Goal: Communication & Community: Answer question/provide support

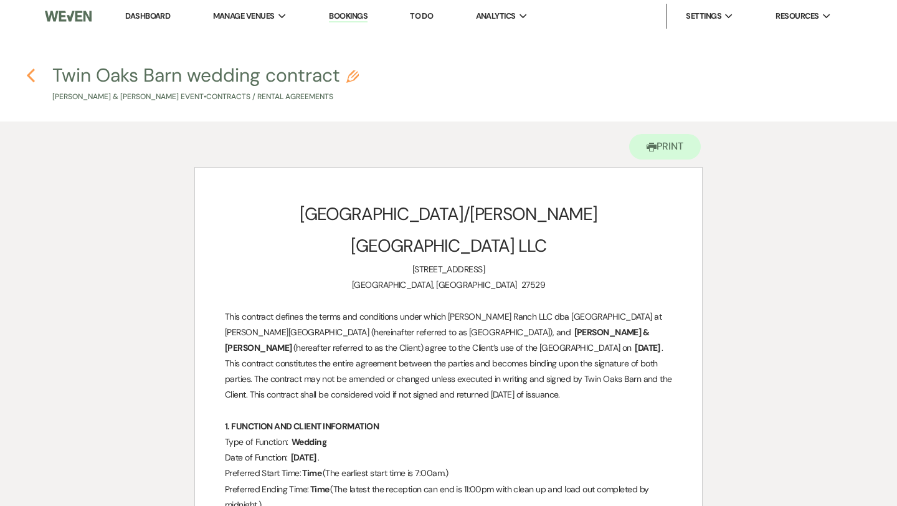
click at [30, 73] on use "button" at bounding box center [31, 76] width 8 height 14
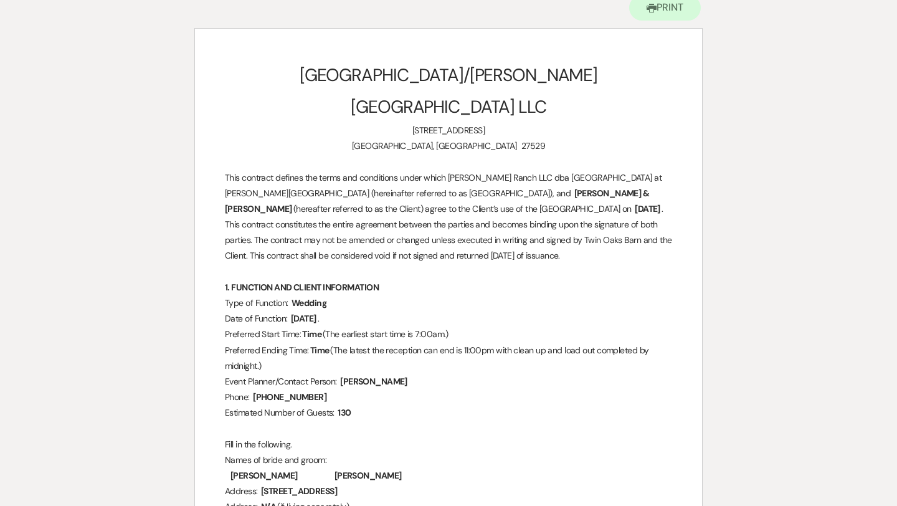
select select "6"
select select "5"
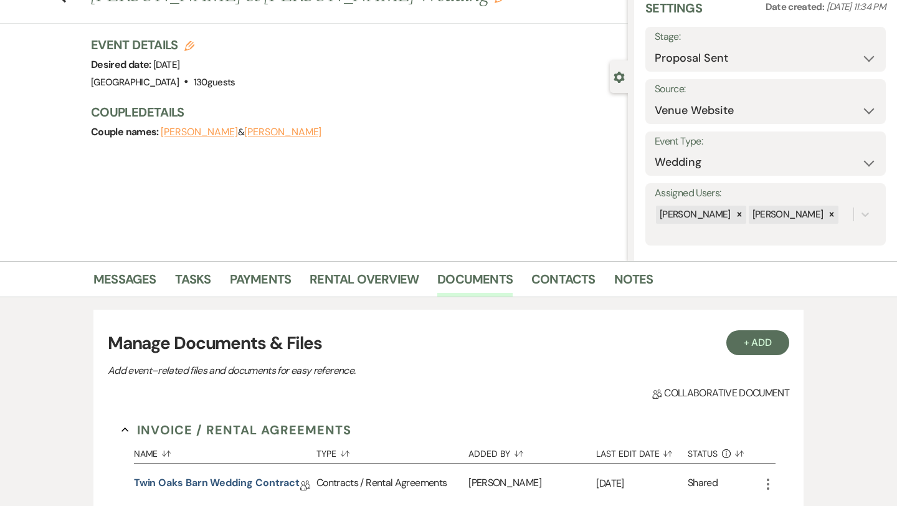
scroll to position [0, 0]
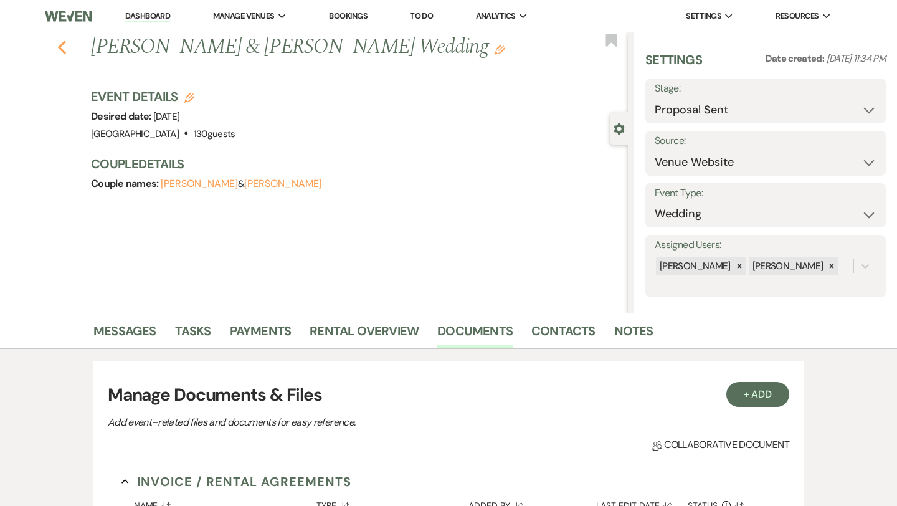
click at [66, 48] on icon "Previous" at bounding box center [61, 47] width 9 height 15
select select "6"
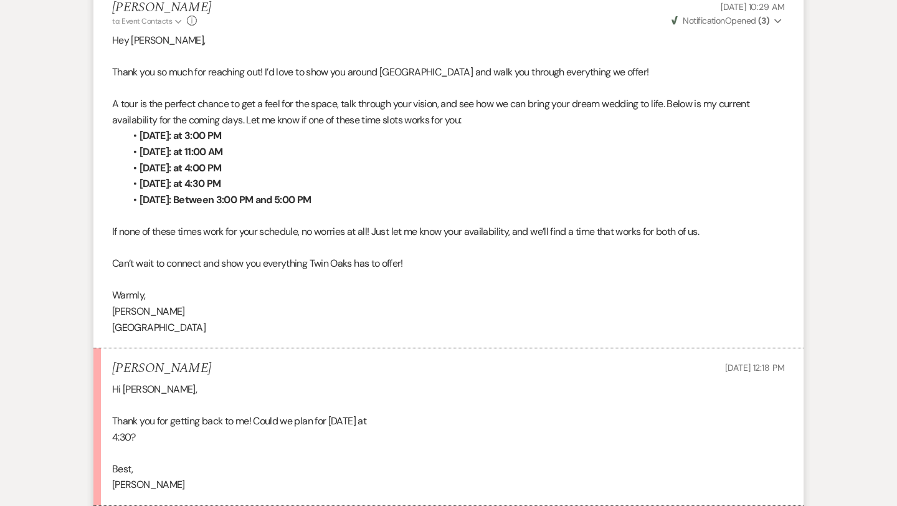
scroll to position [870, 0]
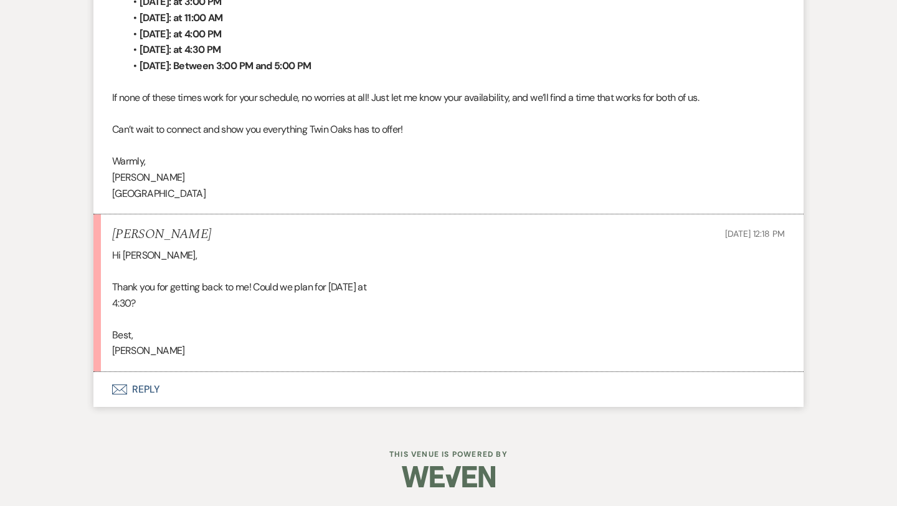
click at [136, 386] on button "Envelope Reply" at bounding box center [448, 389] width 710 height 35
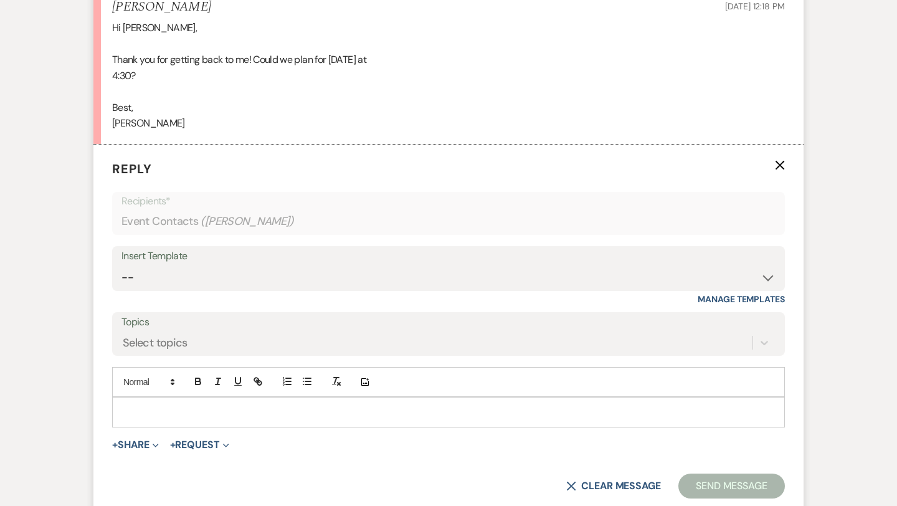
scroll to position [1103, 0]
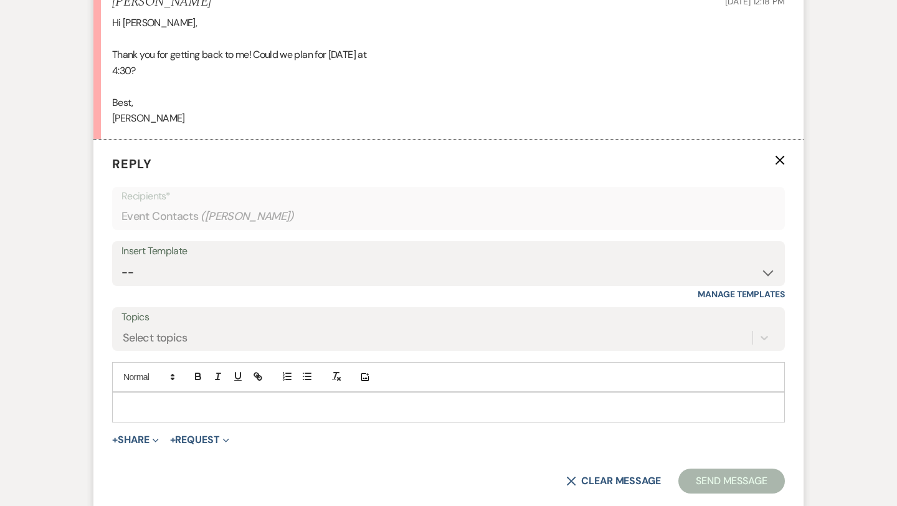
click at [148, 396] on div at bounding box center [449, 407] width 672 height 29
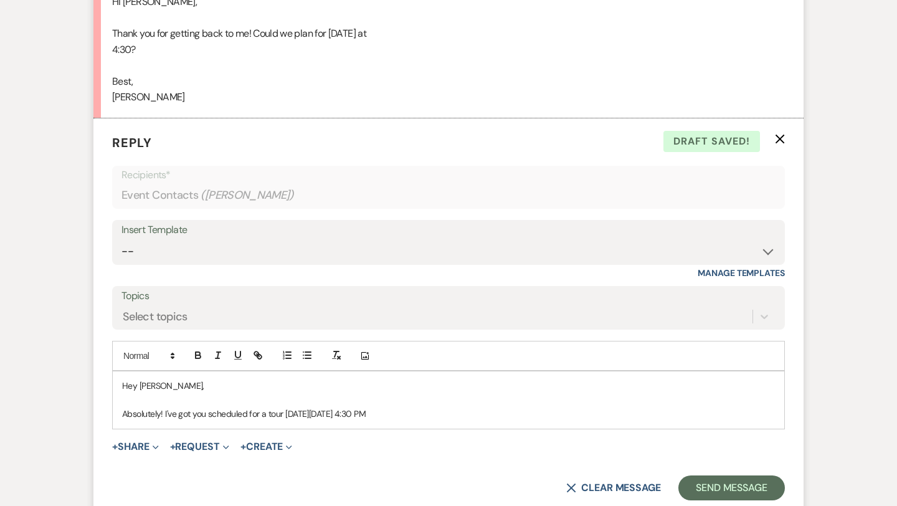
scroll to position [1142, 0]
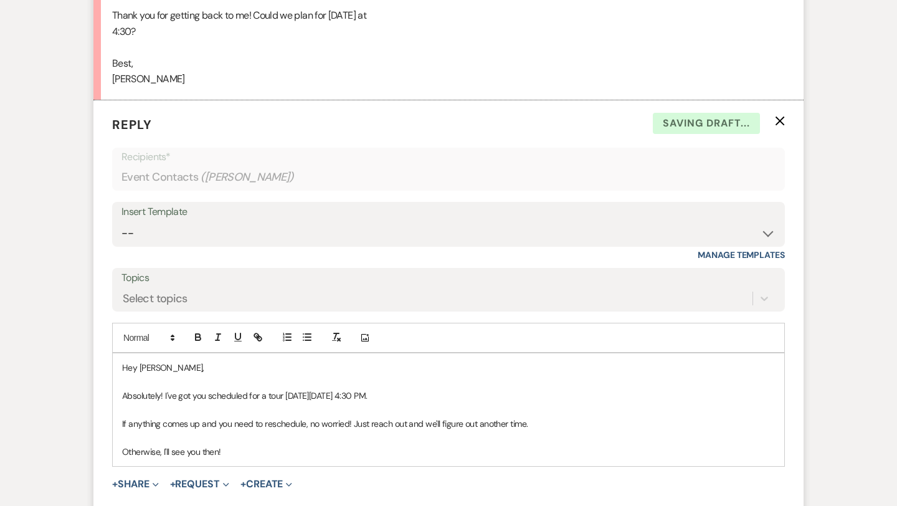
drag, startPoint x: 225, startPoint y: 452, endPoint x: 106, endPoint y: 450, distance: 119.0
click at [106, 450] on form "Reply X Saving draft... Recipients* Event Contacts ( Hannah McNeill ) Insert Te…" at bounding box center [448, 326] width 710 height 452
click at [544, 426] on p "If anything comes up and you need to reschedule, no worried! Just reach out and…" at bounding box center [448, 424] width 653 height 14
click at [211, 449] on p at bounding box center [448, 452] width 653 height 14
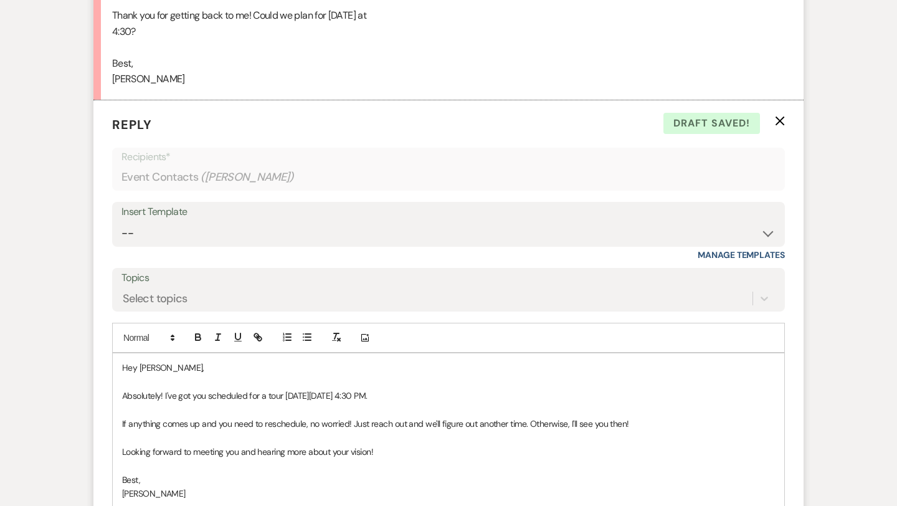
drag, startPoint x: 297, startPoint y: 394, endPoint x: 447, endPoint y: 395, distance: 150.2
click at [447, 395] on p "Absolutely! I've got you scheduled for a tour on Friday, August 22, 2025 at 4:3…" at bounding box center [448, 396] width 653 height 14
click at [388, 457] on p "Looking forward to meeting you and hearing more about your vision!" at bounding box center [448, 452] width 653 height 14
click at [348, 424] on p "If anything comes up and you need to reschedule, no worried! Just reach out and…" at bounding box center [448, 424] width 653 height 14
click at [408, 457] on p "Looking forward to meeting you and hearing more about your vision!" at bounding box center [448, 452] width 653 height 14
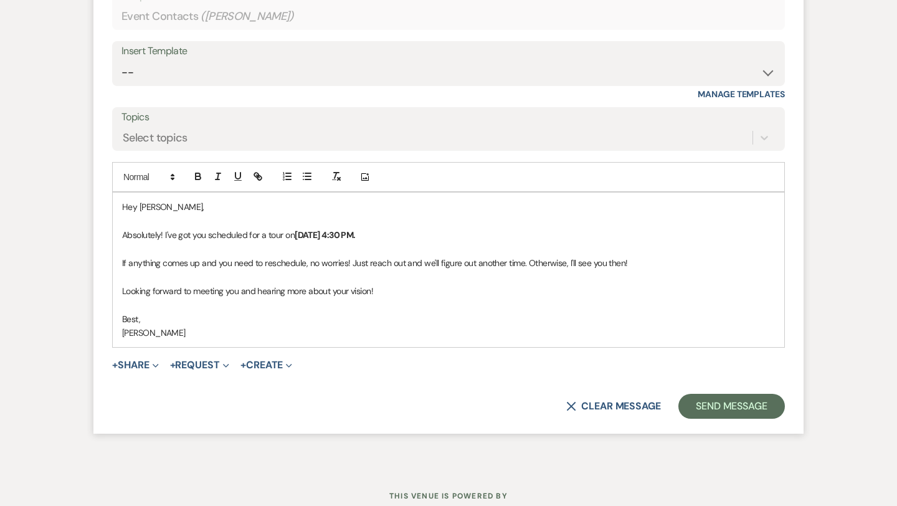
scroll to position [1307, 0]
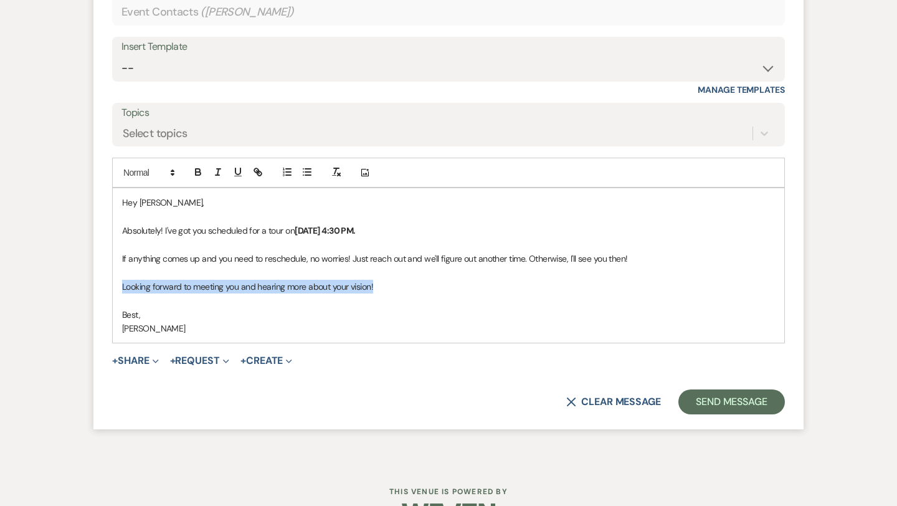
drag, startPoint x: 384, startPoint y: 288, endPoint x: 81, endPoint y: 289, distance: 302.8
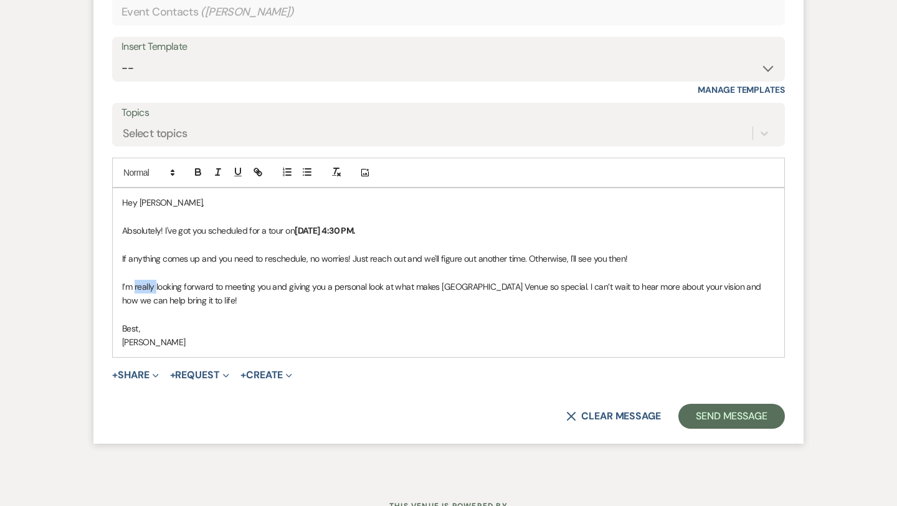
drag, startPoint x: 155, startPoint y: 285, endPoint x: 136, endPoint y: 285, distance: 19.3
click at [136, 285] on p "I’m really looking forward to meeting you and giving you a personal look at wha…" at bounding box center [448, 294] width 653 height 28
click at [472, 288] on p "I’m looking forward to meeting you and giving you a personal look at what makes…" at bounding box center [448, 294] width 653 height 28
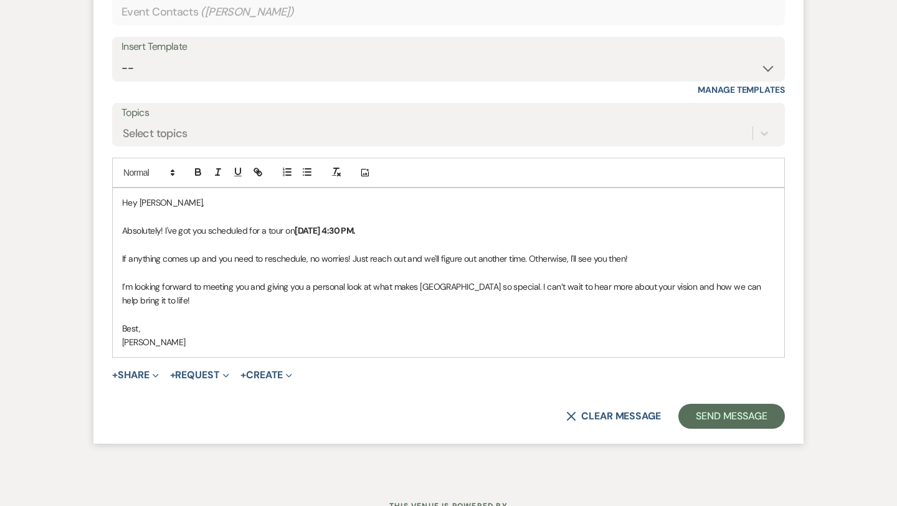
click at [187, 305] on p "I’m looking forward to meeting you and giving you a personal look at what makes…" at bounding box center [448, 294] width 653 height 28
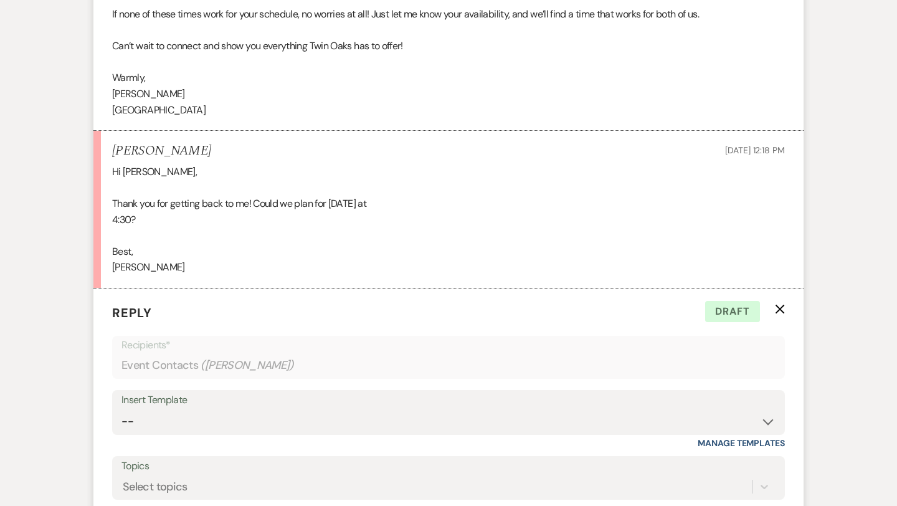
scroll to position [1358, 0]
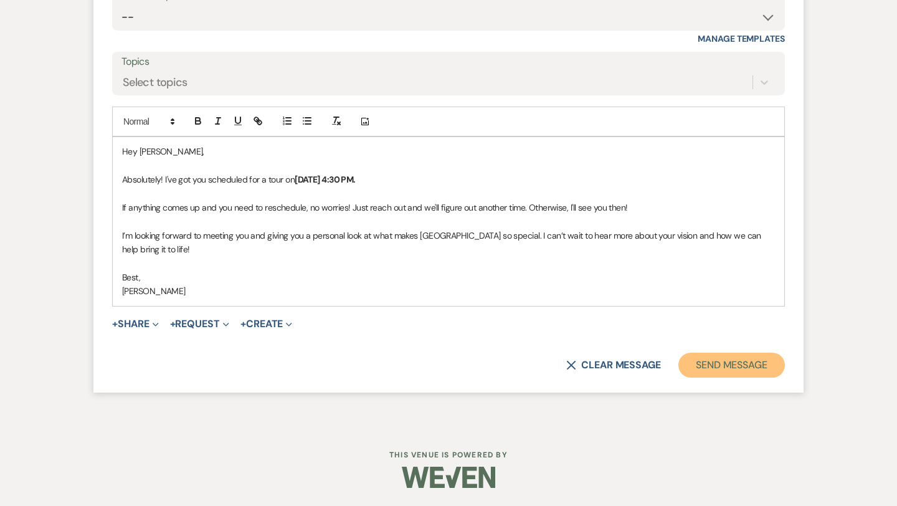
click at [712, 369] on button "Send Message" at bounding box center [732, 365] width 107 height 25
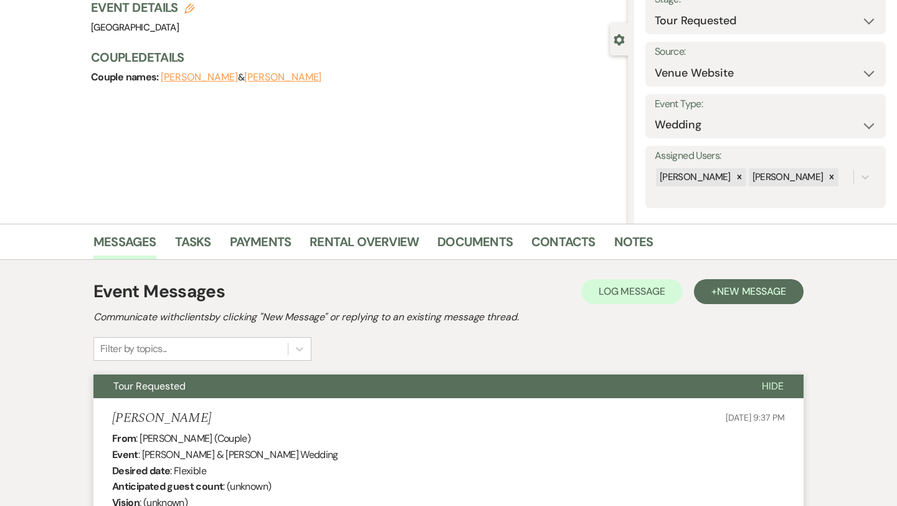
scroll to position [0, 0]
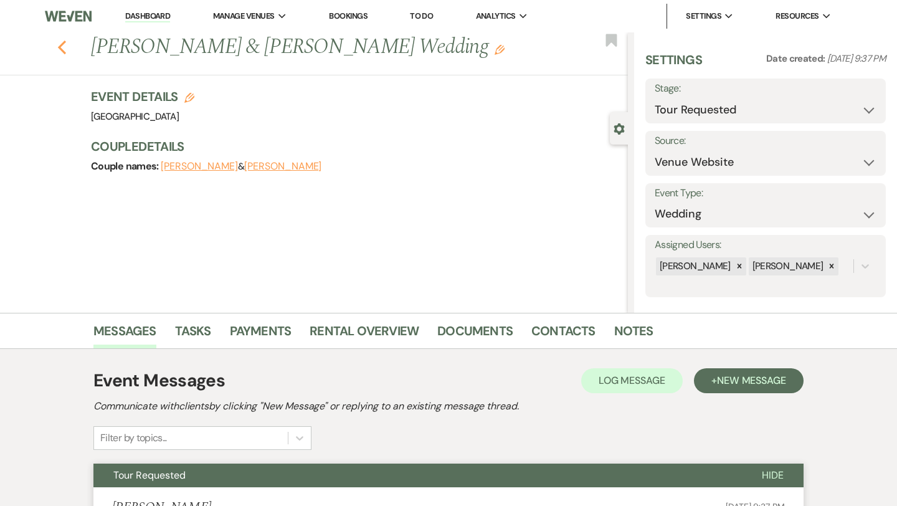
click at [60, 47] on use "button" at bounding box center [62, 48] width 8 height 14
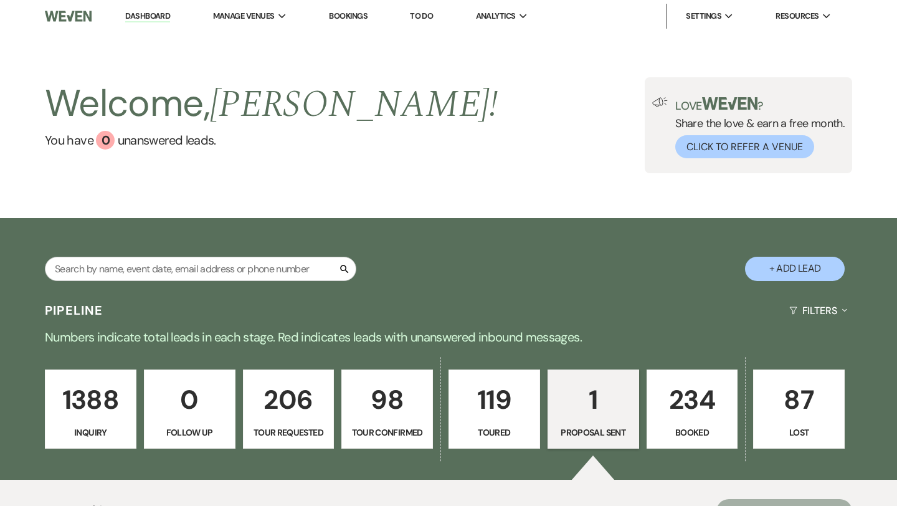
select select "6"
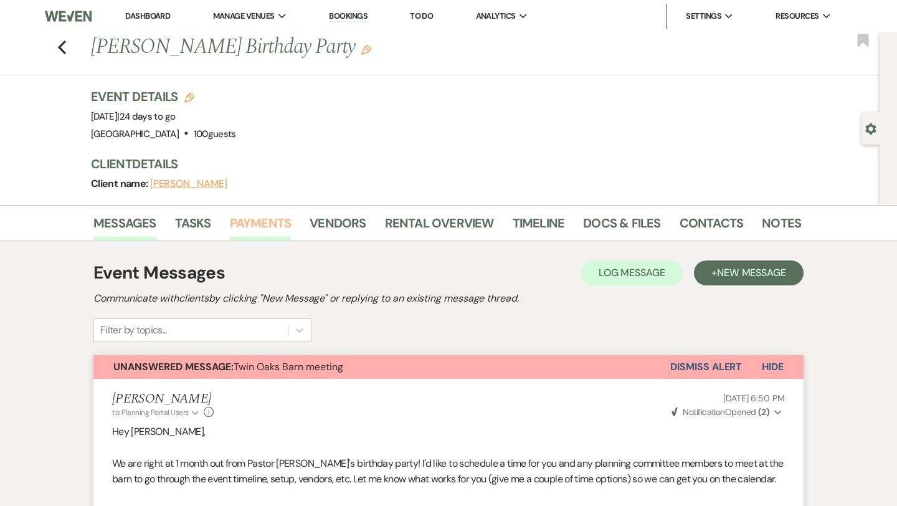
click at [244, 216] on link "Payments" at bounding box center [261, 226] width 62 height 27
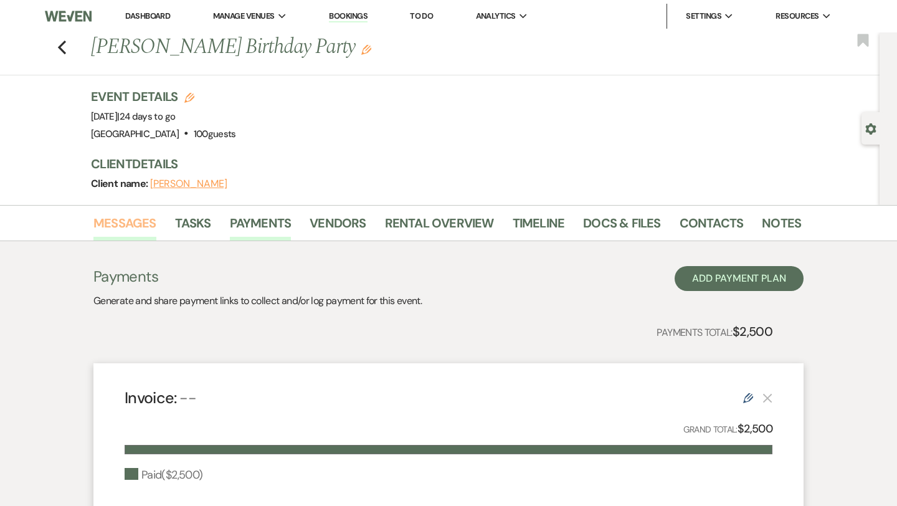
click at [120, 222] on link "Messages" at bounding box center [124, 226] width 63 height 27
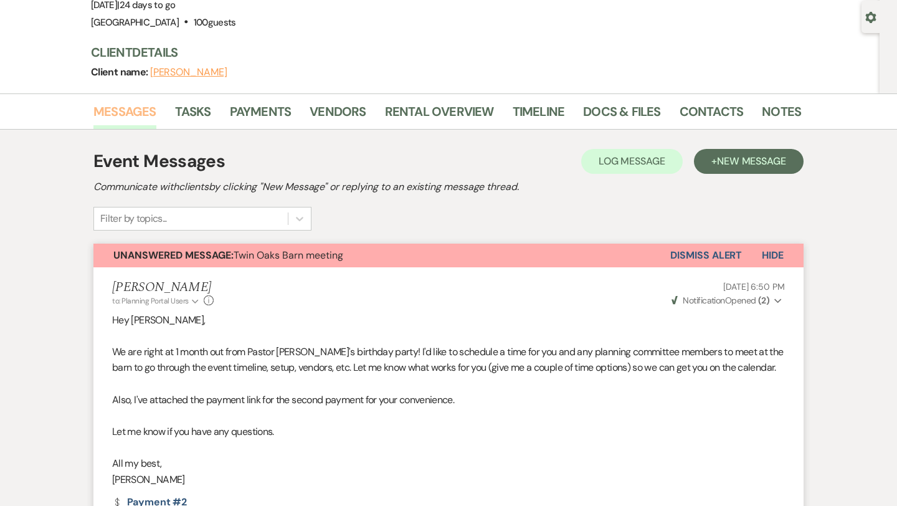
scroll to position [22, 0]
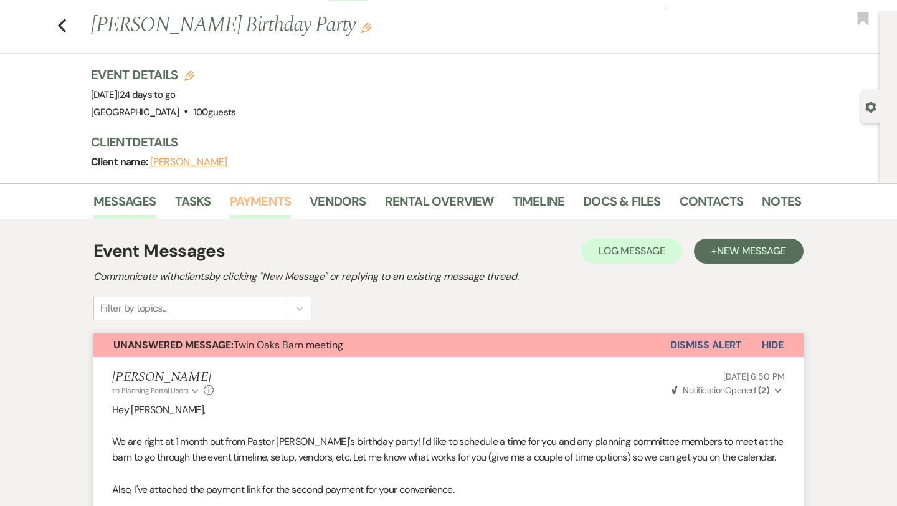
click at [263, 204] on link "Payments" at bounding box center [261, 204] width 62 height 27
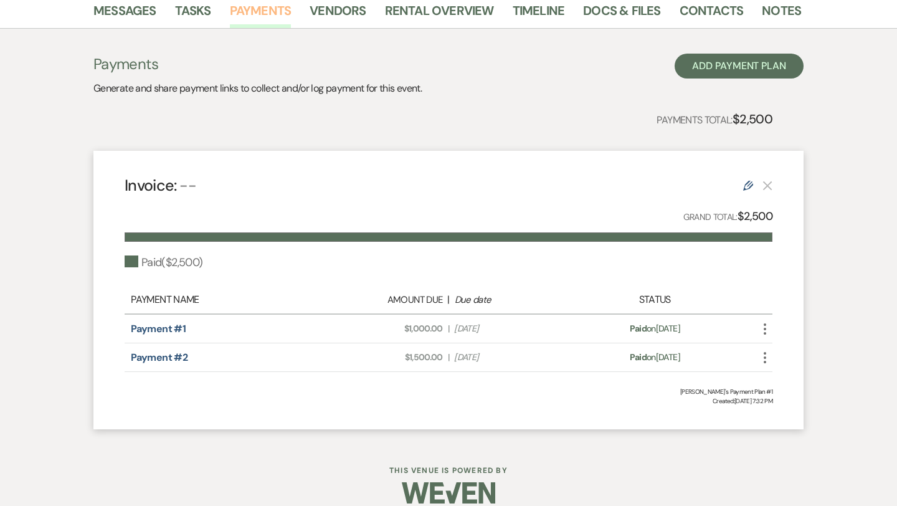
scroll to position [229, 0]
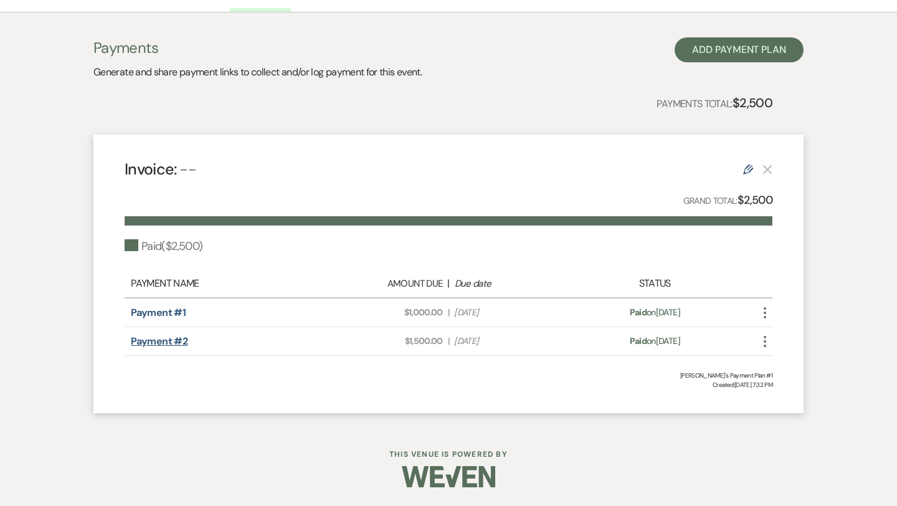
click at [157, 341] on link "Payment #2" at bounding box center [159, 341] width 57 height 13
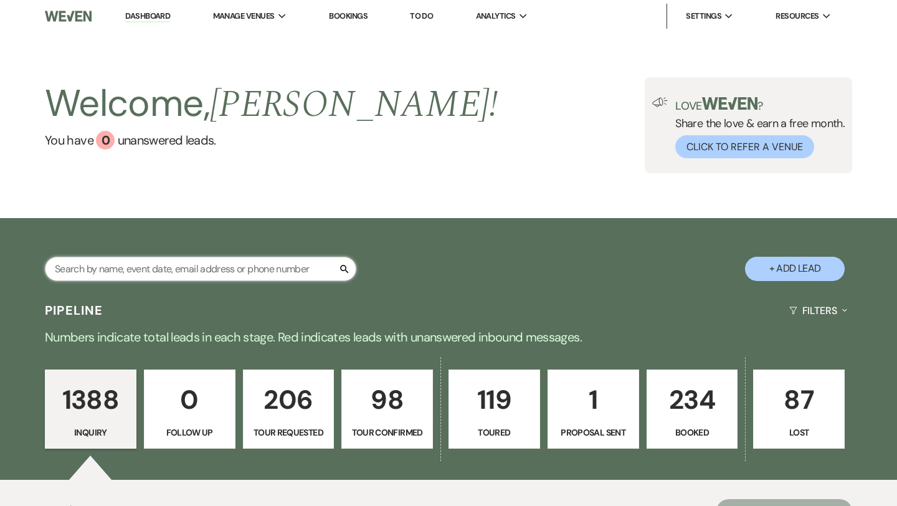
click at [173, 271] on input "text" at bounding box center [201, 269] width 312 height 24
type input "laur"
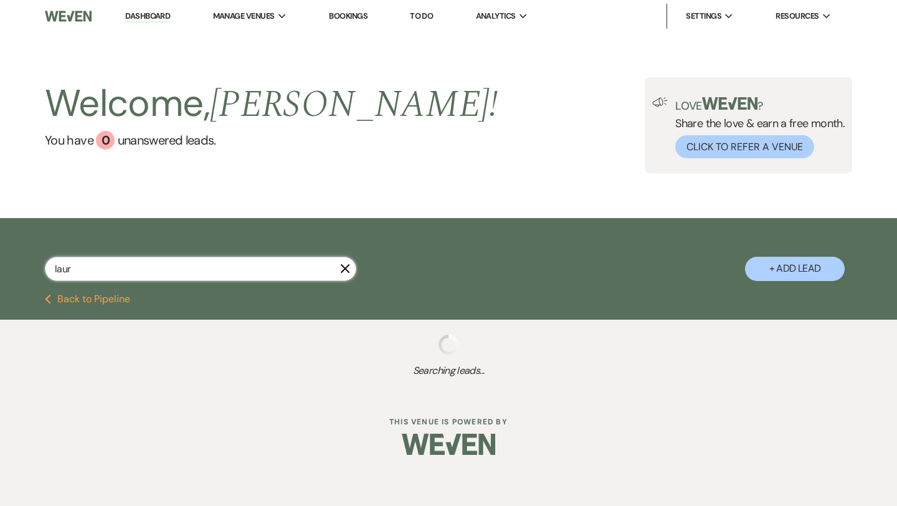
select select "6"
select select "2"
select select "5"
select select "4"
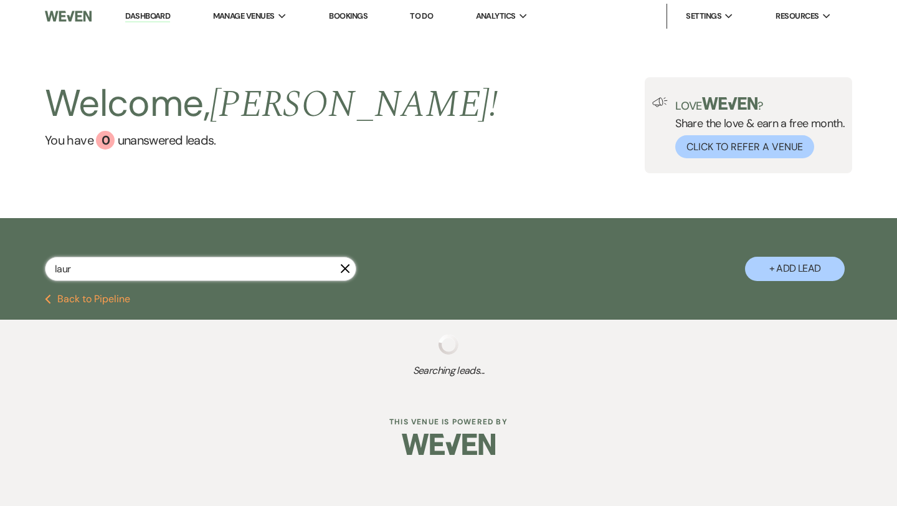
select select "2"
select select "4"
select select "2"
select select "8"
select select "2"
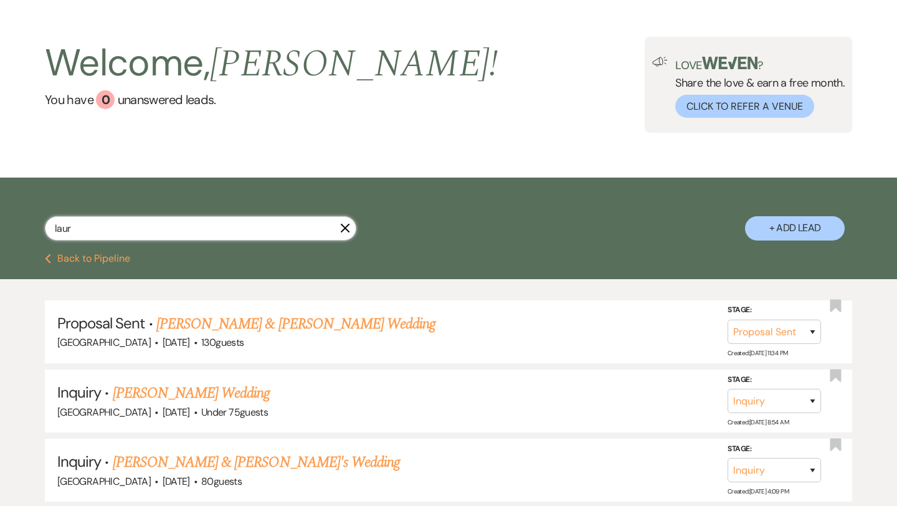
scroll to position [41, 0]
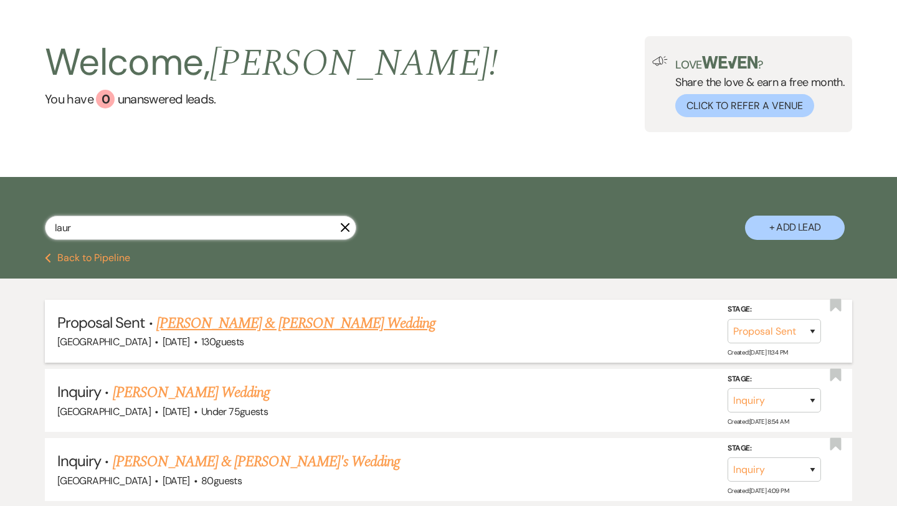
type input "laur"
click at [235, 322] on link "Nathan Stecker & Laura Dickerson's Wedding" at bounding box center [295, 323] width 279 height 22
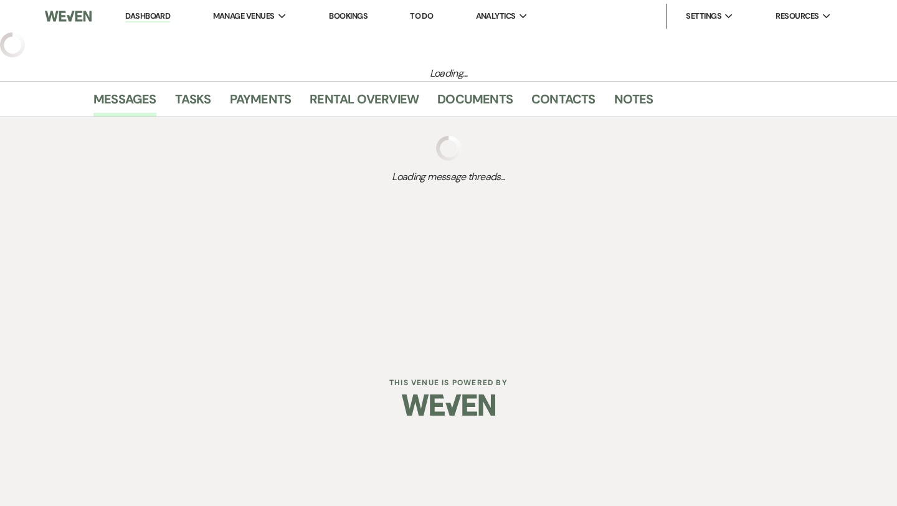
select select "6"
select select "5"
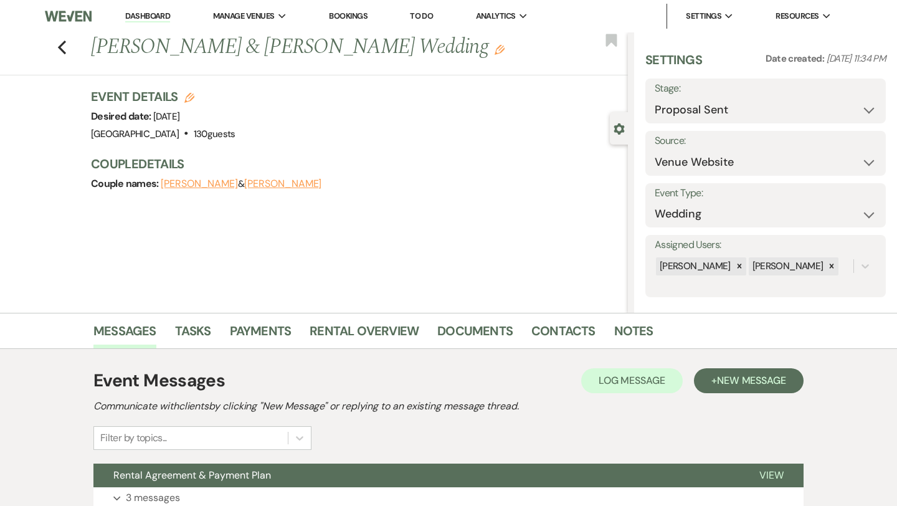
scroll to position [159, 0]
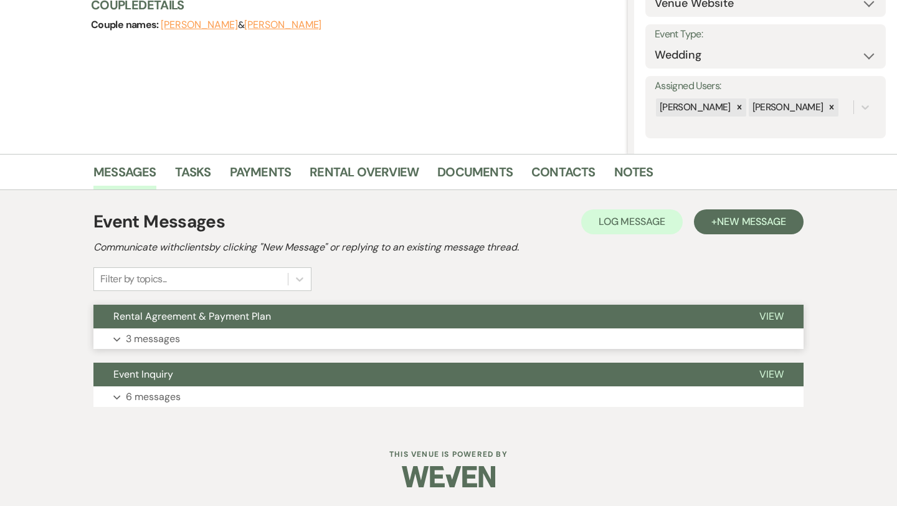
click at [169, 340] on p "3 messages" at bounding box center [153, 339] width 54 height 16
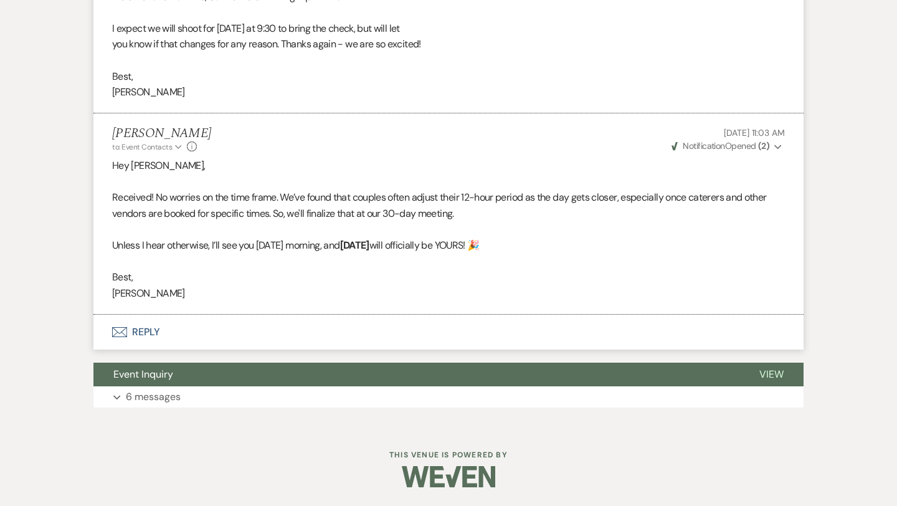
scroll to position [930, 0]
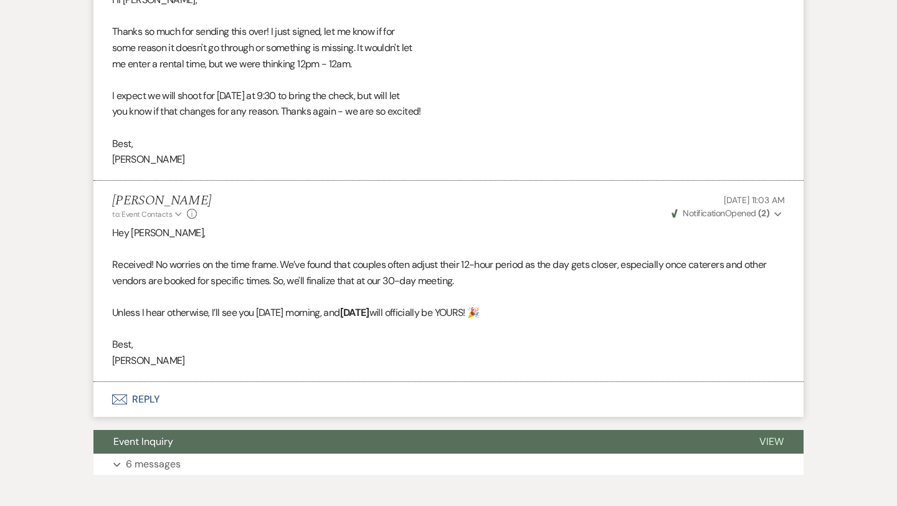
click at [143, 393] on button "Envelope Reply" at bounding box center [448, 399] width 710 height 35
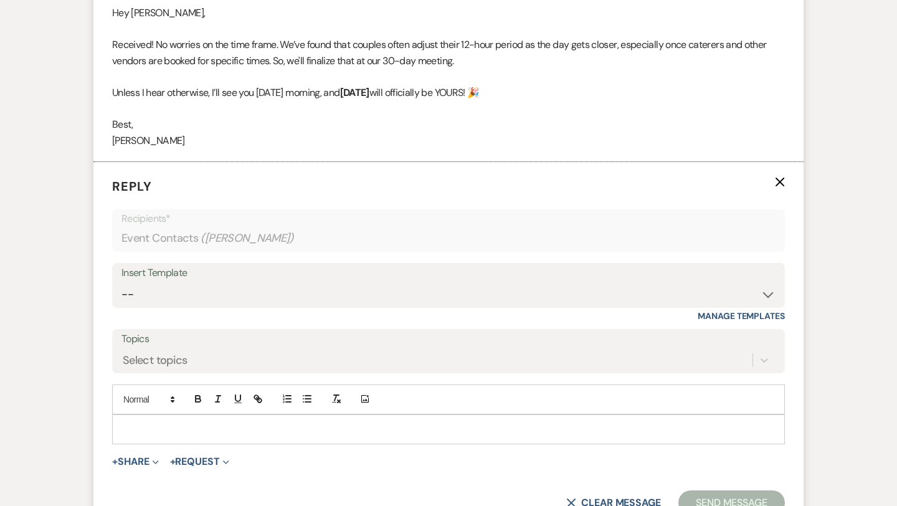
scroll to position [1185, 0]
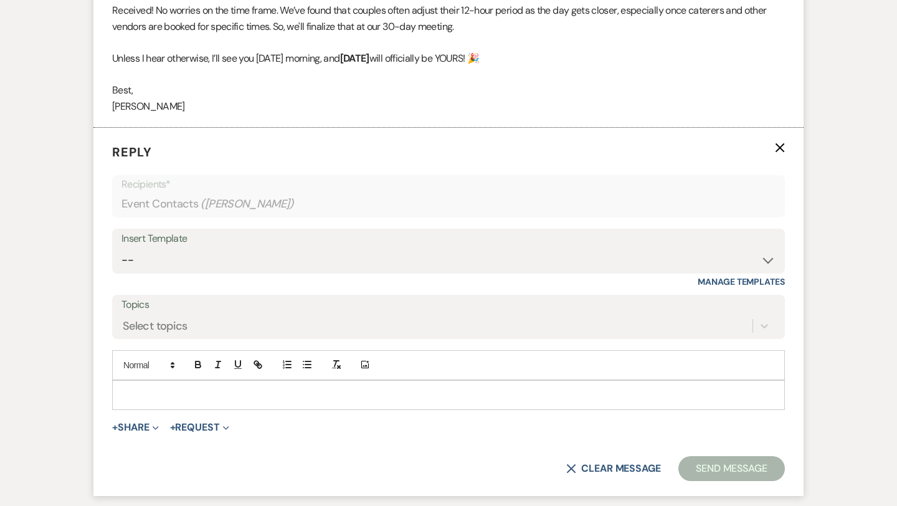
click at [156, 388] on p at bounding box center [448, 395] width 653 height 14
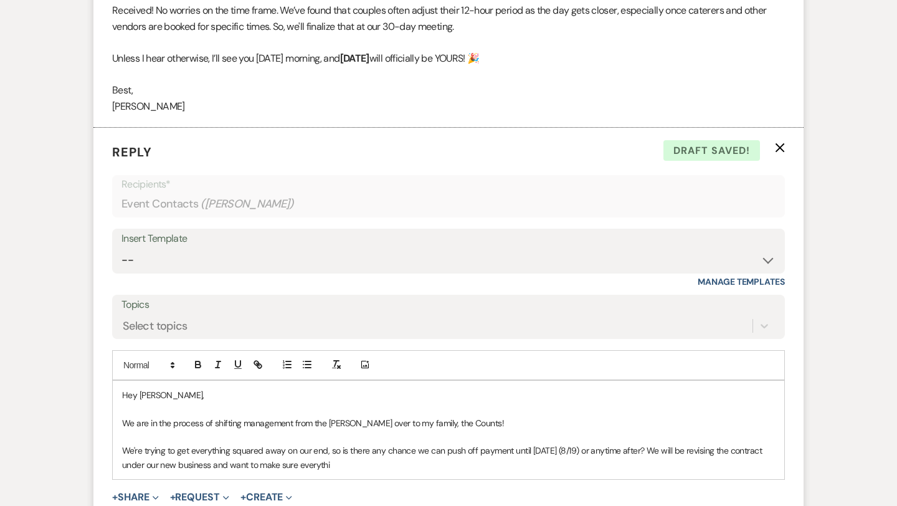
click at [747, 454] on p "We're trying to get everything squared away on our end, so is there any chance …" at bounding box center [448, 458] width 653 height 28
click at [334, 464] on p "We're trying to get everything squared away on our end, so is there any chance …" at bounding box center [448, 458] width 653 height 28
drag, startPoint x: 335, startPoint y: 466, endPoint x: 299, endPoint y: 468, distance: 36.2
click at [299, 468] on p "We're trying to get everything squared away on our end, so is there any chance …" at bounding box center [448, 458] width 653 height 28
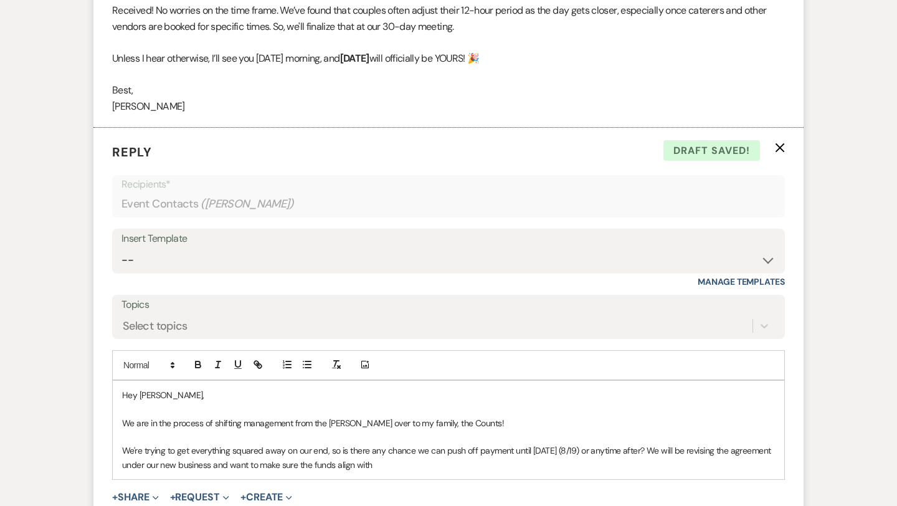
click at [212, 466] on p "We're trying to get everything squared away on our end, so is there any chance …" at bounding box center [448, 458] width 653 height 28
click at [376, 465] on p "We're trying to get everything squared away on our end, so is there any chance …" at bounding box center [448, 458] width 653 height 28
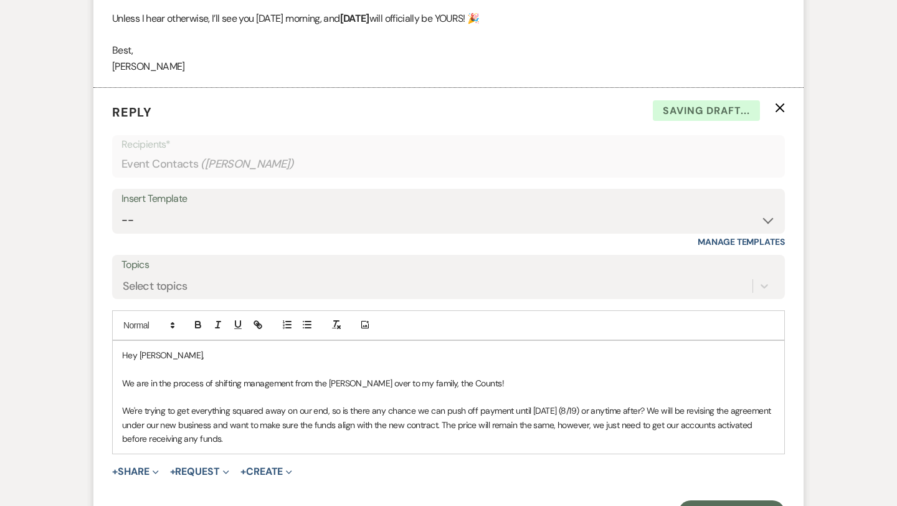
scroll to position [1241, 0]
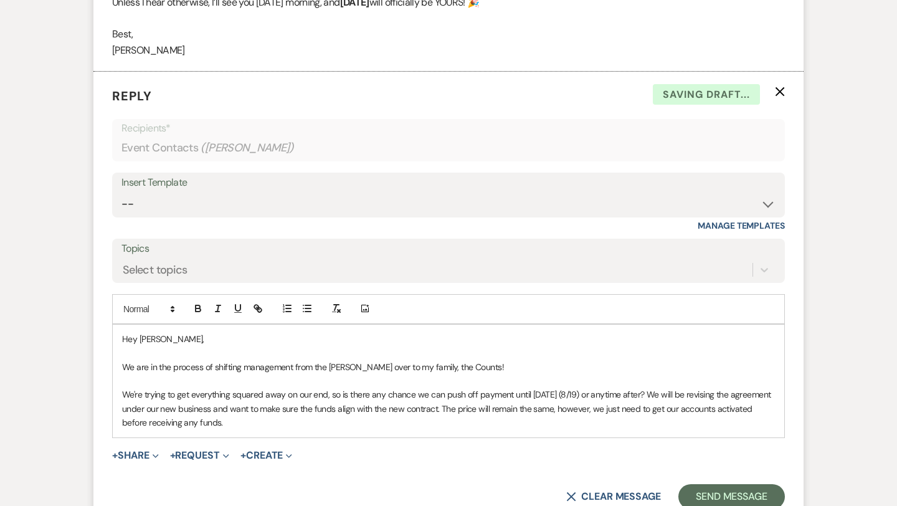
drag, startPoint x: 210, startPoint y: 422, endPoint x: 116, endPoint y: 371, distance: 107.4
click at [116, 371] on div "Hey Laura, We are in the process of shifting management from the Umstead's over…" at bounding box center [449, 381] width 672 height 113
copy div "We are in the process of shifting management from the Umstead's over to my fami…"
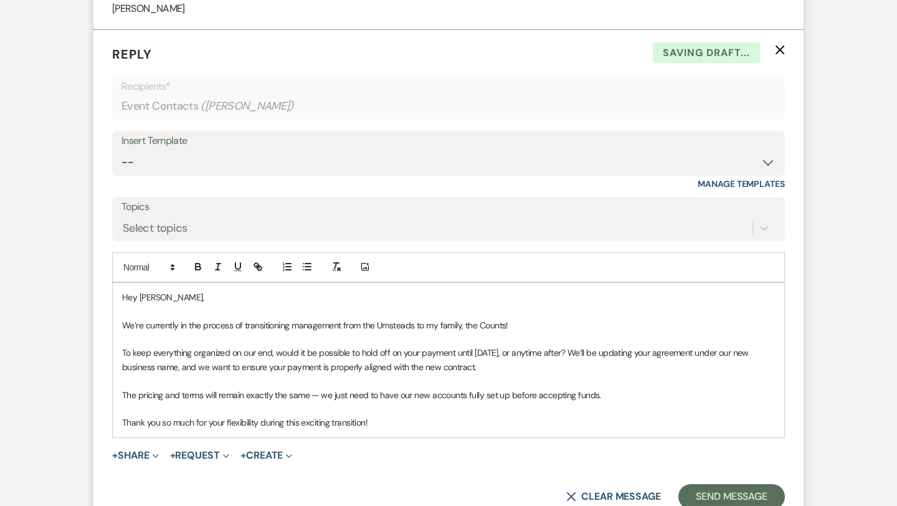
scroll to position [1285, 0]
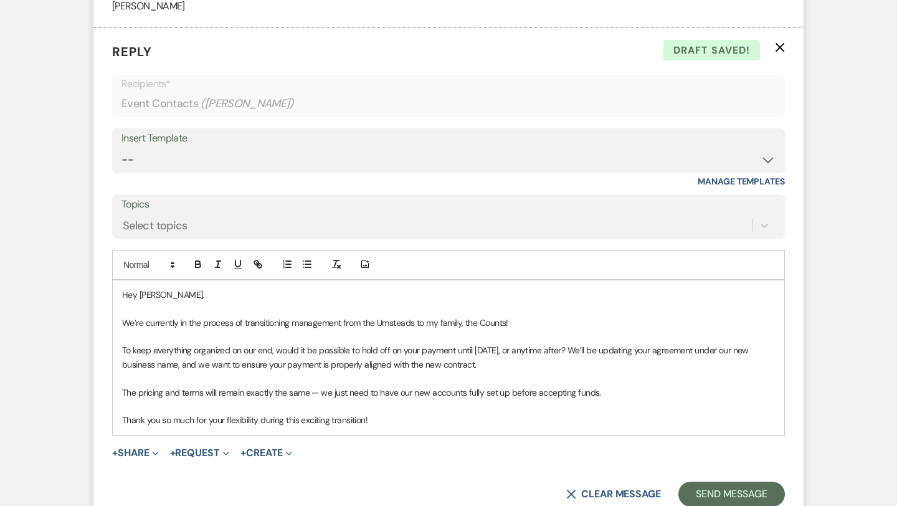
click at [515, 321] on p "We’re currently in the process of transitioning management from the Umsteads to…" at bounding box center [448, 323] width 653 height 14
drag, startPoint x: 204, startPoint y: 391, endPoint x: 167, endPoint y: 389, distance: 36.8
click at [167, 389] on p "The pricing and terms will remain exactly the same — we just need to have our n…" at bounding box center [448, 393] width 653 height 14
click at [281, 392] on p "The pricing will remain exactly the same — we just need to have our new account…" at bounding box center [448, 393] width 653 height 14
click at [322, 392] on p "The pricing will remain exactly the same, we just need to have our new accounts…" at bounding box center [448, 393] width 653 height 14
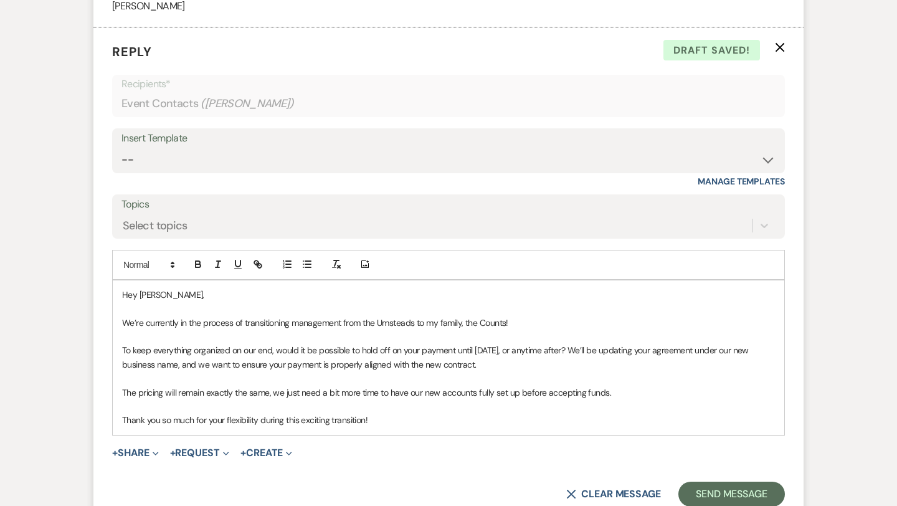
click at [381, 419] on p "Thank you so much for your flexibility during this exciting transition!" at bounding box center [448, 420] width 653 height 14
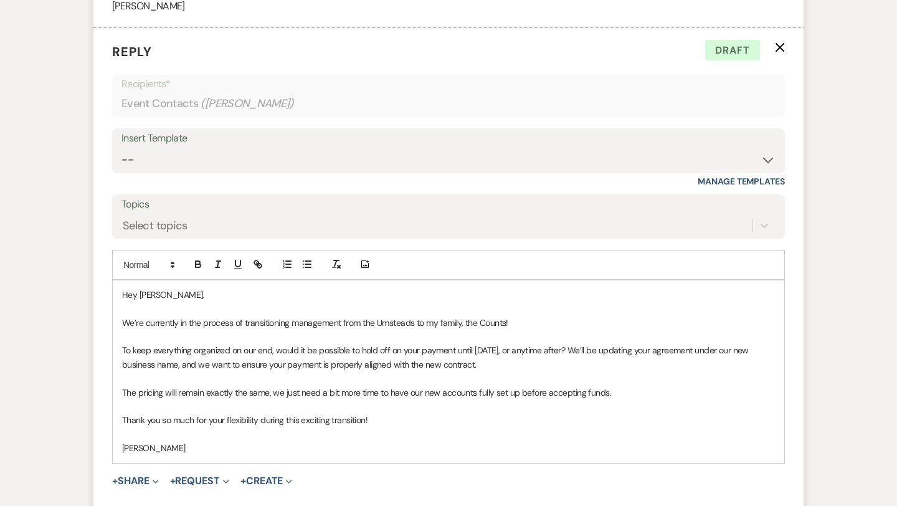
click at [523, 365] on p "To keep everything organized on our end, would it be possible to hold off on yo…" at bounding box center [448, 357] width 653 height 28
click at [619, 394] on p "The pricing will remain exactly the same, we just need a bit more time to have …" at bounding box center [448, 393] width 653 height 14
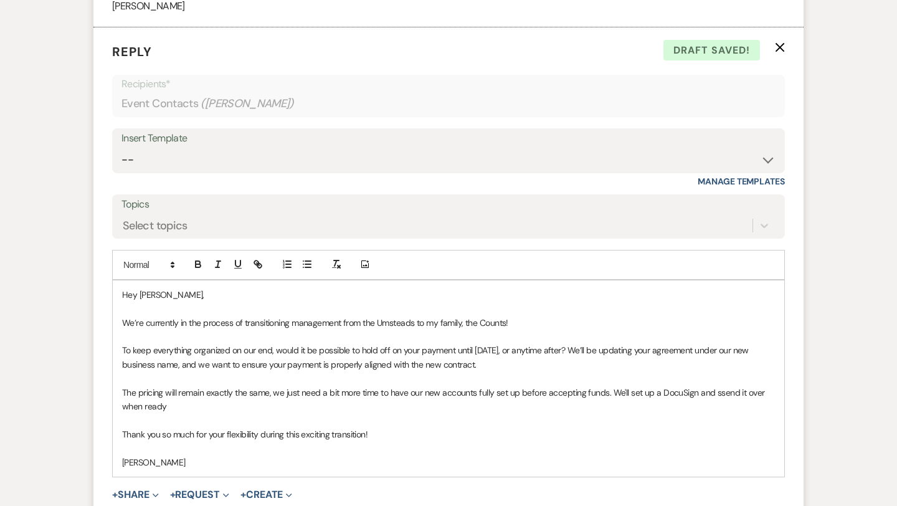
click at [720, 392] on p "The pricing will remain exactly the same, we just need a bit more time to have …" at bounding box center [448, 400] width 653 height 28
drag, startPoint x: 166, startPoint y: 406, endPoint x: 115, endPoint y: 404, distance: 50.5
click at [115, 404] on div "Hey Laura, We’re currently in the process of transitioning management from the …" at bounding box center [449, 378] width 672 height 196
click at [518, 322] on p "We’re currently in the process of transitioning management from the Umsteads to…" at bounding box center [448, 323] width 653 height 14
click at [378, 433] on p "Thank you so much for your flexibility during this exciting transition!" at bounding box center [448, 434] width 653 height 14
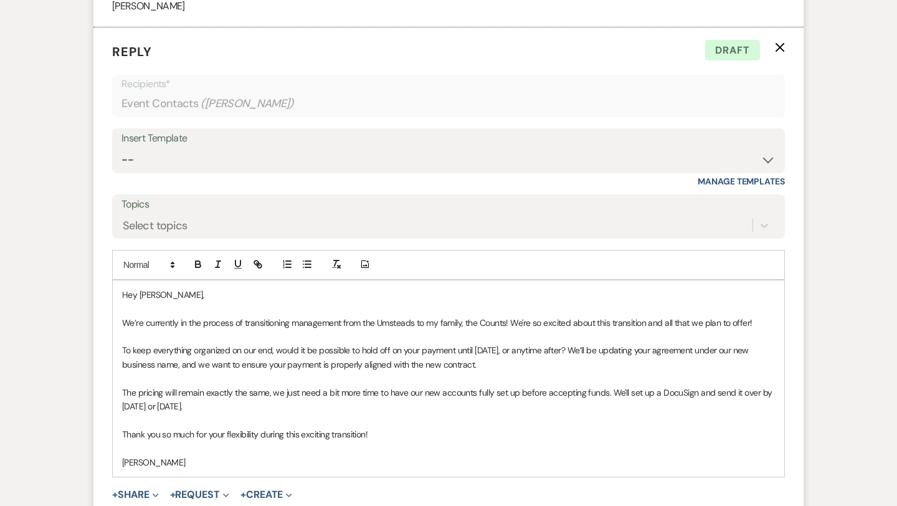
click at [611, 392] on p "The pricing will remain exactly the same, we just need a bit more time to have …" at bounding box center [448, 400] width 653 height 28
drag, startPoint x: 280, startPoint y: 405, endPoint x: 261, endPoint y: 403, distance: 18.9
click at [261, 403] on p "The pricing will remain exactly the same, we just need a bit more time to have …" at bounding box center [448, 400] width 653 height 28
drag, startPoint x: 482, startPoint y: 407, endPoint x: 404, endPoint y: 405, distance: 77.3
click at [404, 405] on p "The pricing will remain exactly the same, we just need a bit more time to have …" at bounding box center [448, 400] width 653 height 28
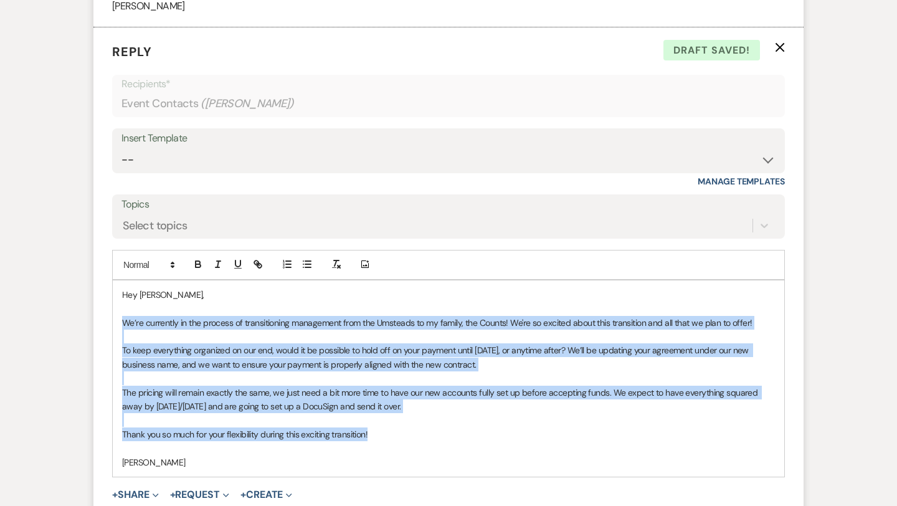
drag, startPoint x: 388, startPoint y: 434, endPoint x: 109, endPoint y: 323, distance: 299.8
click at [109, 323] on form "Reply X Draft saved! Recipients* Event Contacts ( Laura Dickerson ) Insert Temp…" at bounding box center [448, 295] width 710 height 536
copy div "We’re currently in the process of transitioning management from the Umsteads to…"
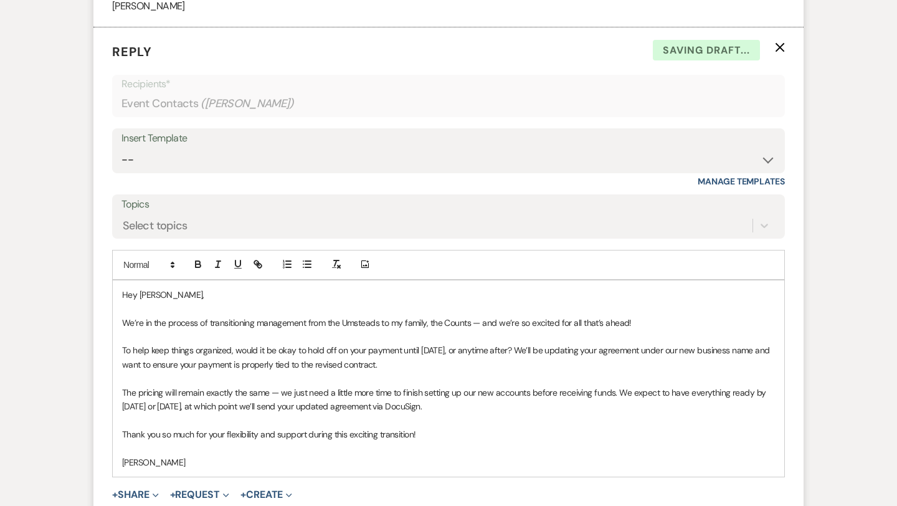
click at [498, 323] on p "We’re in the process of transitioning management from the Umsteads to my family…" at bounding box center [448, 323] width 653 height 14
click at [449, 411] on p "The pricing will remain exactly the same — we just need a little more time to f…" at bounding box center [448, 400] width 653 height 28
click at [279, 392] on p "The pricing will remain exactly the same — we just need a little more time to f…" at bounding box center [448, 400] width 653 height 28
click at [453, 410] on p "The pricing will remain exactly the same, we just need a little more time to fi…" at bounding box center [448, 400] width 653 height 28
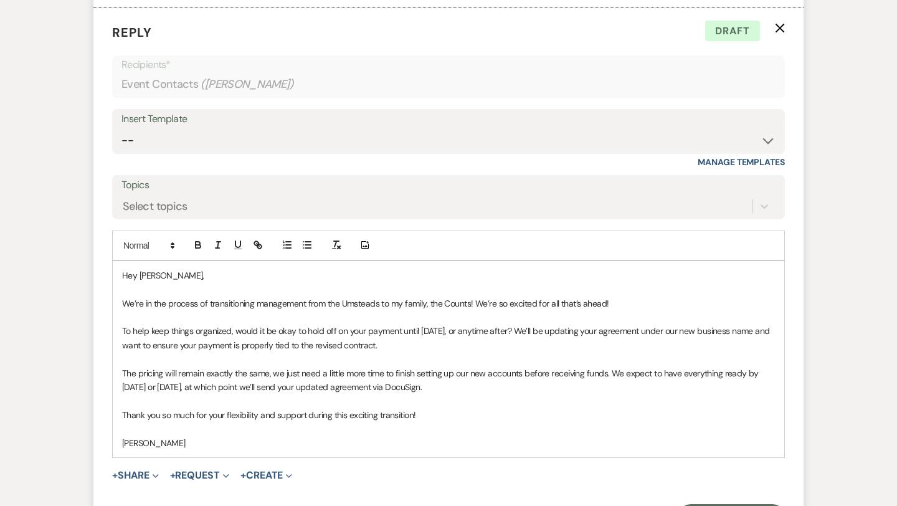
scroll to position [1314, 0]
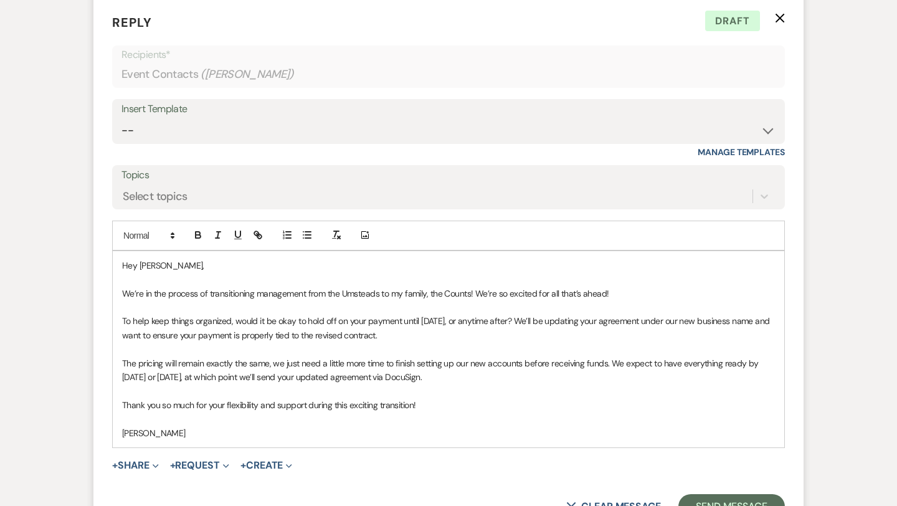
click at [131, 421] on p at bounding box center [448, 419] width 653 height 14
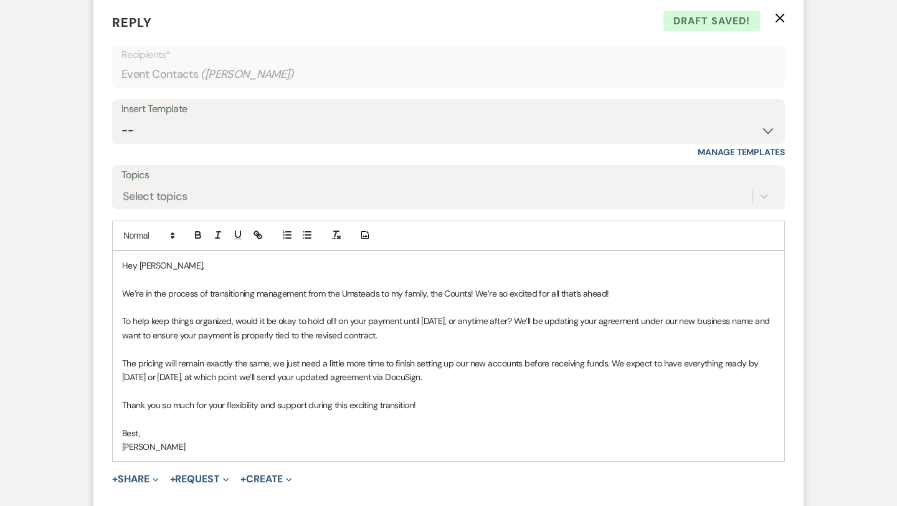
click at [434, 336] on p "To help keep things organized, would it be okay to hold off on your payment unt…" at bounding box center [448, 328] width 653 height 28
click at [448, 376] on p "The pricing will remain exactly the same, we just need a little more time to fi…" at bounding box center [448, 370] width 653 height 28
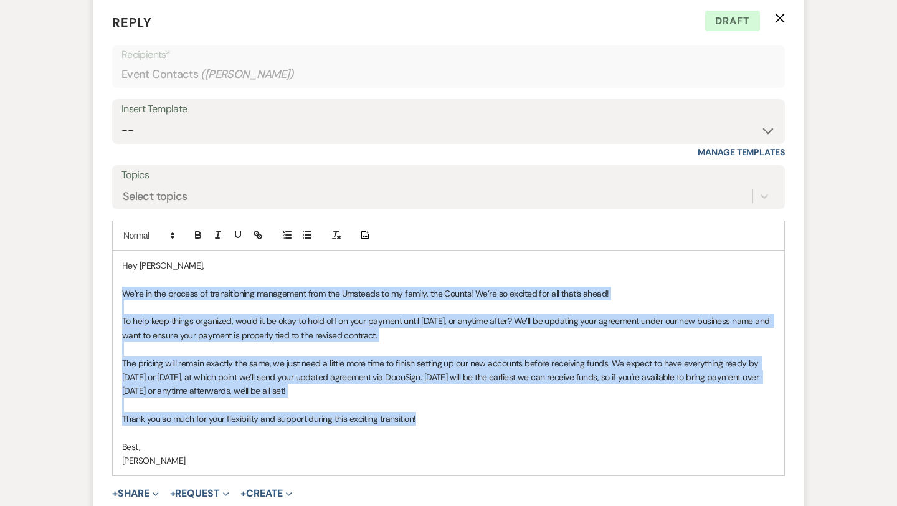
drag, startPoint x: 426, startPoint y: 419, endPoint x: 122, endPoint y: 289, distance: 331.4
click at [122, 289] on div "Hey Laura, We’re in the process of transitioning management from the Umsteads t…" at bounding box center [449, 363] width 672 height 224
copy div "We’re in the process of transitioning management from the Umsteads to my family…"
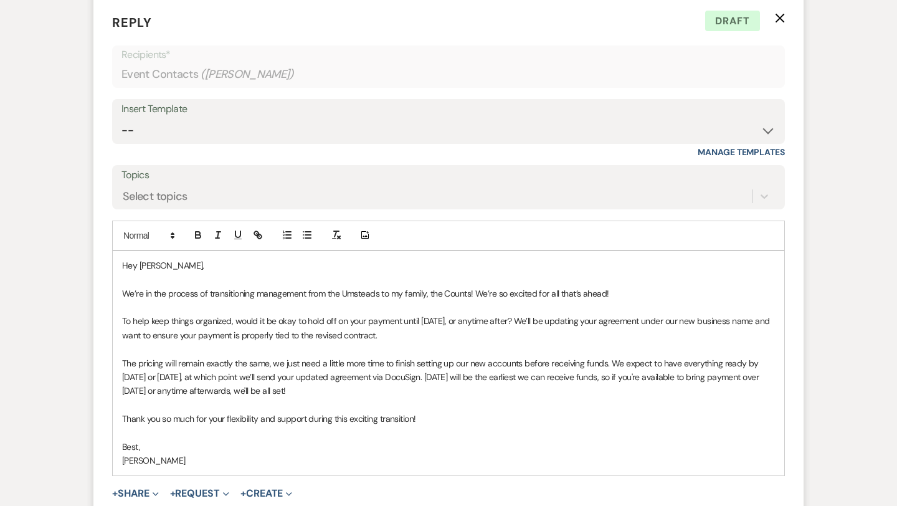
click at [435, 416] on p "Thank you so much for your flexibility and support during this exciting transit…" at bounding box center [448, 419] width 653 height 14
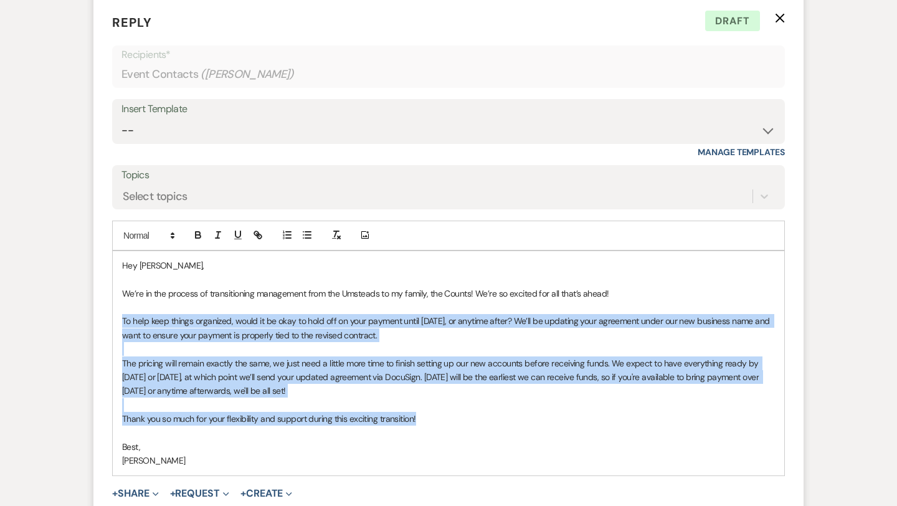
drag, startPoint x: 435, startPoint y: 419, endPoint x: 122, endPoint y: 319, distance: 329.1
click at [122, 319] on div "Hey Laura, We’re in the process of transitioning management from the Umsteads t…" at bounding box center [449, 363] width 672 height 224
click at [335, 390] on p "The pricing will remain exactly the same, we just need a little more time to fi…" at bounding box center [448, 377] width 653 height 42
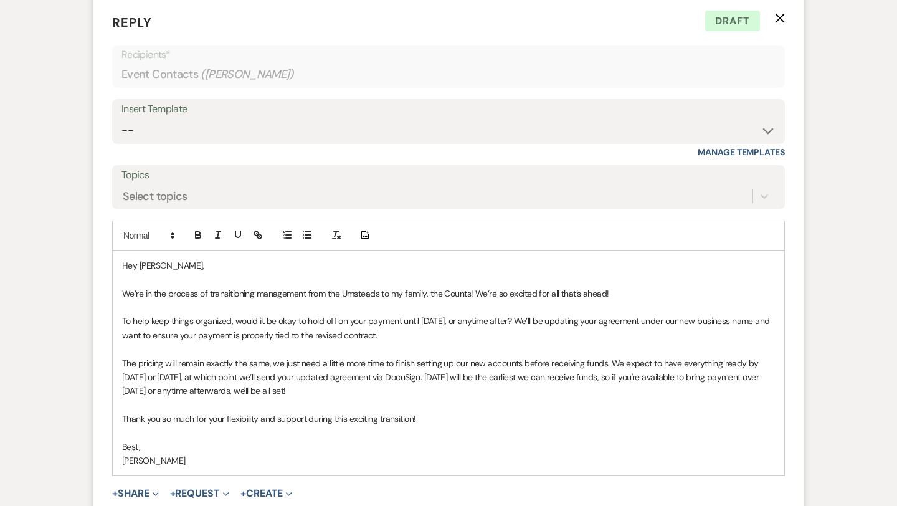
drag, startPoint x: 338, startPoint y: 393, endPoint x: 118, endPoint y: 322, distance: 231.9
click at [118, 322] on div "Hey Laura, We’re in the process of transitioning management from the Umsteads t…" at bounding box center [449, 363] width 672 height 224
click at [370, 295] on p "We’re in the process of transitioning management from the Umsteads to my family…" at bounding box center [448, 294] width 653 height 14
click at [380, 294] on p "We’re in the process of transitioning management from the Umsteads to my family…" at bounding box center [448, 294] width 653 height 14
click at [412, 383] on p "The pricing will remain exactly the same — we just need a little more time to f…" at bounding box center [448, 377] width 653 height 42
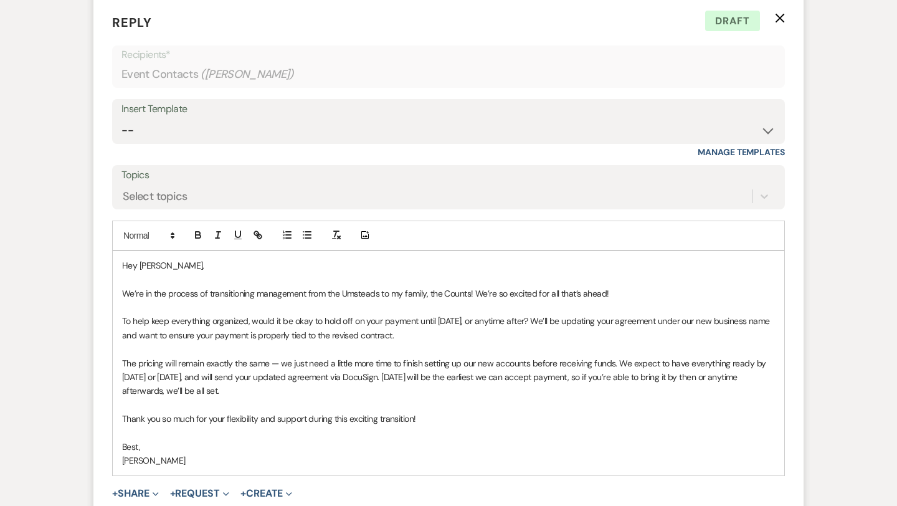
click at [279, 363] on p "The pricing will remain exactly the same — we just need a little more time to f…" at bounding box center [448, 377] width 653 height 42
click at [312, 393] on p "The pricing will remain exactly the same, we just need a little more time to fi…" at bounding box center [448, 377] width 653 height 42
drag, startPoint x: 222, startPoint y: 392, endPoint x: 120, endPoint y: 322, distance: 123.7
click at [120, 322] on div "Hey Laura, We’re in the process of transitioning management from the Umsteads t…" at bounding box center [449, 363] width 672 height 224
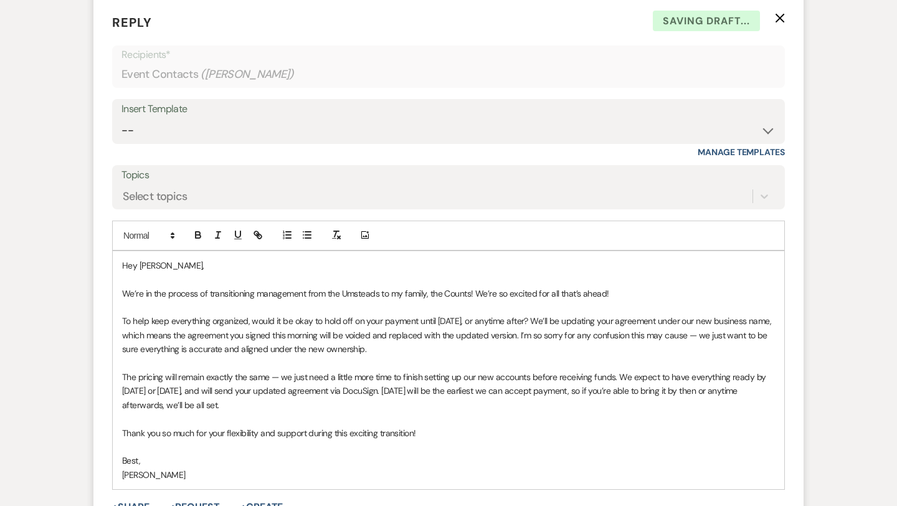
click at [279, 380] on p "The pricing will remain exactly the same — we just need a little more time to f…" at bounding box center [448, 391] width 653 height 42
click at [244, 408] on p "The pricing will remain exactly the same, we just need a little more time to fi…" at bounding box center [448, 391] width 653 height 42
click at [754, 336] on p "To help keep everything organized, would it be okay to hold off on your payment…" at bounding box center [448, 335] width 653 height 42
click at [454, 350] on p "To help keep everything organized, would it be okay to hold off on your payment…" at bounding box center [448, 335] width 653 height 42
click at [426, 390] on p "The pricing will remain exactly the same, we just need a little more time to fi…" at bounding box center [448, 391] width 653 height 42
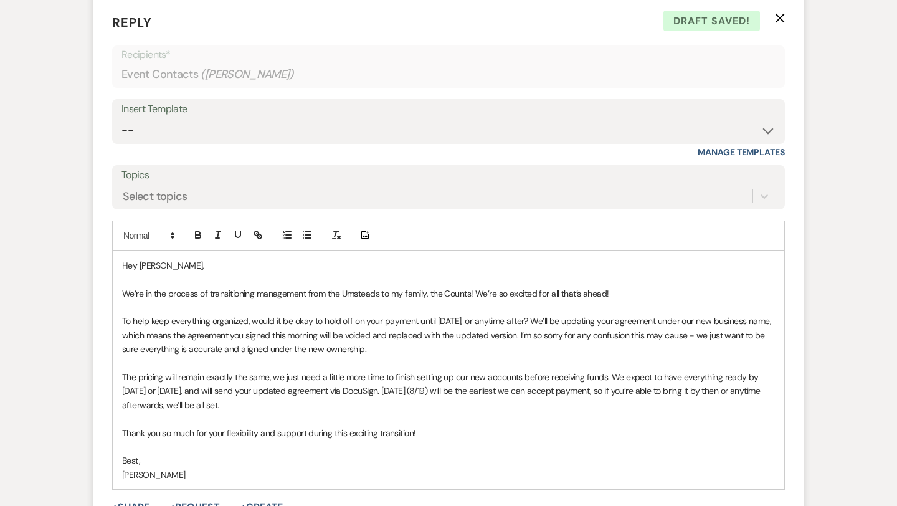
click at [264, 404] on p "The pricing will remain exactly the same, we just need a little more time to fi…" at bounding box center [448, 391] width 653 height 42
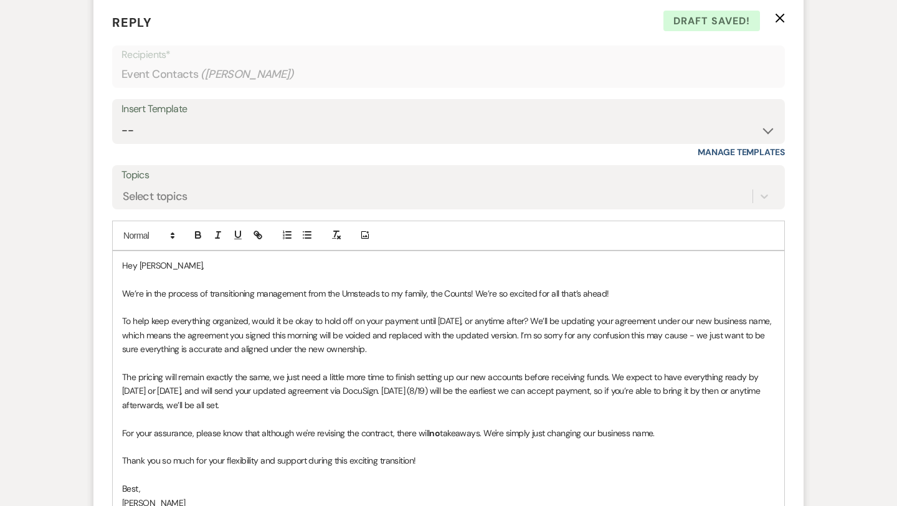
drag, startPoint x: 662, startPoint y: 432, endPoint x: 120, endPoint y: 318, distance: 553.4
click at [120, 318] on div "Hey Laura, We’re in the process of transitioning management from the Umsteads t…" at bounding box center [449, 384] width 672 height 266
copy div "To help keep everything organized, would it be okay to hold off on your payment…"
click at [756, 335] on p "To help keep everything organized, would it be okay to hold off on your payment…" at bounding box center [448, 335] width 653 height 42
click at [608, 431] on p "For your peace of mind, please know that although we’re revising the contract, …" at bounding box center [448, 433] width 653 height 14
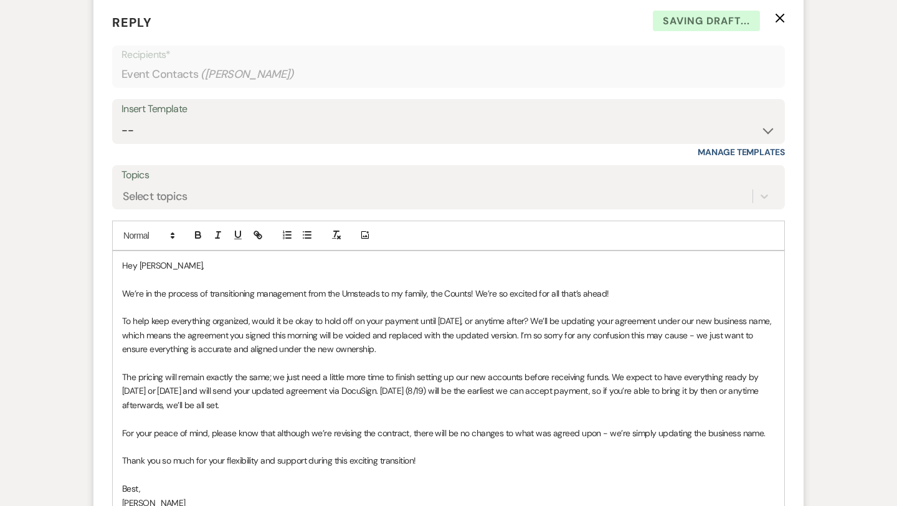
click at [444, 458] on p "Thank you so much for your flexibility and support during this exciting transit…" at bounding box center [448, 461] width 653 height 14
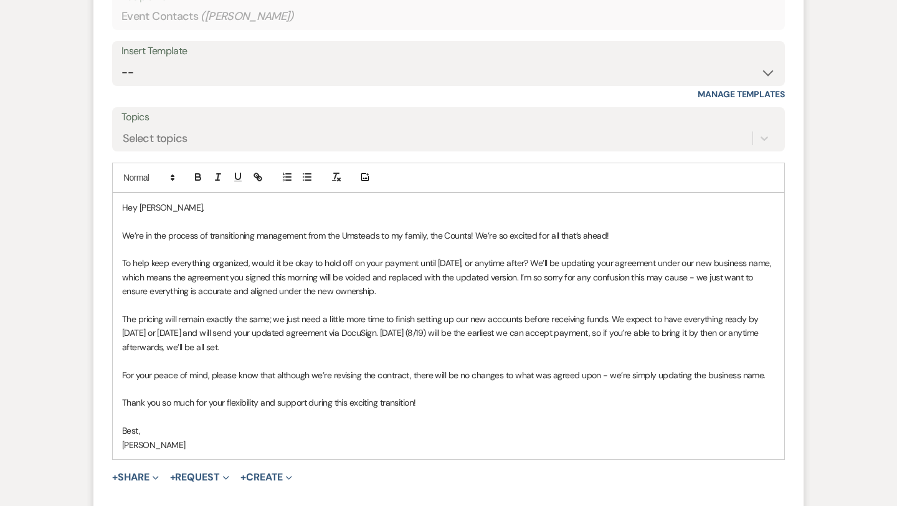
scroll to position [1377, 0]
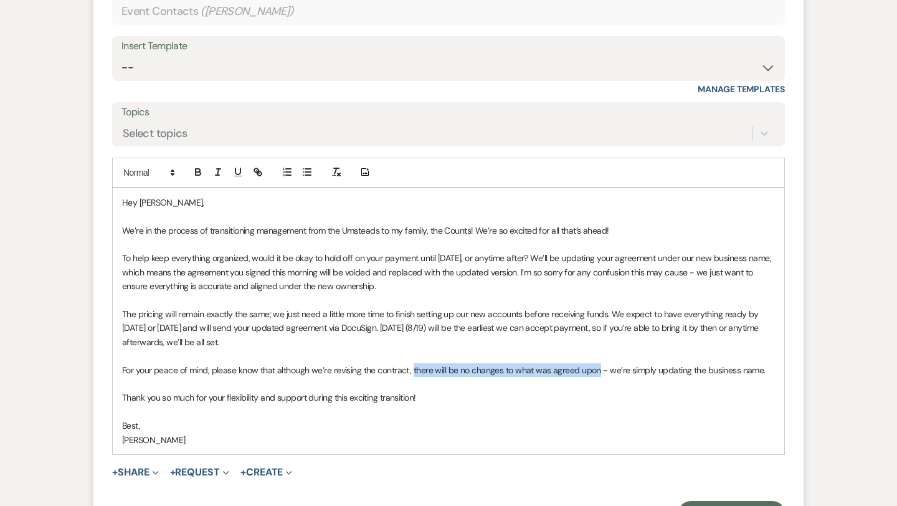
drag, startPoint x: 411, startPoint y: 368, endPoint x: 596, endPoint y: 370, distance: 185.1
click at [596, 370] on p "For your peace of mind, please know that although we’re revising the contract, …" at bounding box center [448, 370] width 653 height 14
click at [464, 394] on p "Thank you so much for your flexibility and support during this exciting transit…" at bounding box center [448, 398] width 653 height 14
click at [770, 370] on p "For your peace of mind, please know that although we’re revising the contract, …" at bounding box center [448, 370] width 653 height 14
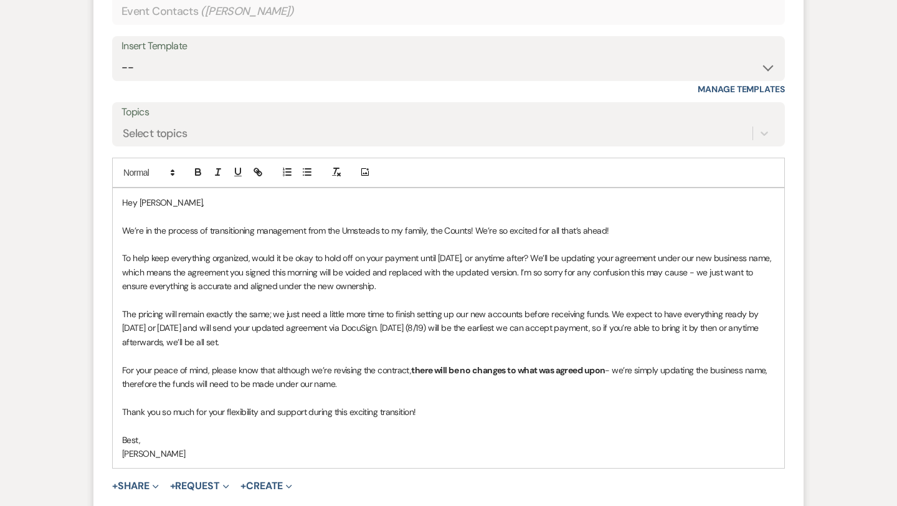
drag, startPoint x: 356, startPoint y: 379, endPoint x: 115, endPoint y: 234, distance: 281.8
click at [115, 234] on div "Hey Laura, We’re in the process of transitioning management from the Umsteads t…" at bounding box center [449, 328] width 672 height 280
copy div "We’re in the process of transitioning management from the Umsteads to my family…"
click at [360, 389] on p "For your peace of mind, please know that although we’re revising the contract, …" at bounding box center [448, 377] width 653 height 28
drag, startPoint x: 343, startPoint y: 384, endPoint x: 120, endPoint y: 384, distance: 222.5
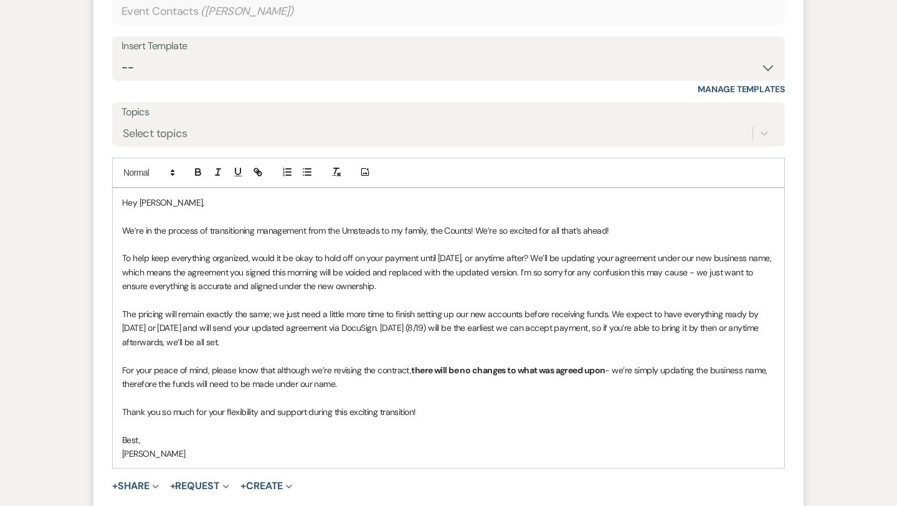
click at [120, 384] on div "Hey Laura, We’re in the process of transitioning management from the Umsteads t…" at bounding box center [449, 328] width 672 height 280
click at [774, 368] on p "For your peace of mind, please know that although we’re revising the contract, …" at bounding box center [448, 377] width 653 height 28
click at [459, 391] on p at bounding box center [448, 398] width 653 height 14
click at [434, 412] on p "Thank you so much for your flexibility and support during this exciting transit…" at bounding box center [448, 412] width 653 height 14
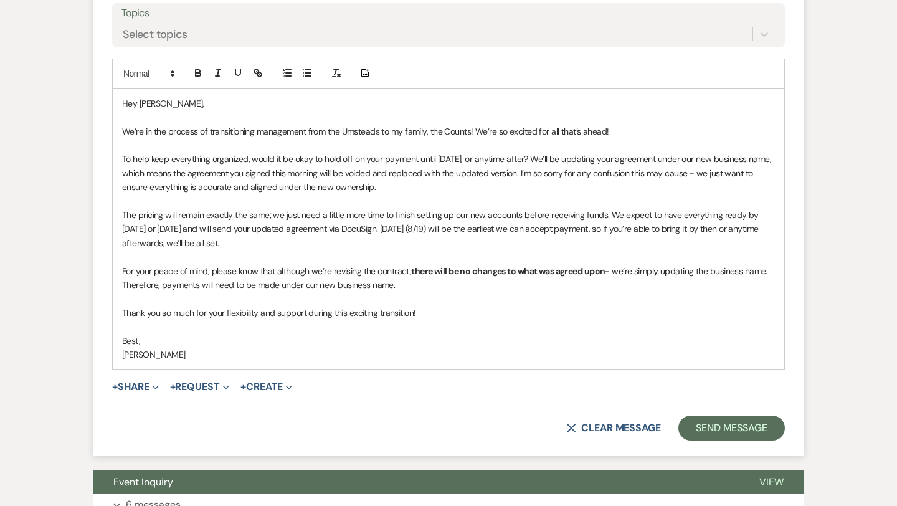
scroll to position [1490, 0]
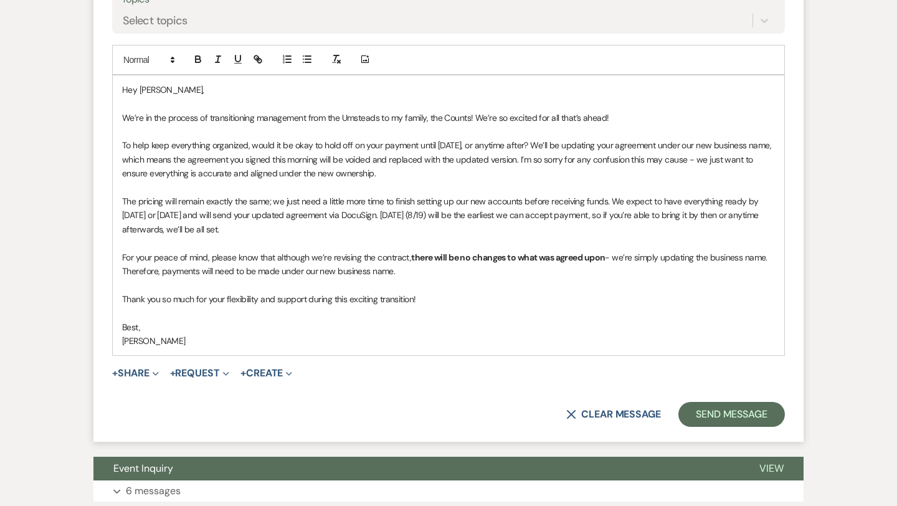
click at [397, 267] on p "For your peace of mind, please know that although we’re revising the contract, …" at bounding box center [448, 264] width 653 height 28
click at [432, 211] on p "The pricing will remain exactly the same; we just need a little more time to fi…" at bounding box center [448, 215] width 653 height 42
click at [407, 256] on p "For your peace of mind, please know that although we’re revising the contract, …" at bounding box center [448, 264] width 653 height 28
click at [436, 296] on p "Thank you so much for your flexibility and support during this exciting transit…" at bounding box center [448, 299] width 653 height 14
click at [427, 270] on p "For your peace of mind, please know that although we’re revising the contract, …" at bounding box center [448, 264] width 653 height 28
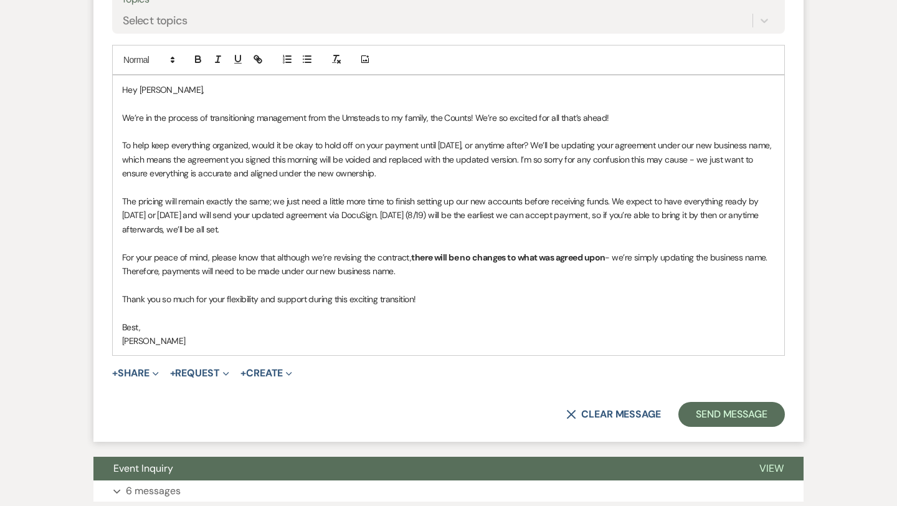
click at [771, 259] on p "For your peace of mind, please know that although we’re revising the contract, …" at bounding box center [448, 264] width 653 height 28
click at [126, 270] on p "For your peace of mind, please know that although we’re revising the contract, …" at bounding box center [448, 264] width 653 height 28
drag, startPoint x: 368, startPoint y: 272, endPoint x: 333, endPoint y: 271, distance: 34.9
click at [333, 271] on p "For your peace of mind, please know that although we’re revising the contract, …" at bounding box center [448, 264] width 653 height 28
click at [373, 272] on p "For your peace of mind, please know that although we’re revising the contract, …" at bounding box center [448, 264] width 653 height 28
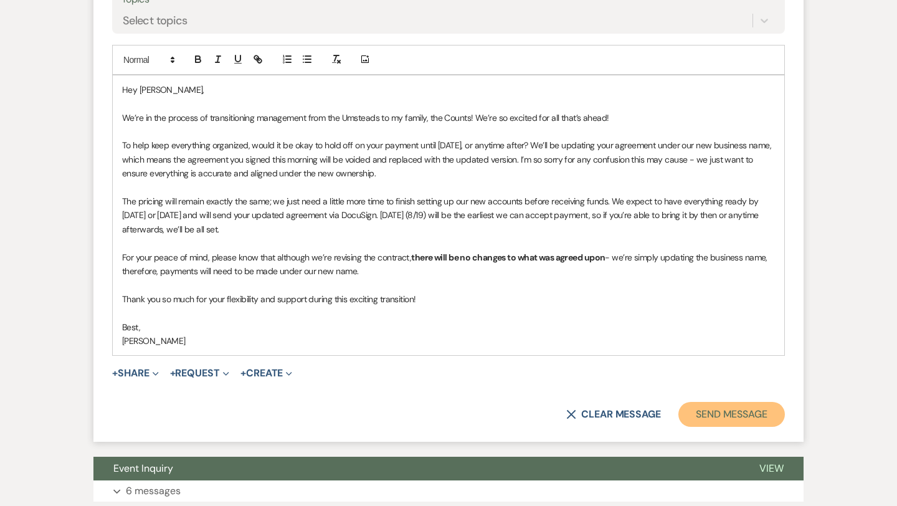
click at [733, 414] on button "Send Message" at bounding box center [732, 414] width 107 height 25
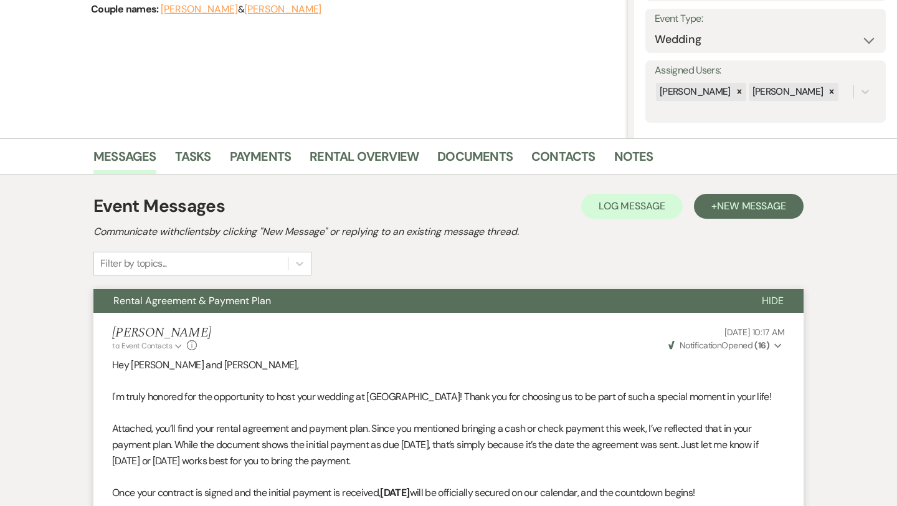
scroll to position [0, 0]
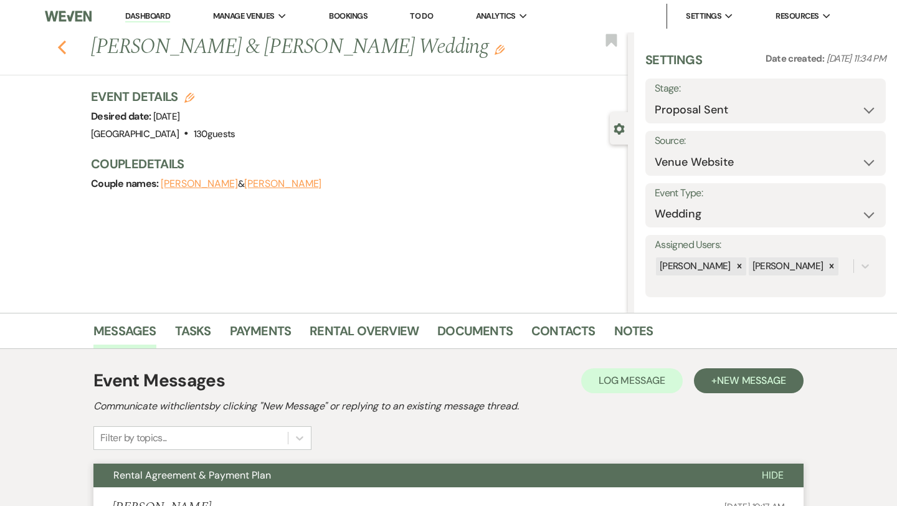
click at [63, 45] on icon "Previous" at bounding box center [61, 47] width 9 height 15
select select "6"
select select "2"
select select "5"
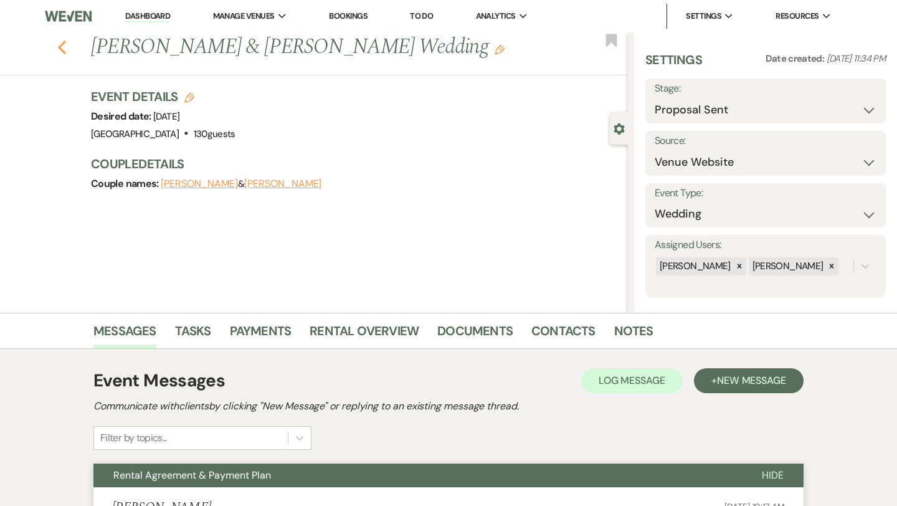
select select "4"
select select "2"
select select "4"
select select "2"
select select "8"
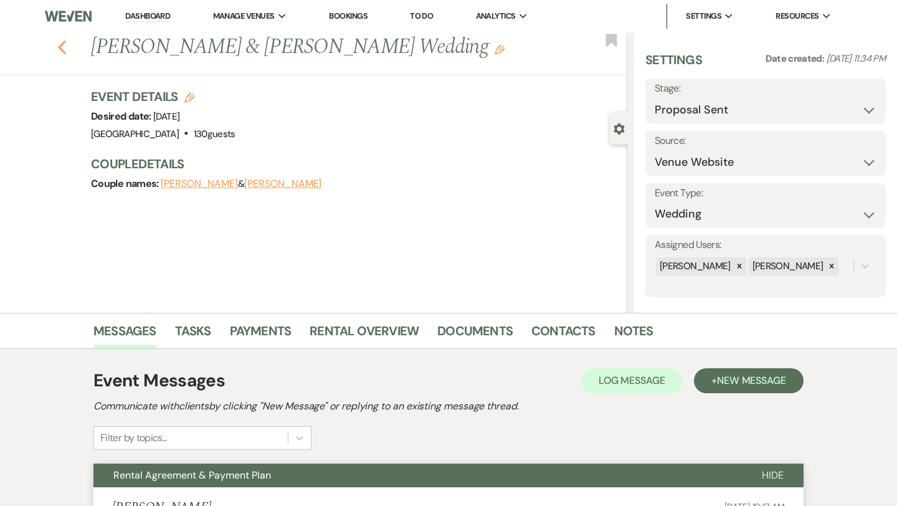
select select "2"
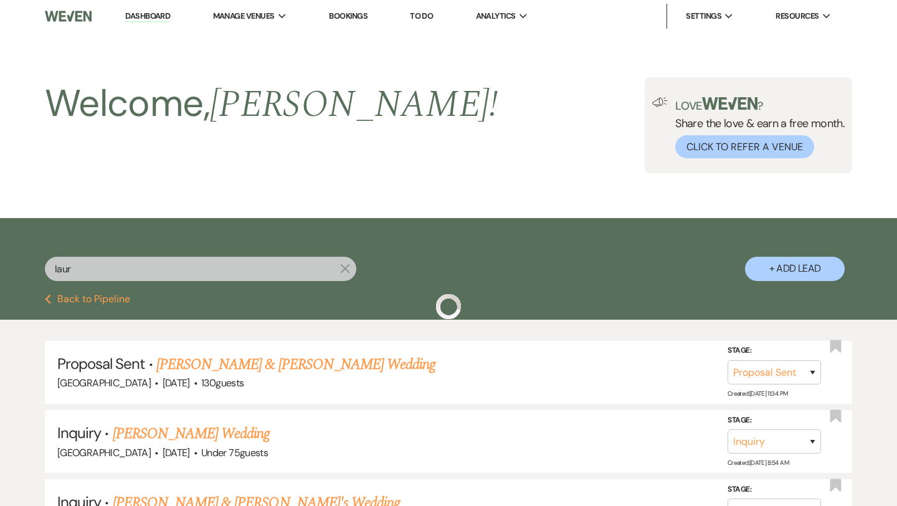
scroll to position [41, 0]
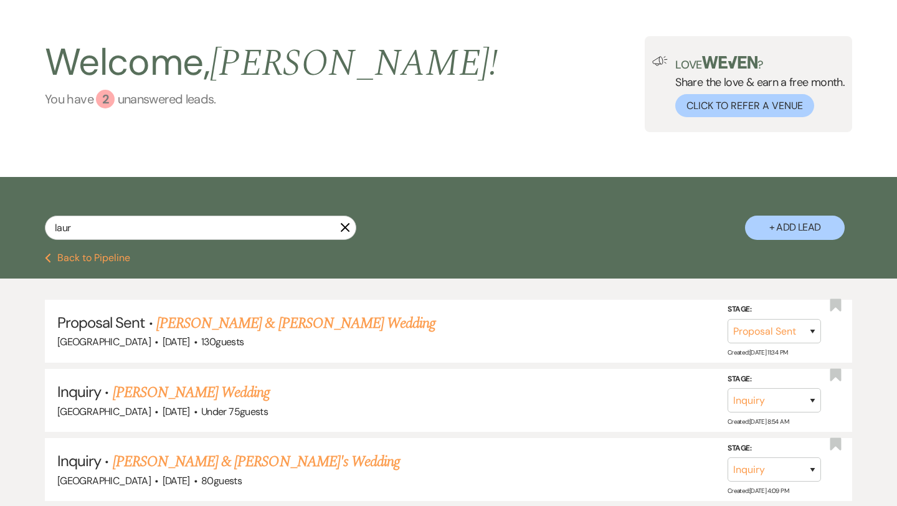
click at [107, 98] on div "2" at bounding box center [105, 99] width 19 height 19
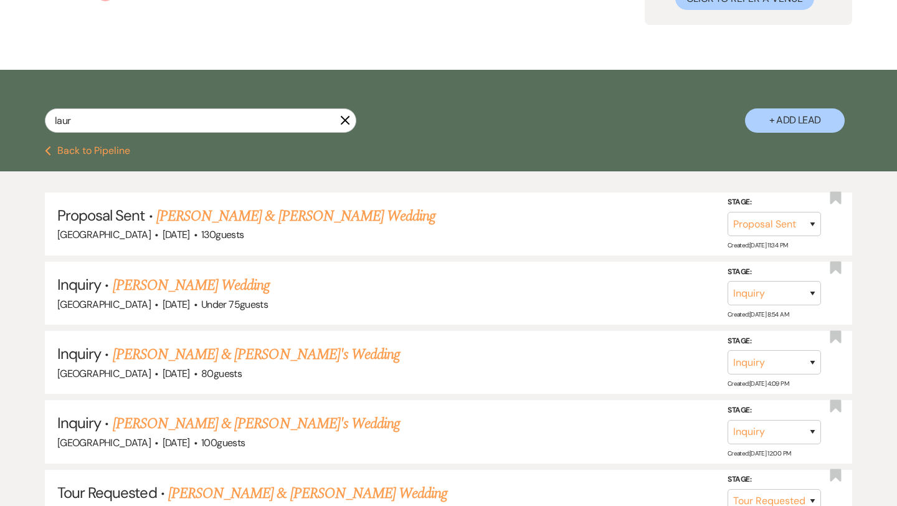
scroll to position [14, 0]
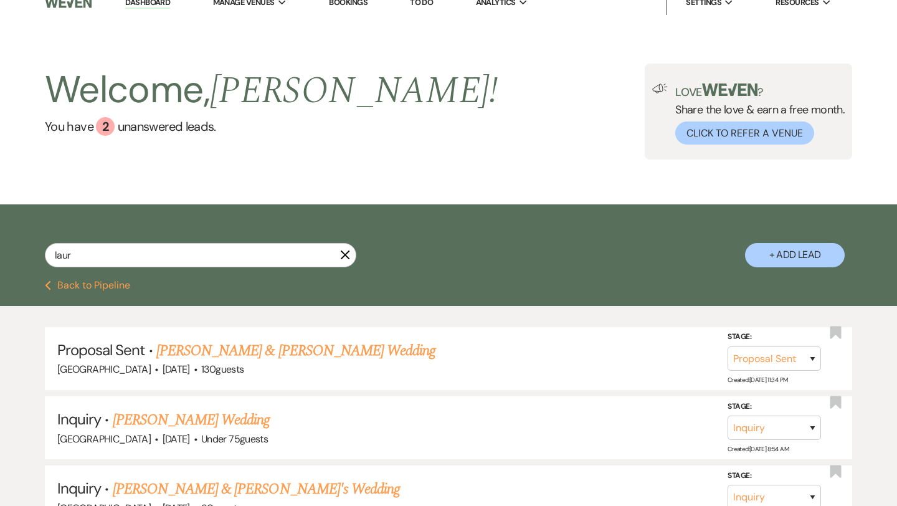
click at [75, 286] on button "Previous Back to Pipeline" at bounding box center [87, 285] width 85 height 10
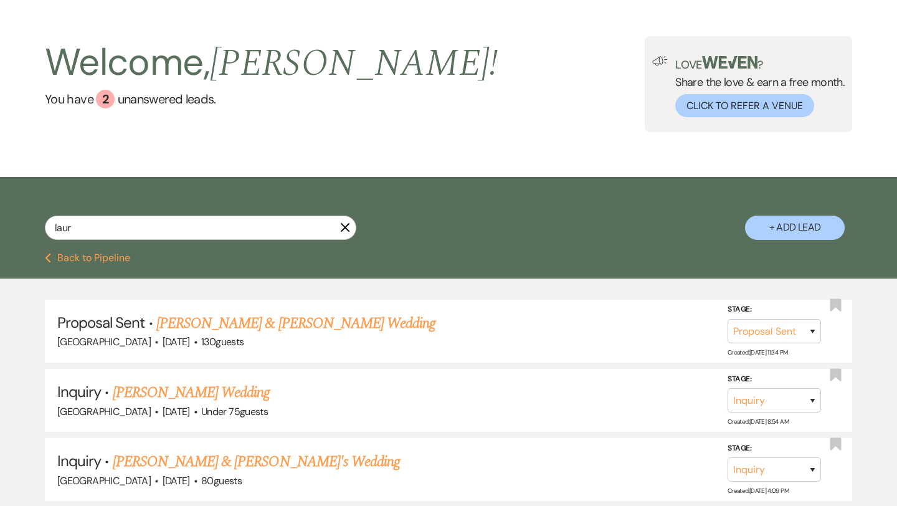
click at [65, 256] on button "Previous Back to Pipeline" at bounding box center [87, 258] width 85 height 10
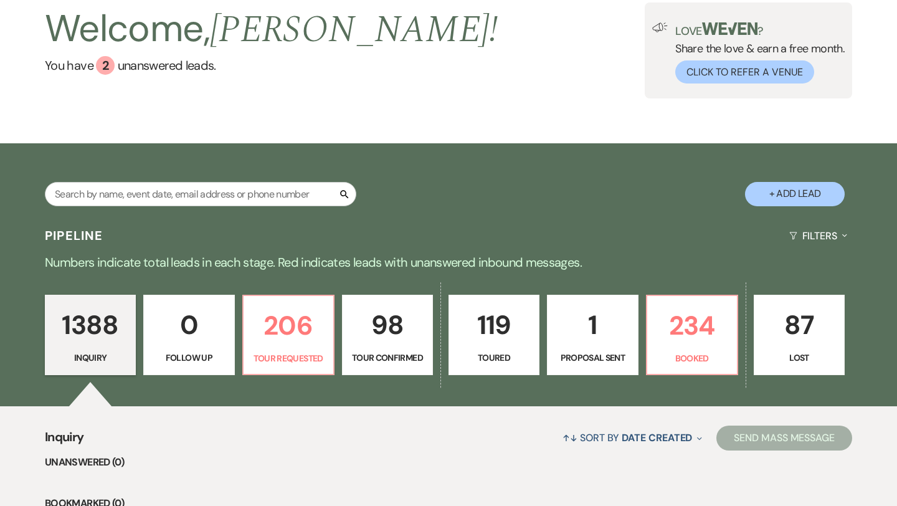
scroll to position [79, 0]
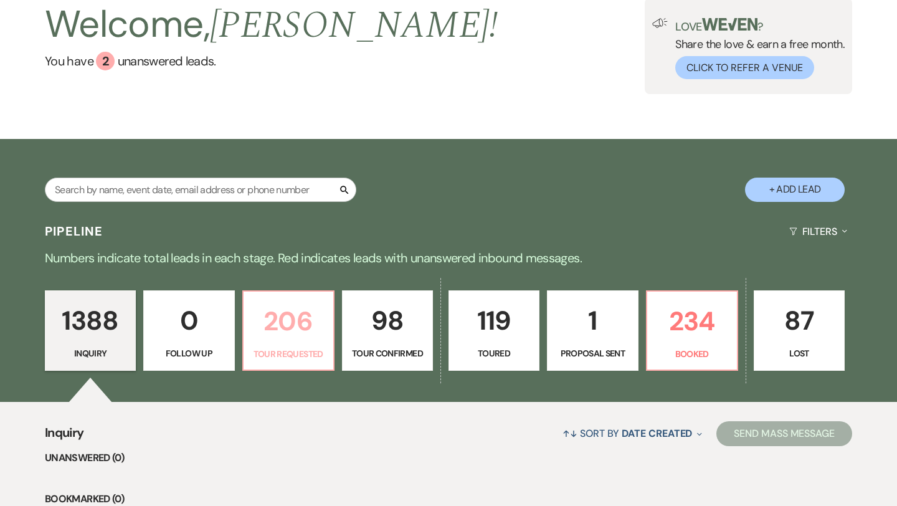
click at [285, 350] on p "Tour Requested" at bounding box center [288, 354] width 75 height 14
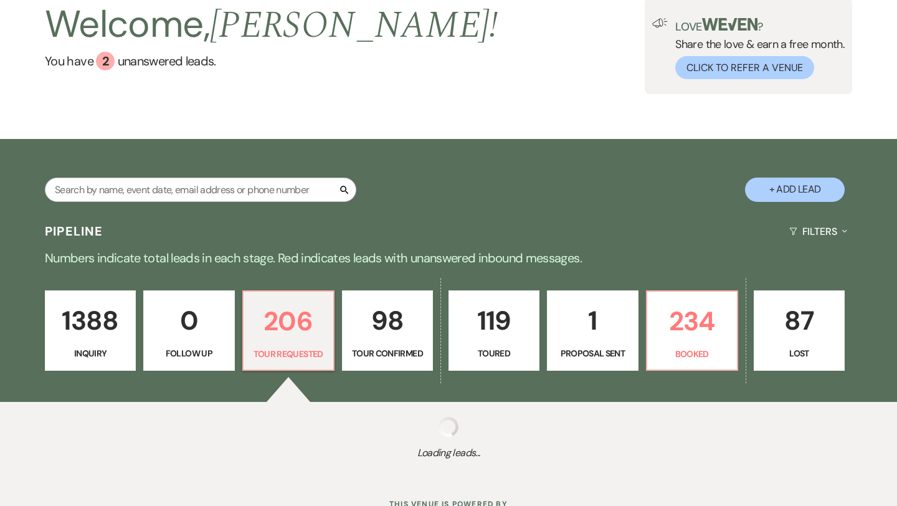
select select "2"
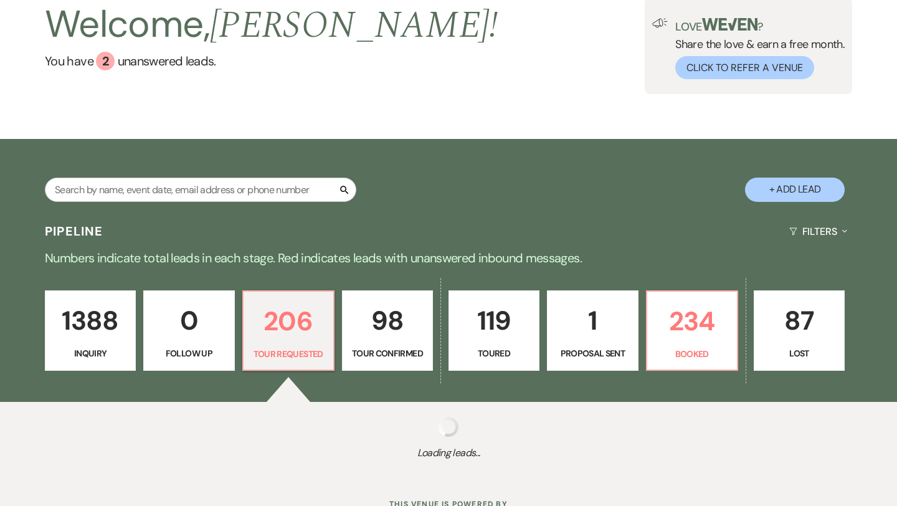
select select "2"
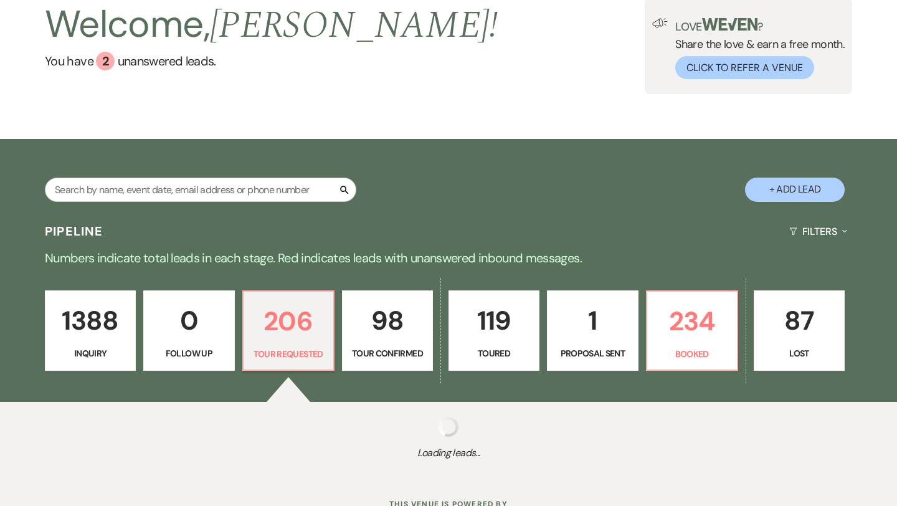
select select "2"
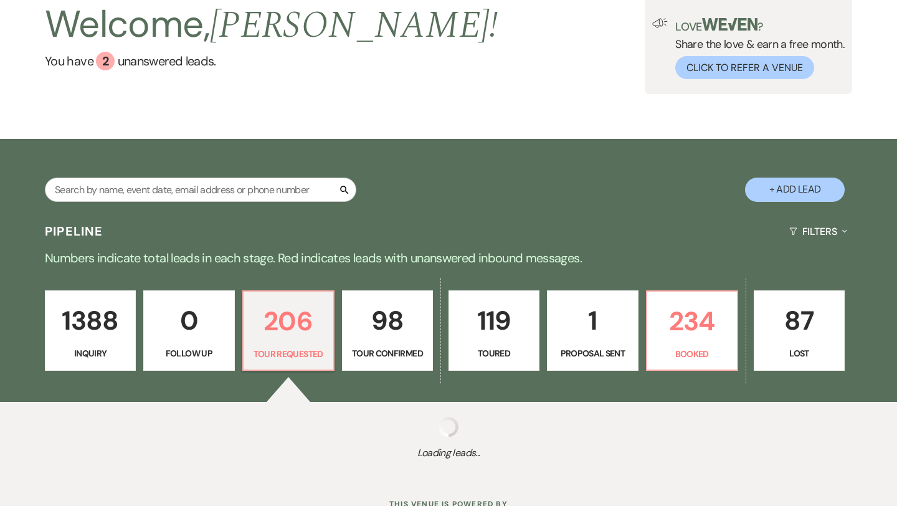
select select "2"
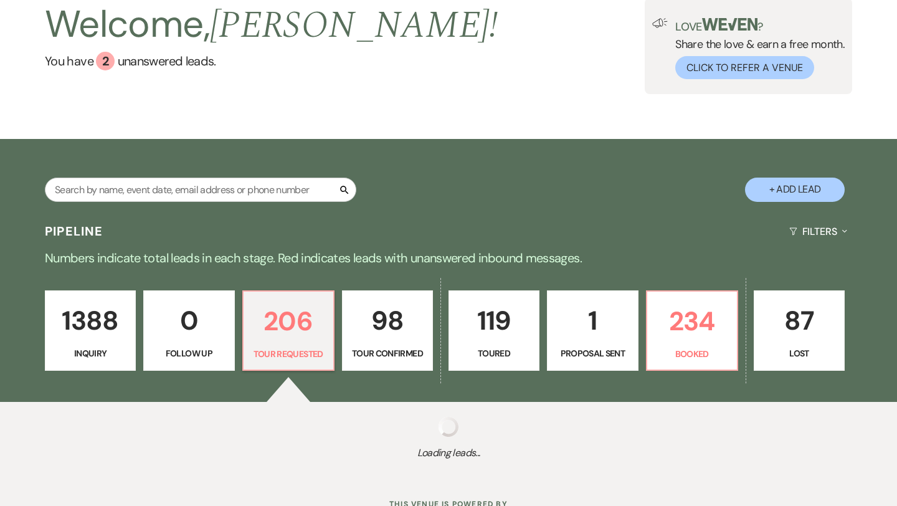
select select "2"
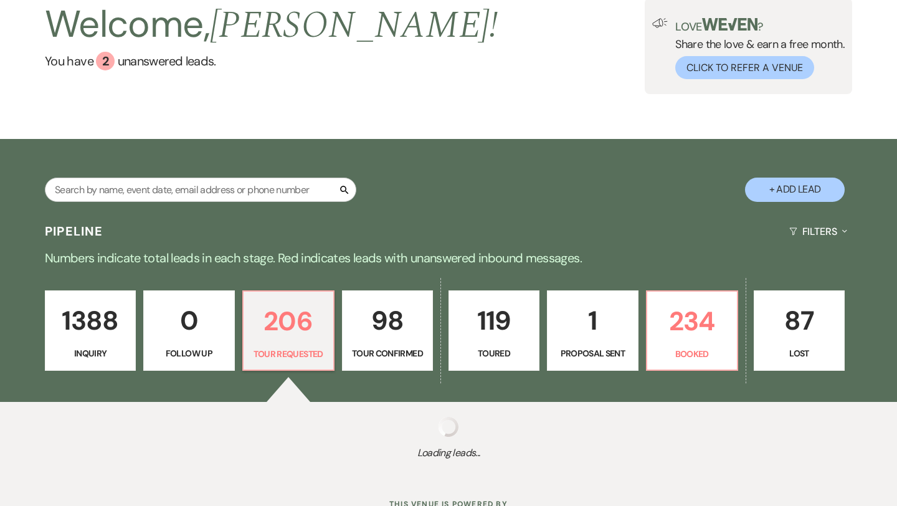
select select "2"
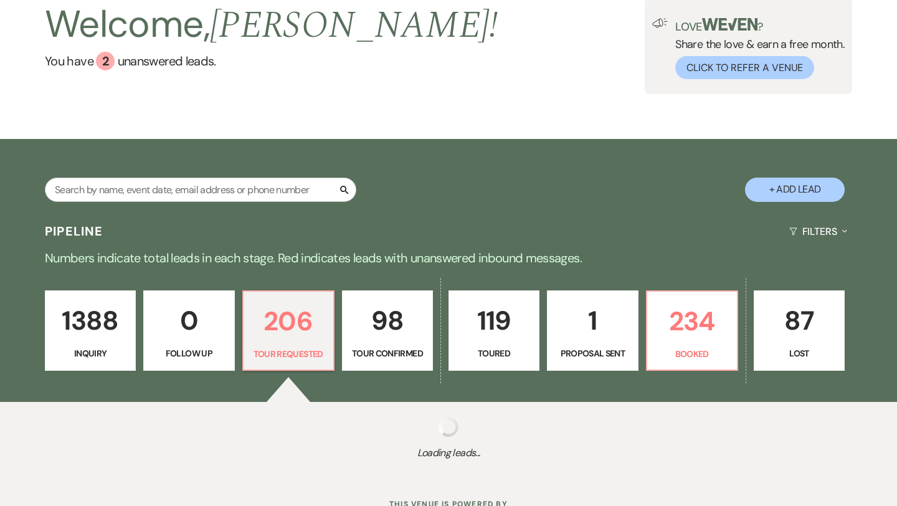
select select "2"
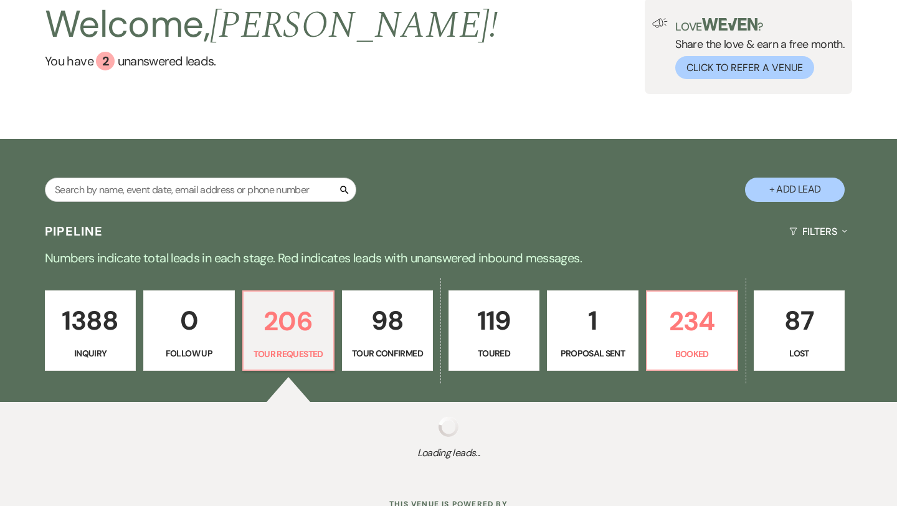
select select "2"
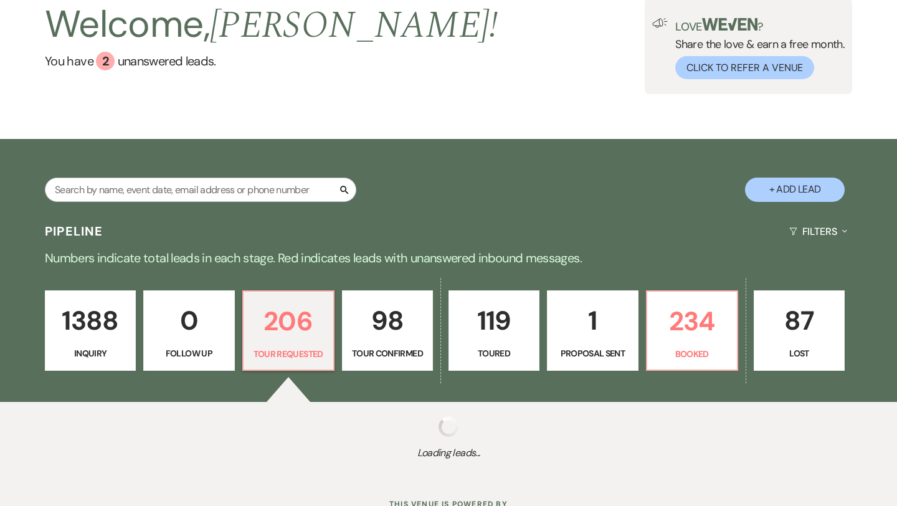
select select "2"
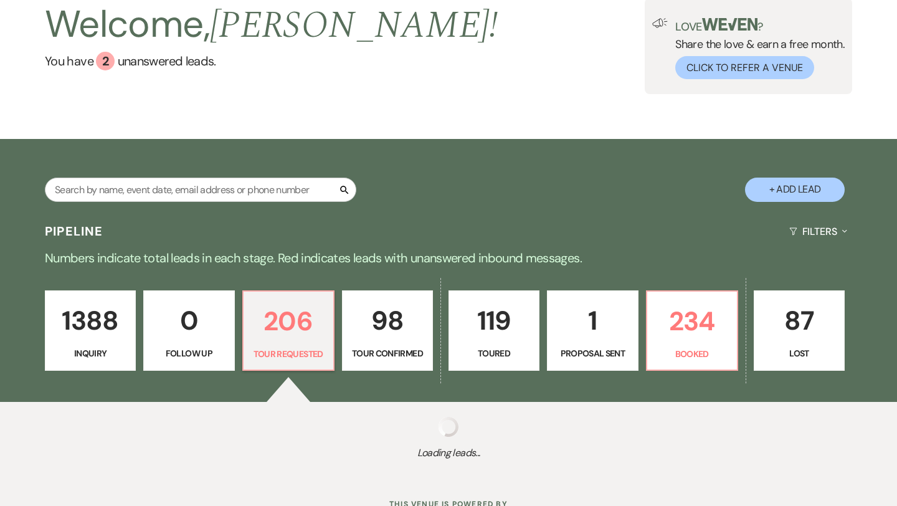
select select "2"
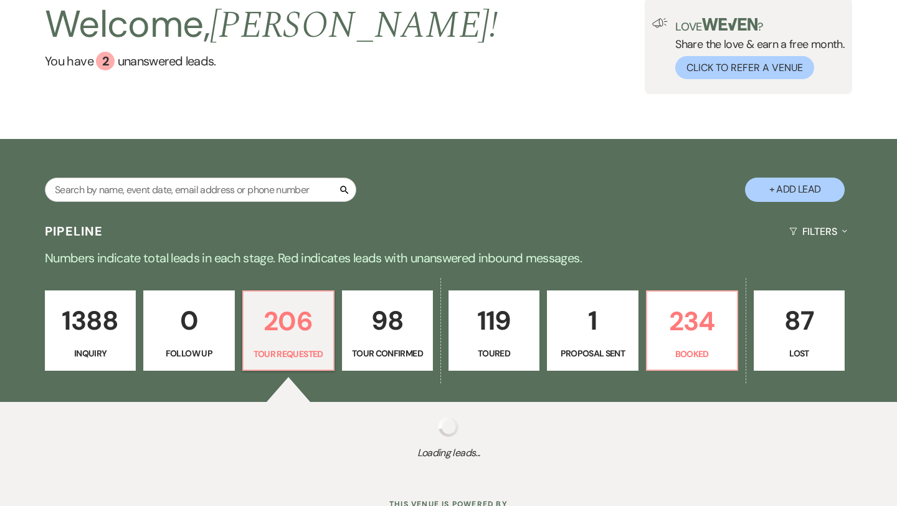
select select "2"
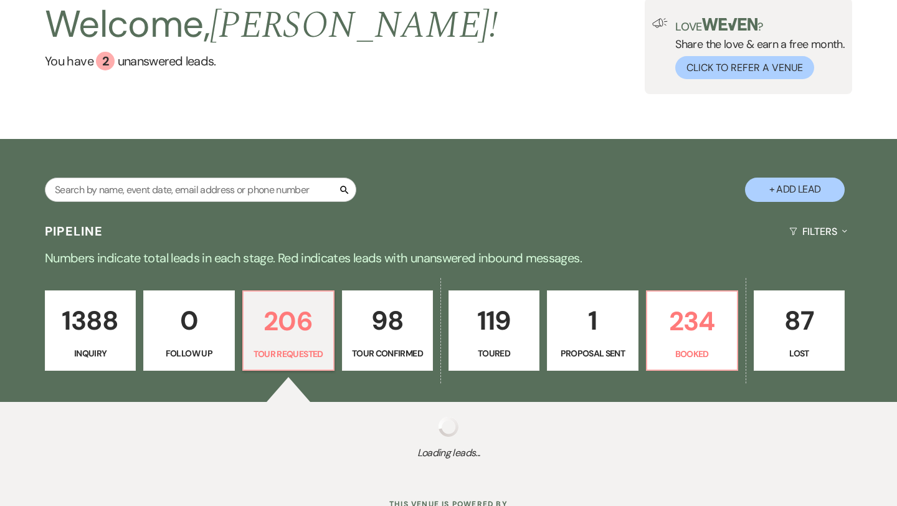
select select "2"
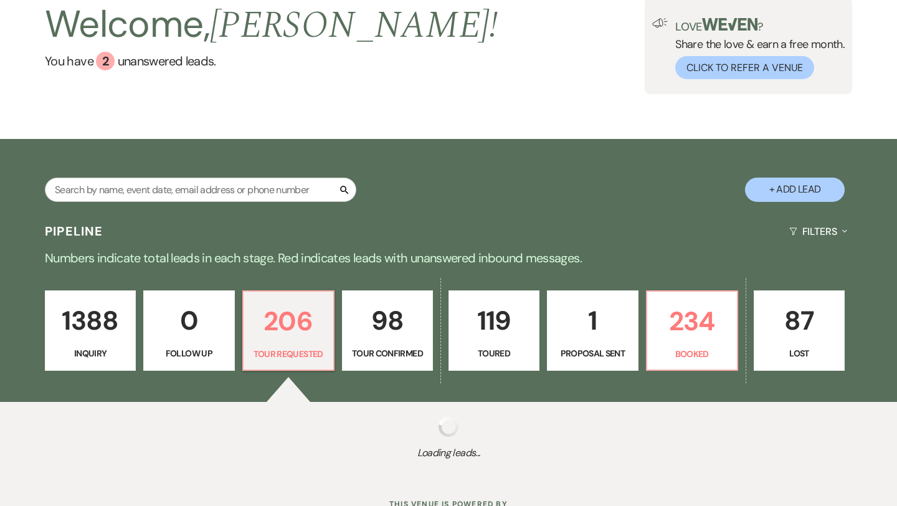
select select "2"
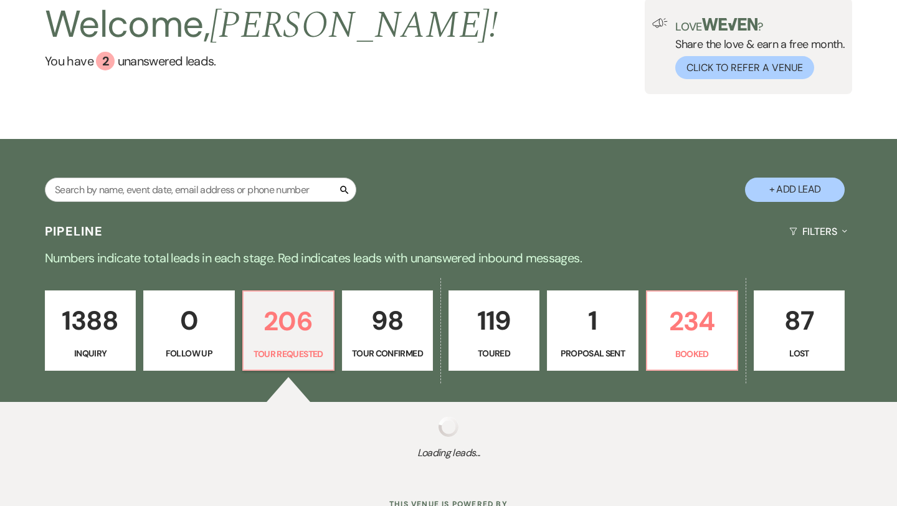
select select "2"
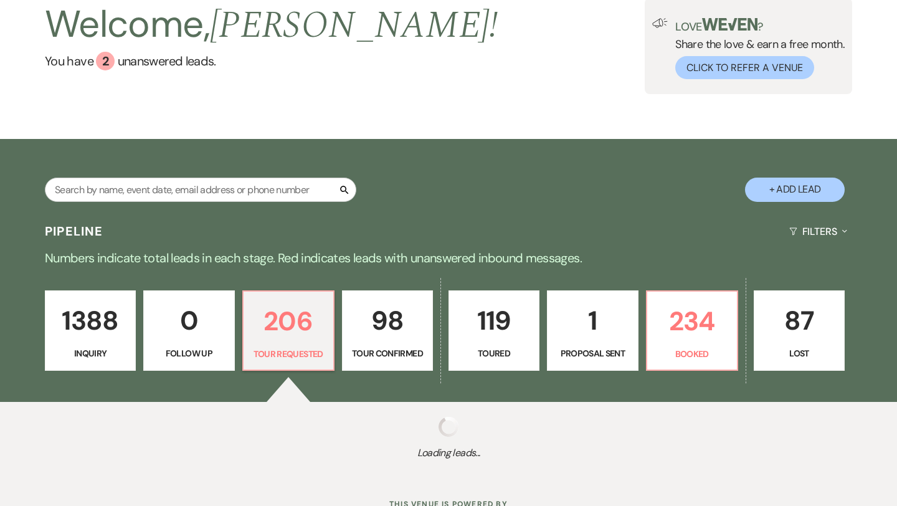
select select "2"
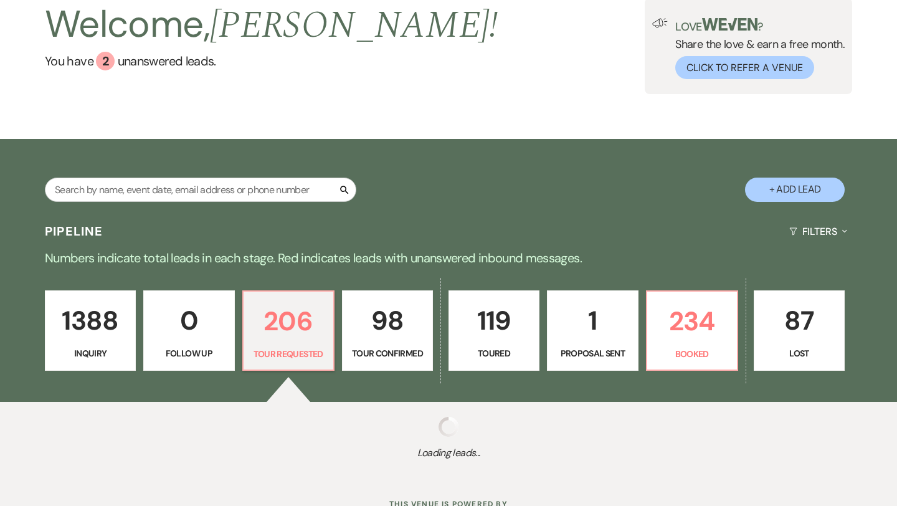
select select "2"
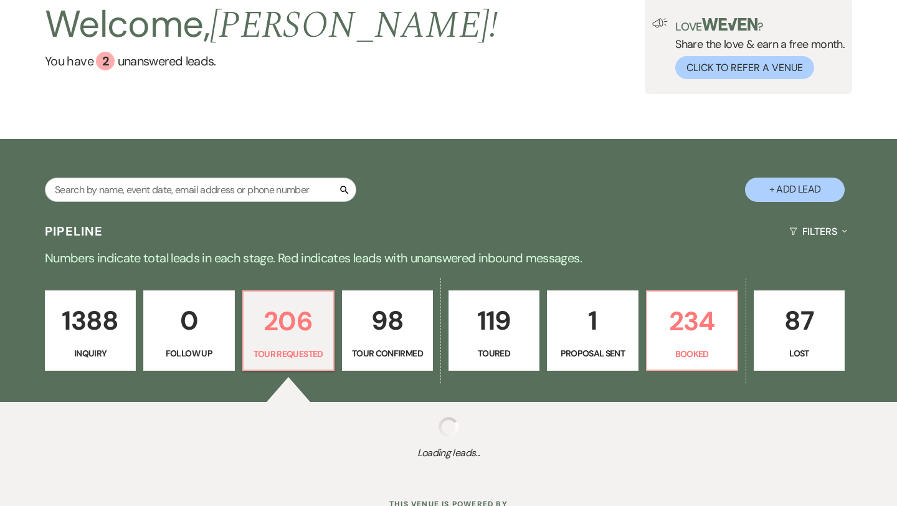
select select "2"
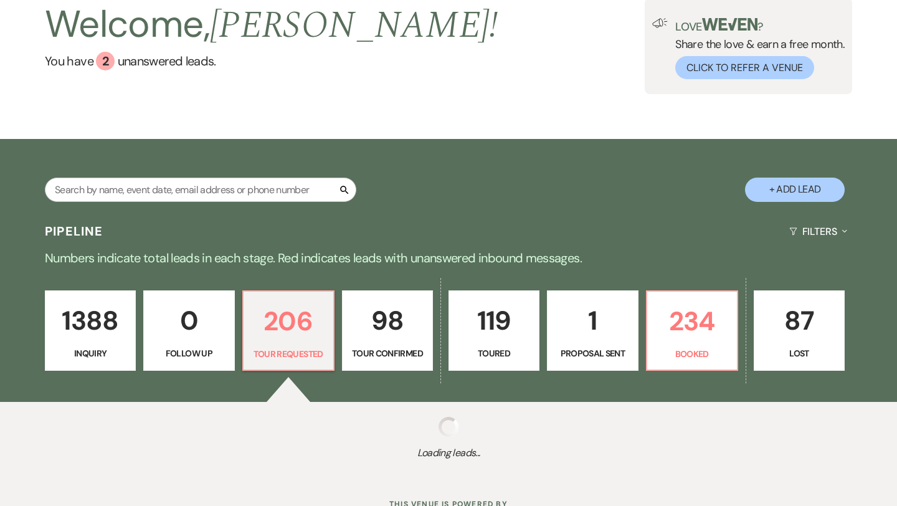
select select "2"
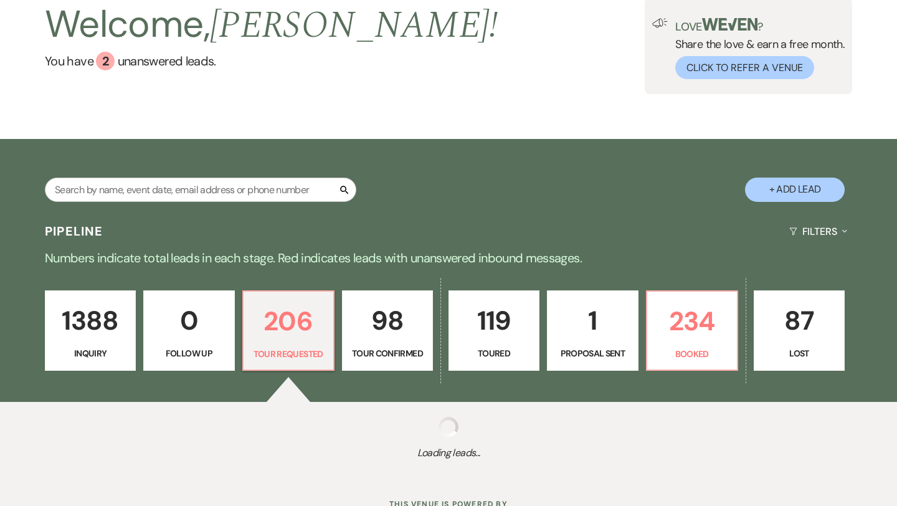
select select "2"
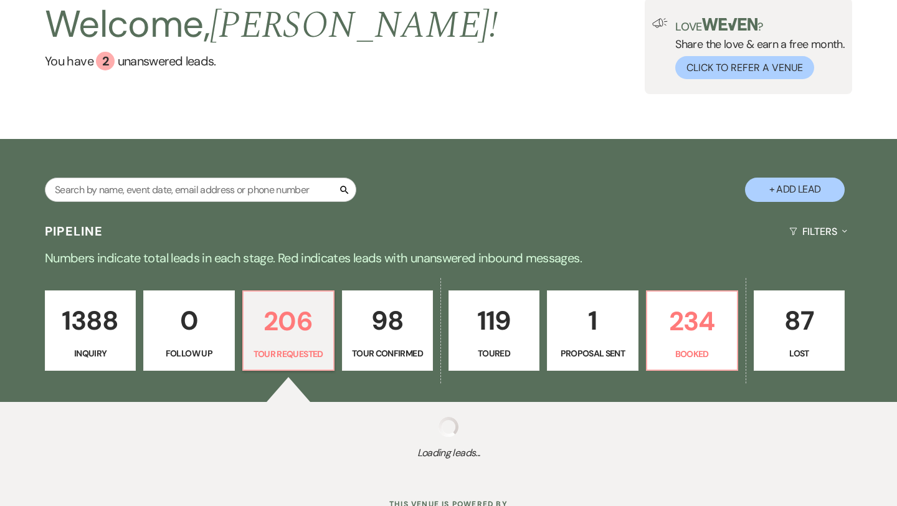
select select "2"
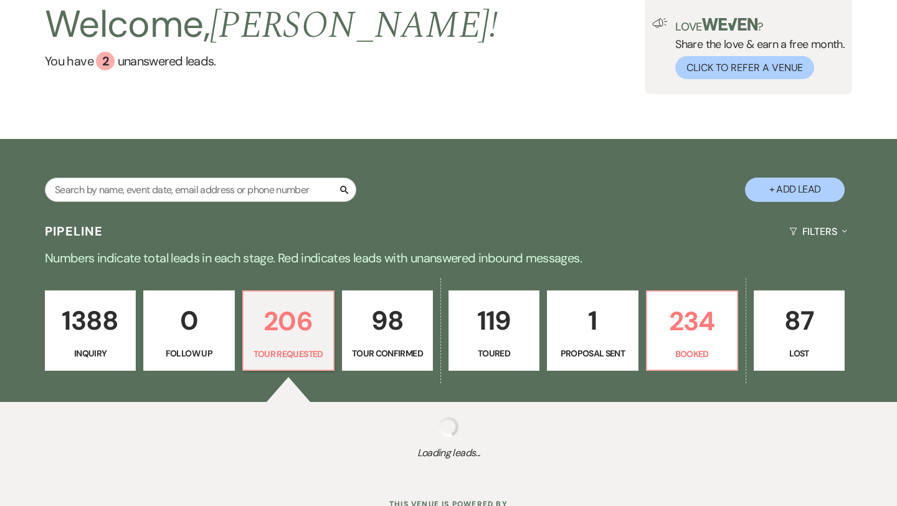
select select "2"
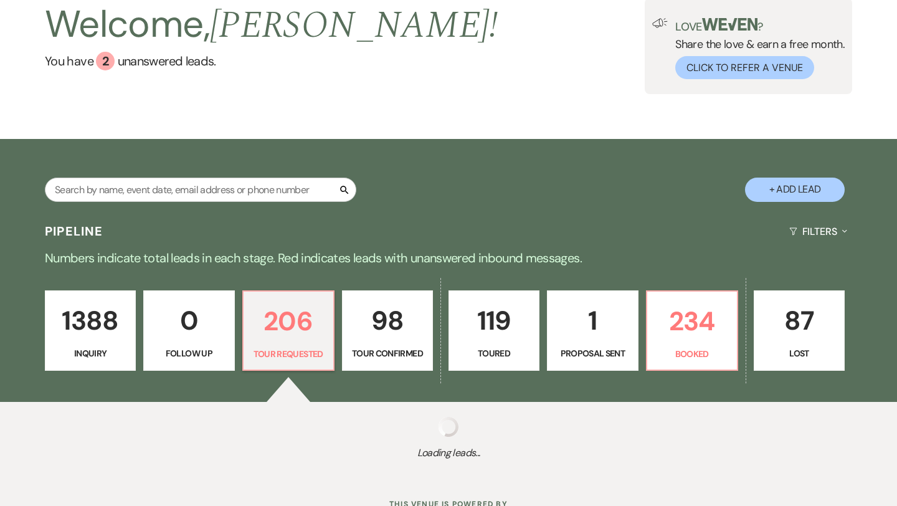
select select "2"
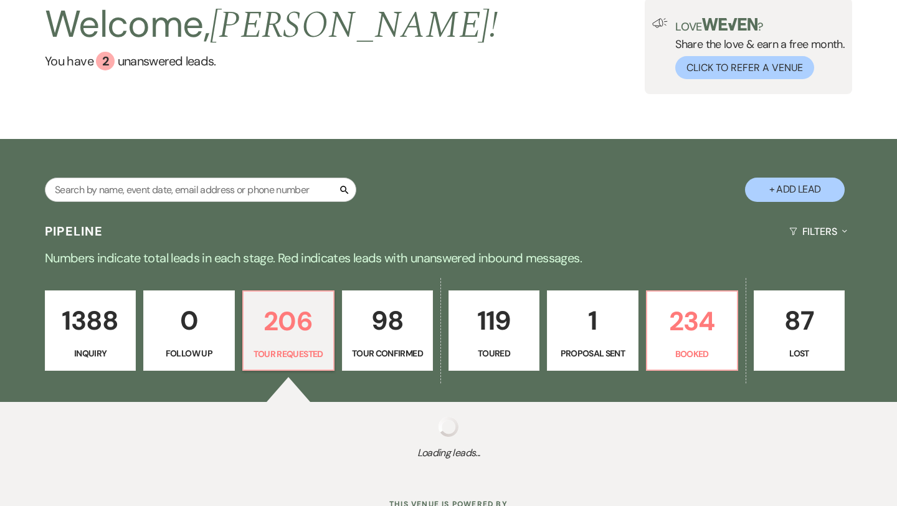
select select "2"
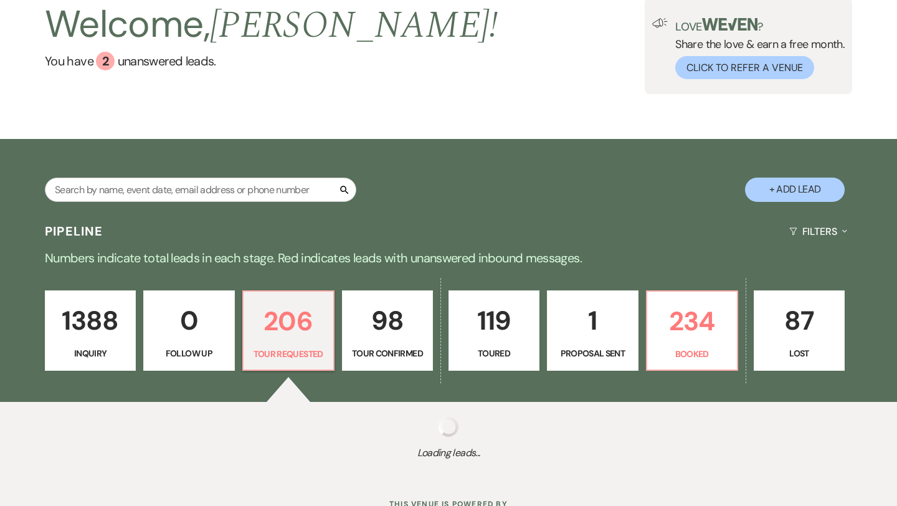
select select "2"
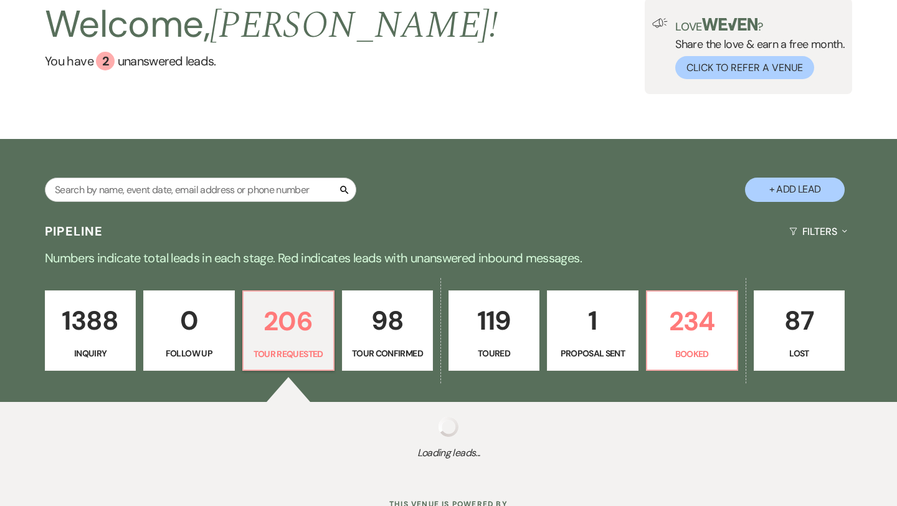
select select "2"
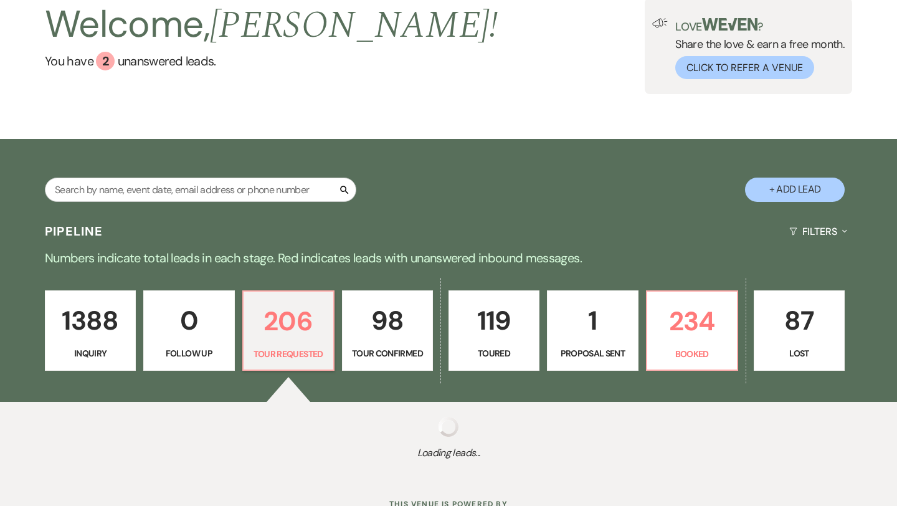
select select "2"
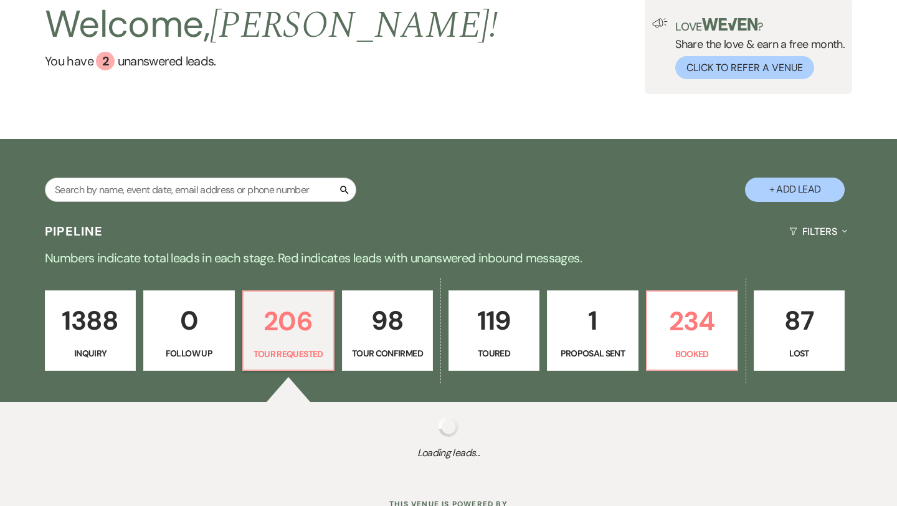
select select "2"
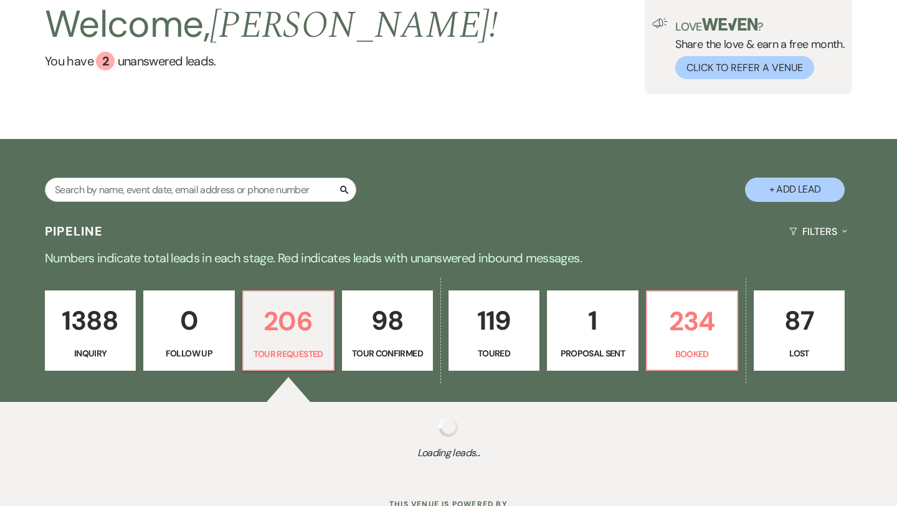
select select "2"
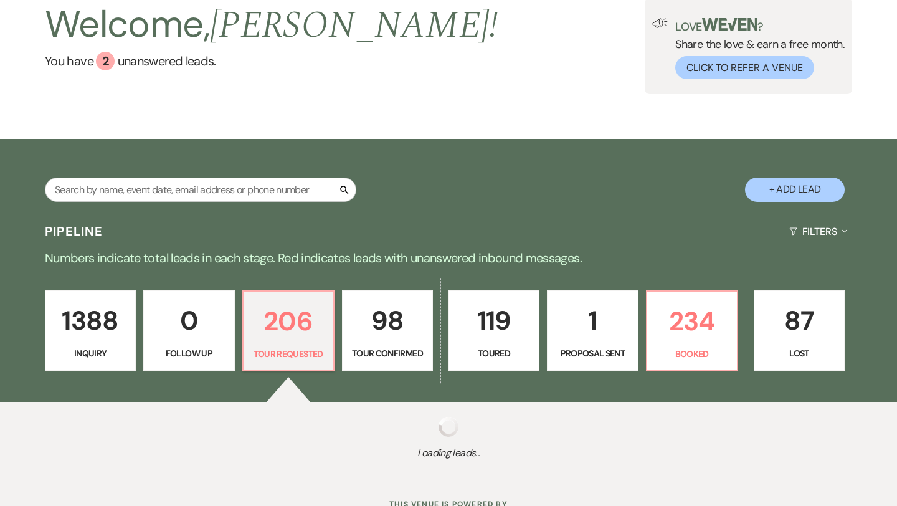
select select "2"
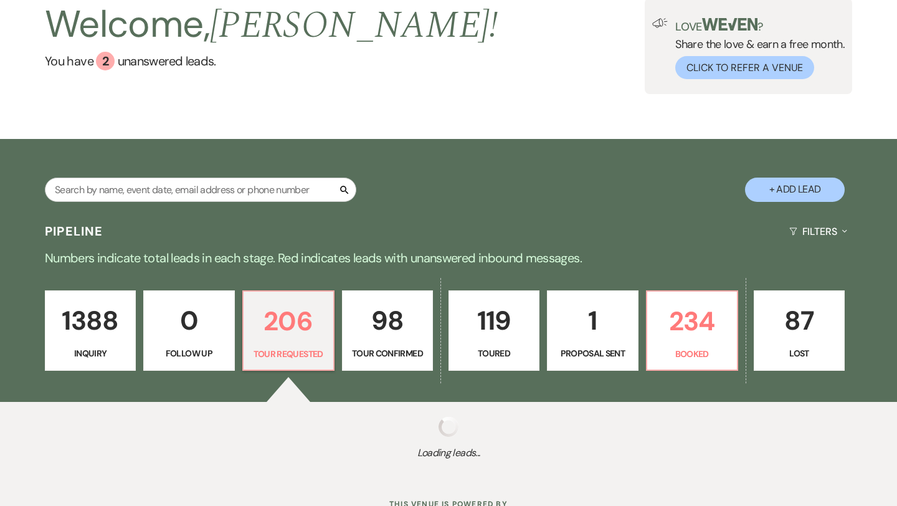
select select "2"
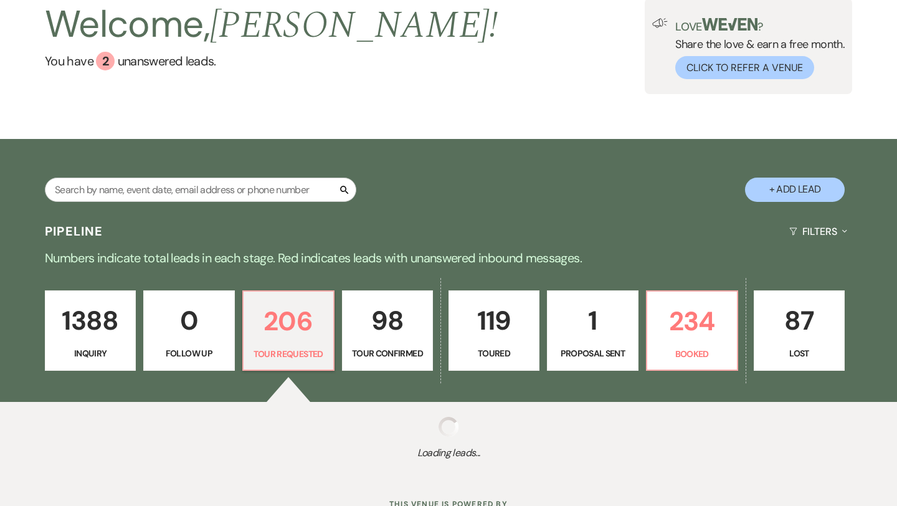
select select "2"
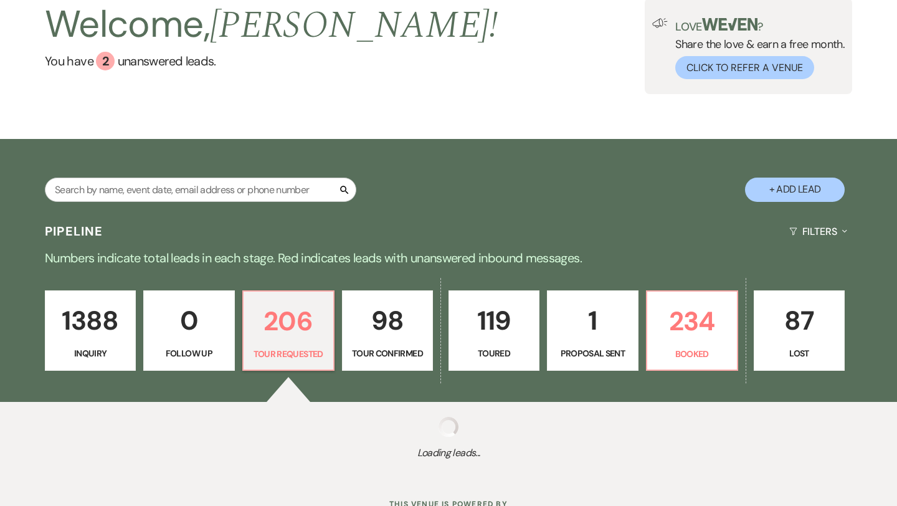
select select "2"
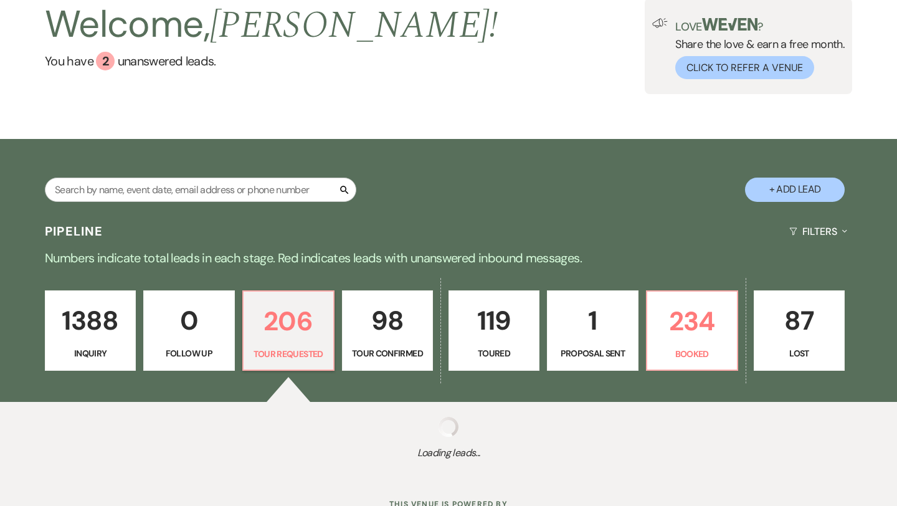
select select "2"
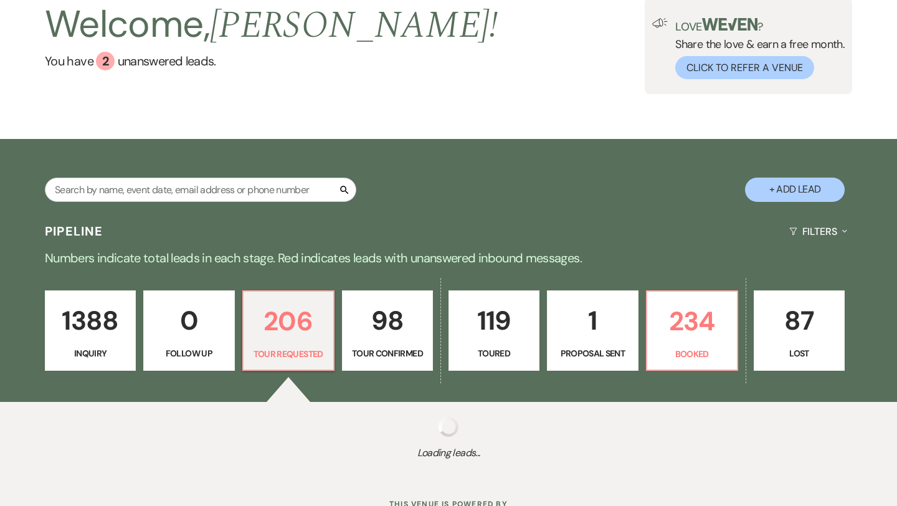
select select "2"
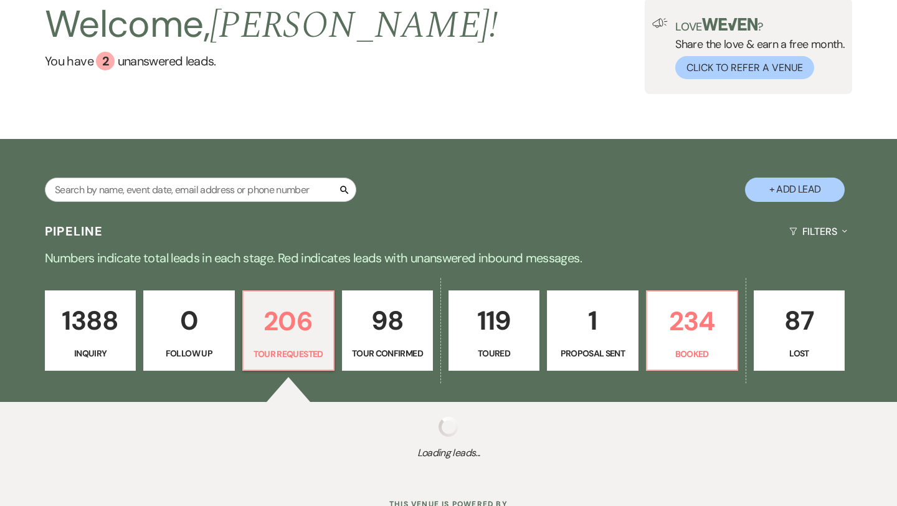
select select "2"
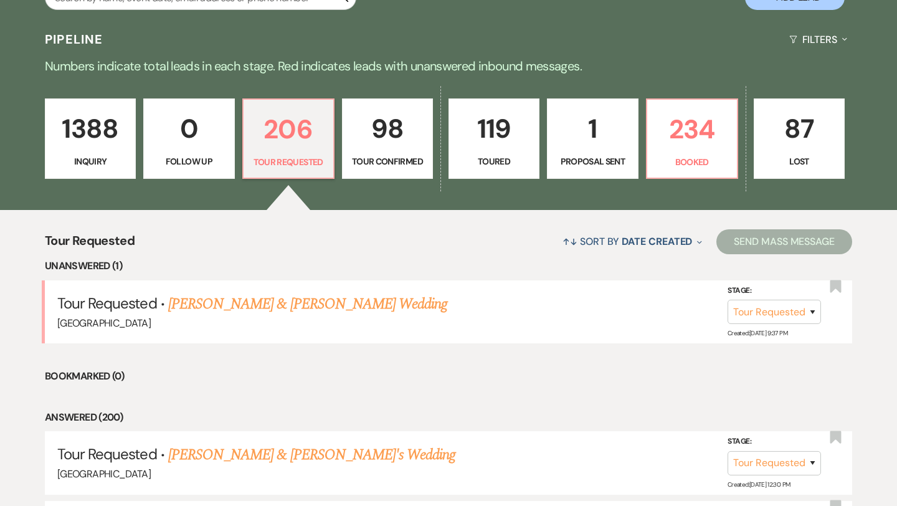
scroll to position [278, 0]
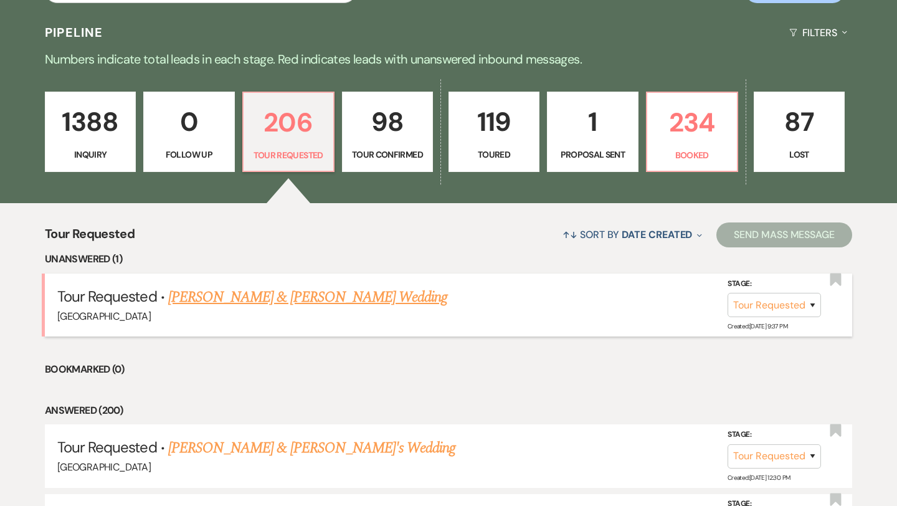
click at [310, 297] on link "Jonathan Williams & Hannah McNeill's Wedding" at bounding box center [307, 297] width 279 height 22
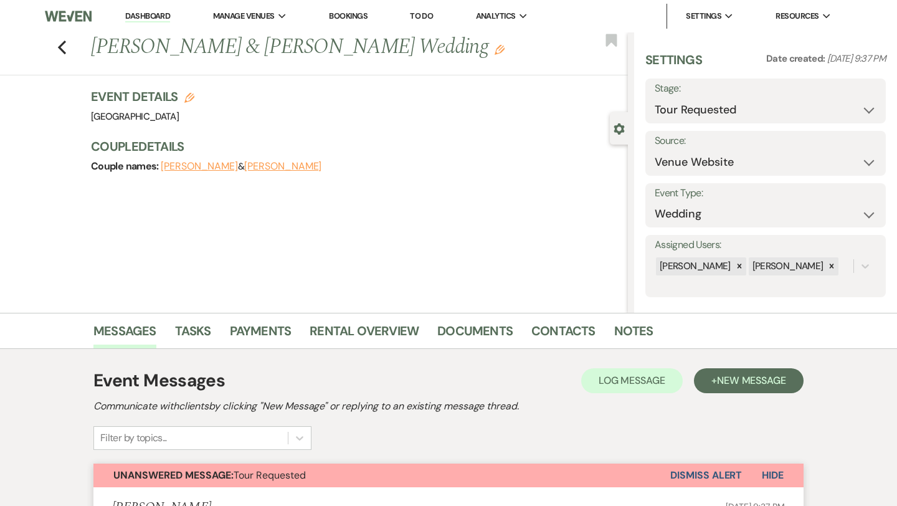
click at [686, 471] on button "Dismiss Alert" at bounding box center [706, 476] width 72 height 24
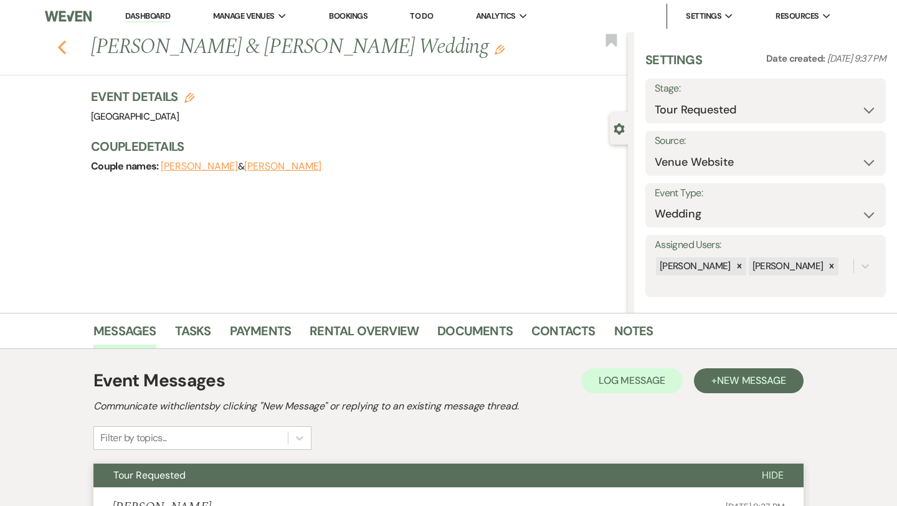
click at [66, 51] on icon "Previous" at bounding box center [61, 47] width 9 height 15
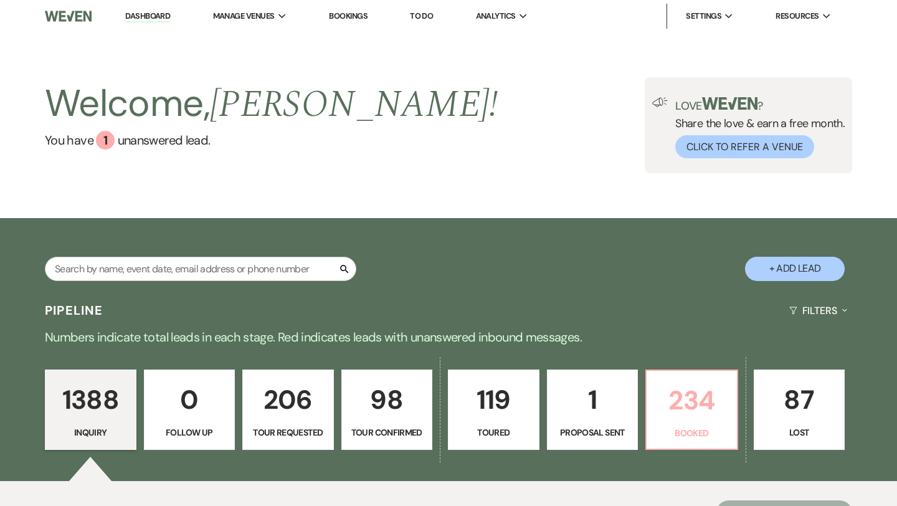
click at [690, 417] on p "234" at bounding box center [691, 400] width 75 height 42
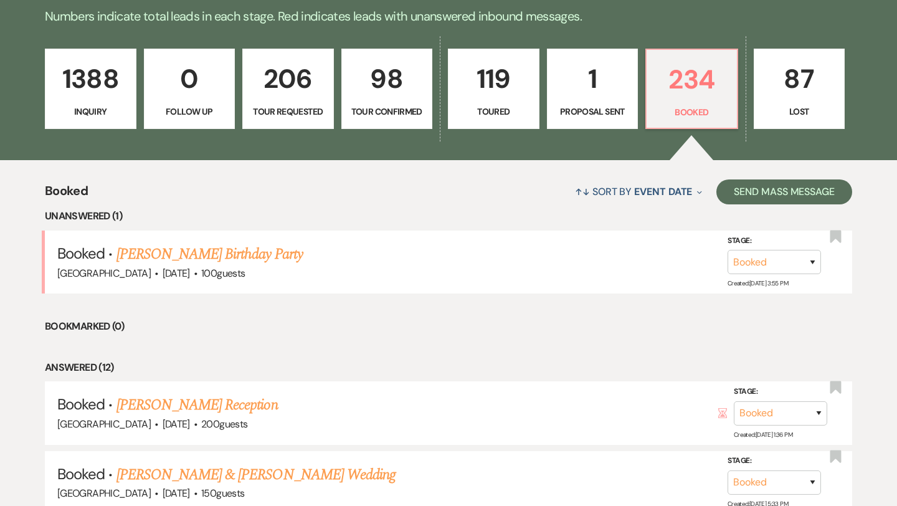
scroll to position [328, 0]
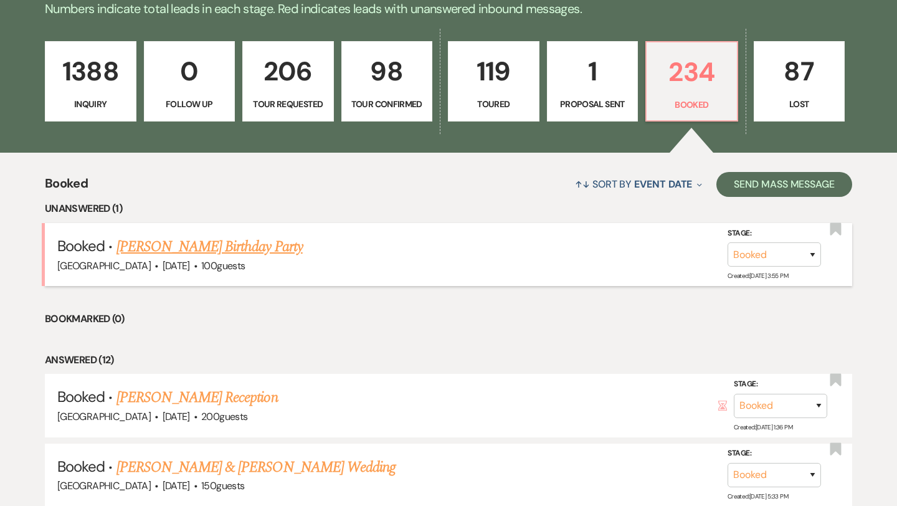
click at [242, 239] on link "[PERSON_NAME] Birthday Party" at bounding box center [210, 247] width 186 height 22
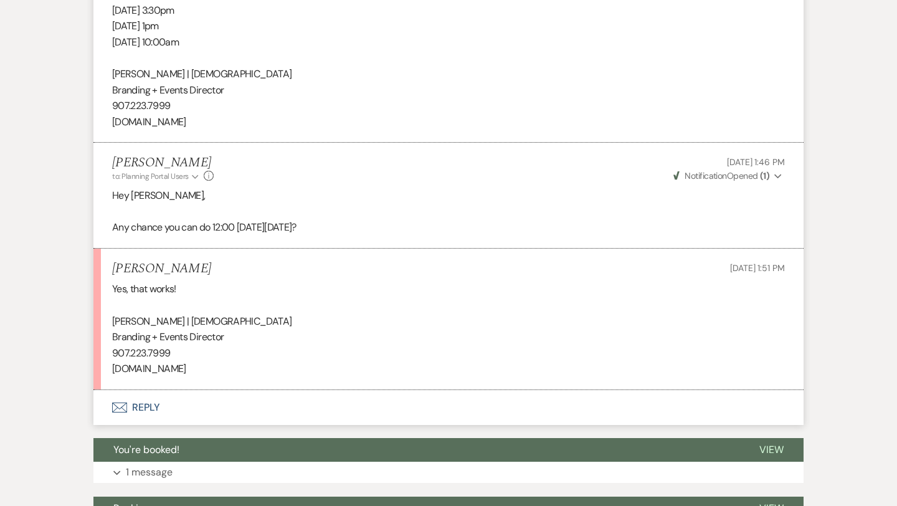
scroll to position [720, 0]
click at [143, 409] on button "Envelope Reply" at bounding box center [448, 408] width 710 height 35
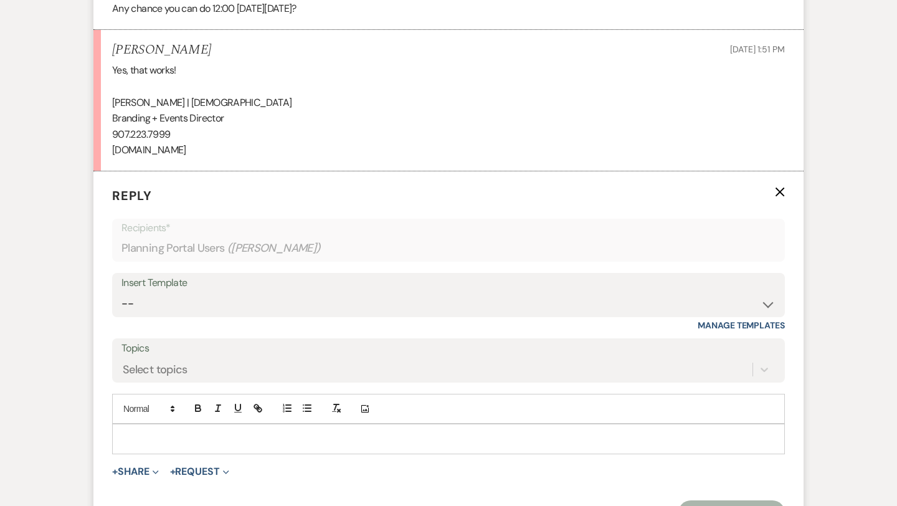
scroll to position [940, 0]
click at [148, 432] on p at bounding box center [448, 438] width 653 height 14
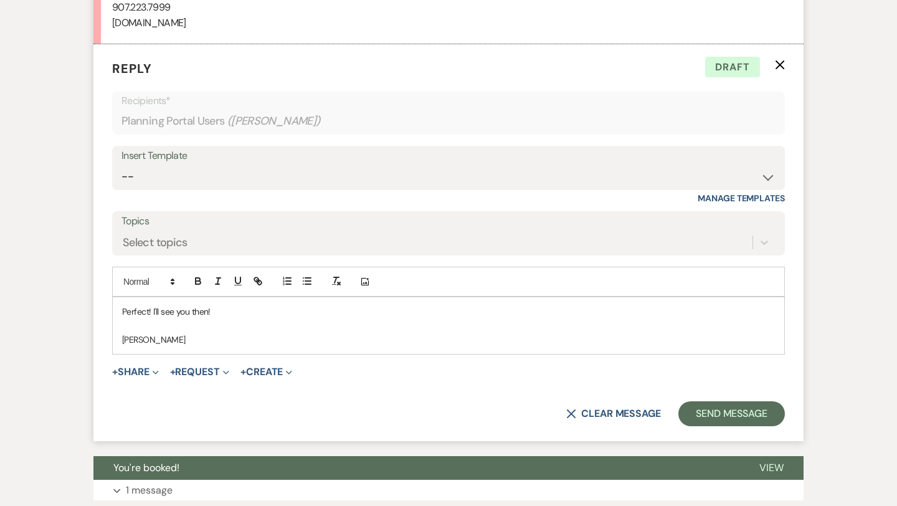
scroll to position [1069, 0]
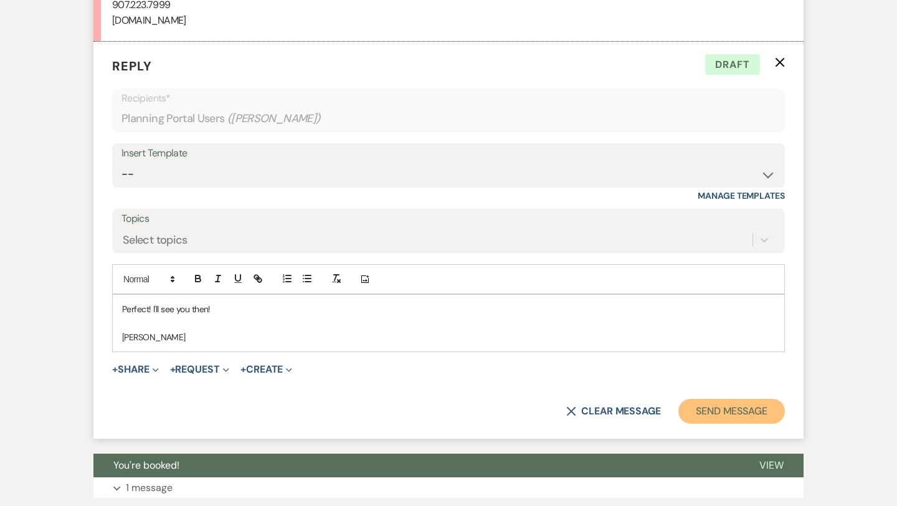
click at [721, 409] on button "Send Message" at bounding box center [732, 411] width 107 height 25
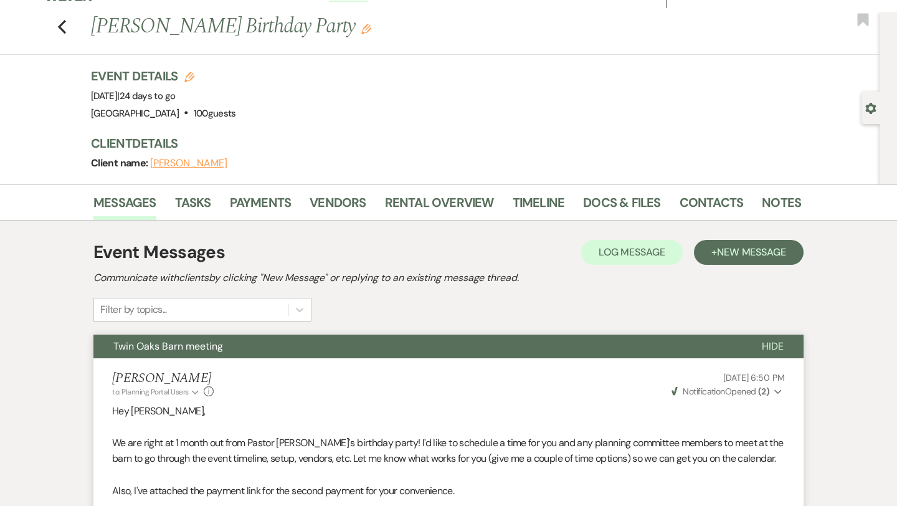
scroll to position [0, 0]
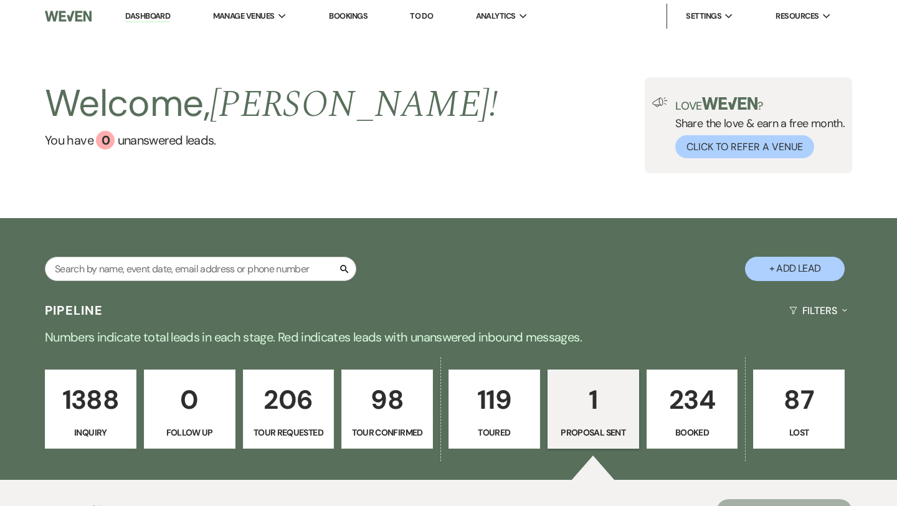
select select "6"
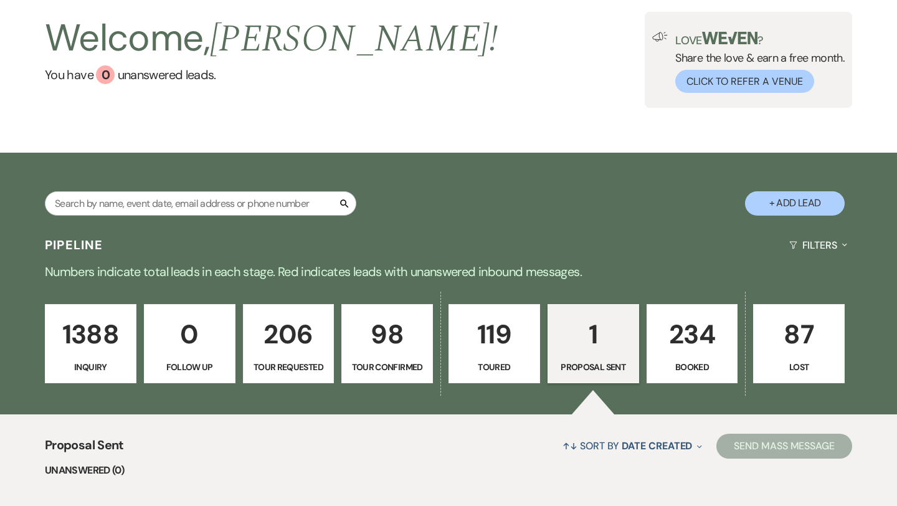
scroll to position [66, 0]
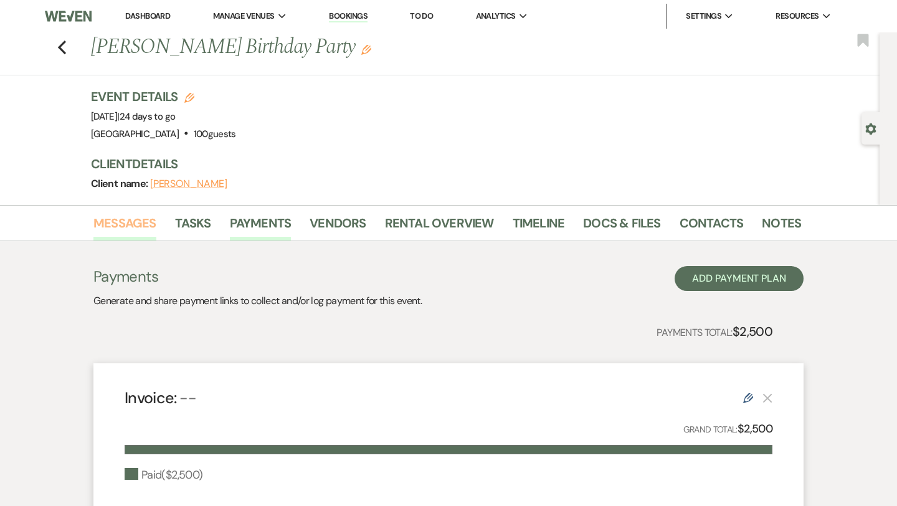
click at [112, 229] on link "Messages" at bounding box center [124, 226] width 63 height 27
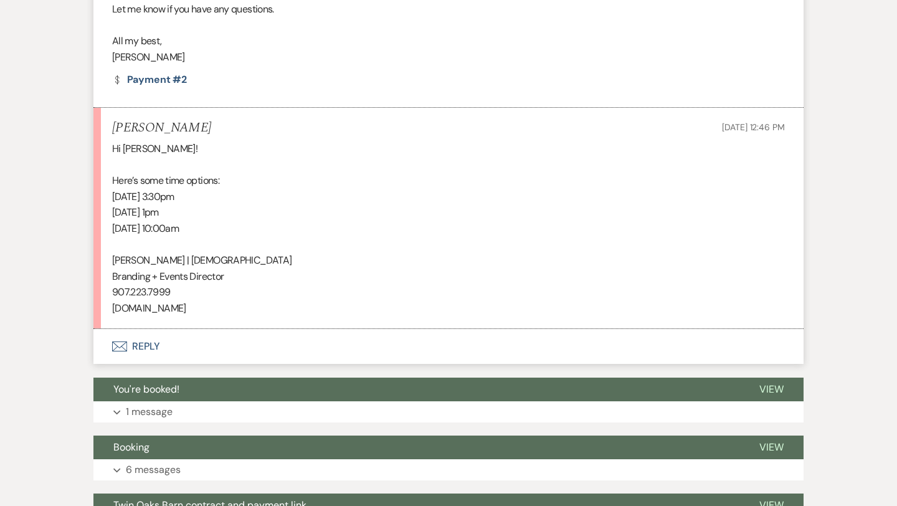
scroll to position [568, 0]
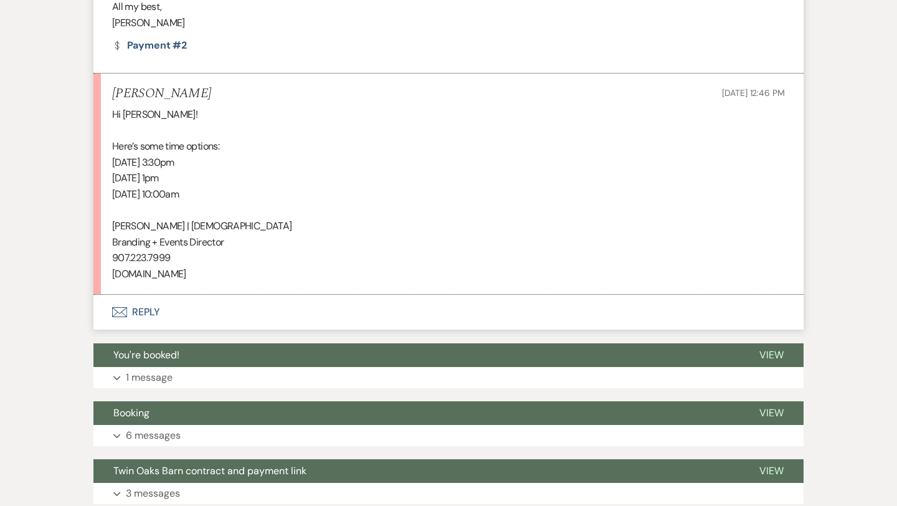
click at [144, 308] on button "Envelope Reply" at bounding box center [448, 312] width 710 height 35
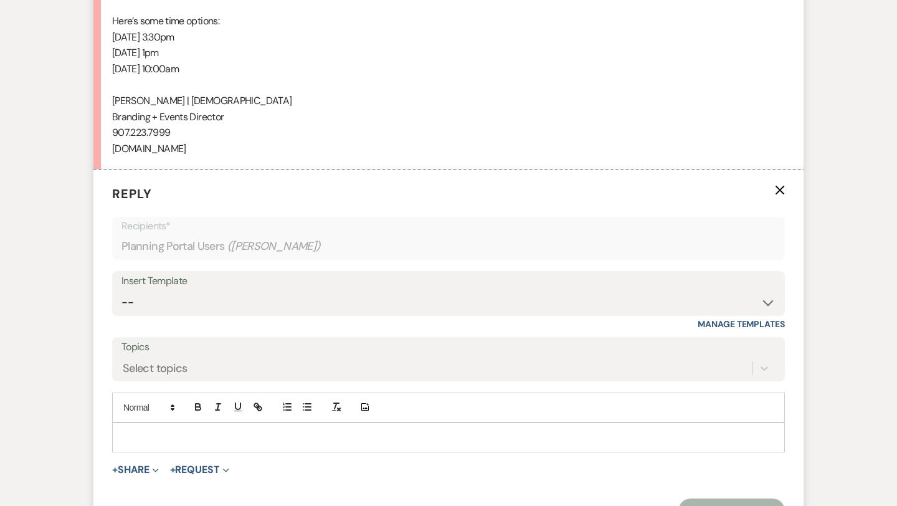
scroll to position [739, 0]
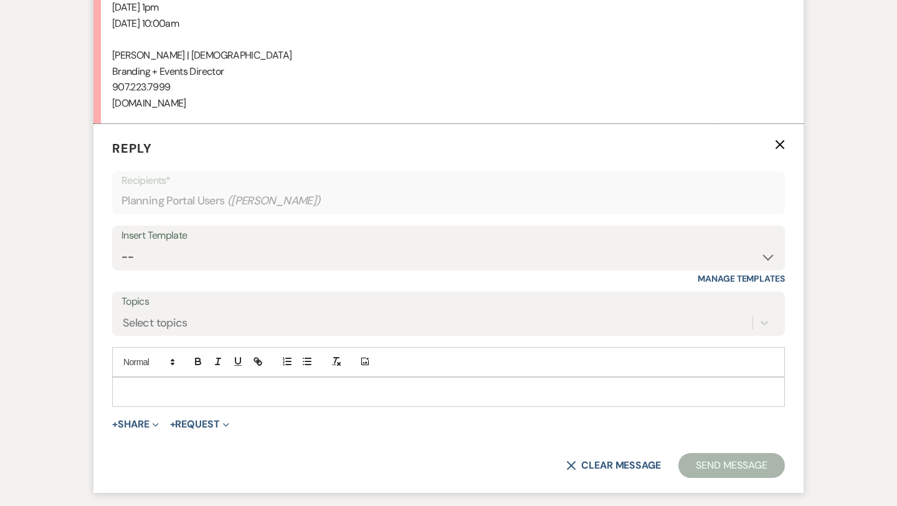
click at [131, 386] on p at bounding box center [448, 392] width 653 height 14
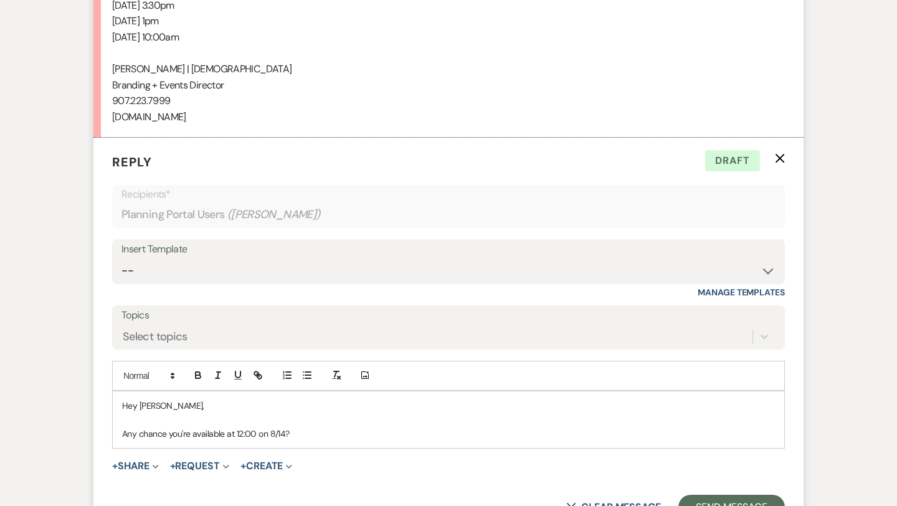
scroll to position [738, 0]
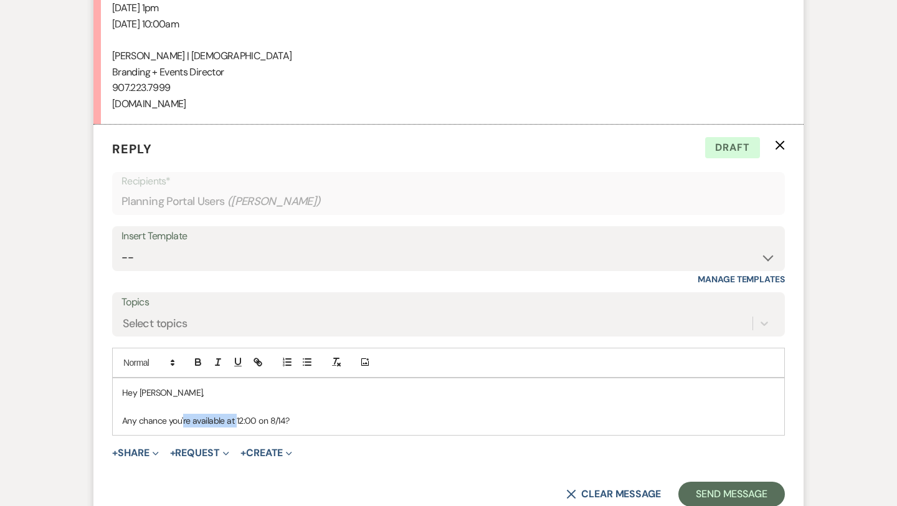
drag, startPoint x: 234, startPoint y: 421, endPoint x: 182, endPoint y: 420, distance: 52.3
click at [182, 420] on p "Any chance you're available at 12:00 on 8/14?" at bounding box center [448, 421] width 653 height 14
click at [270, 419] on p "Any chance you can do 12:00 on 8/14?" at bounding box center [448, 421] width 653 height 14
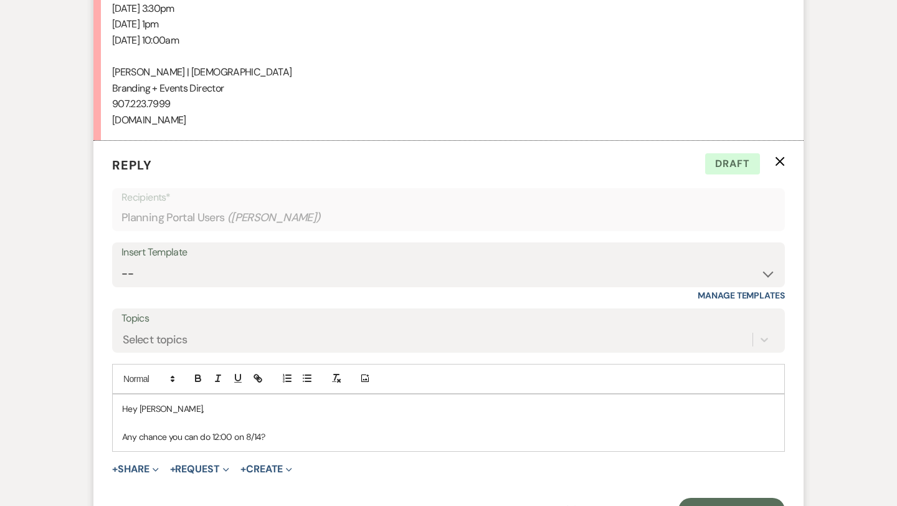
scroll to position [740, 0]
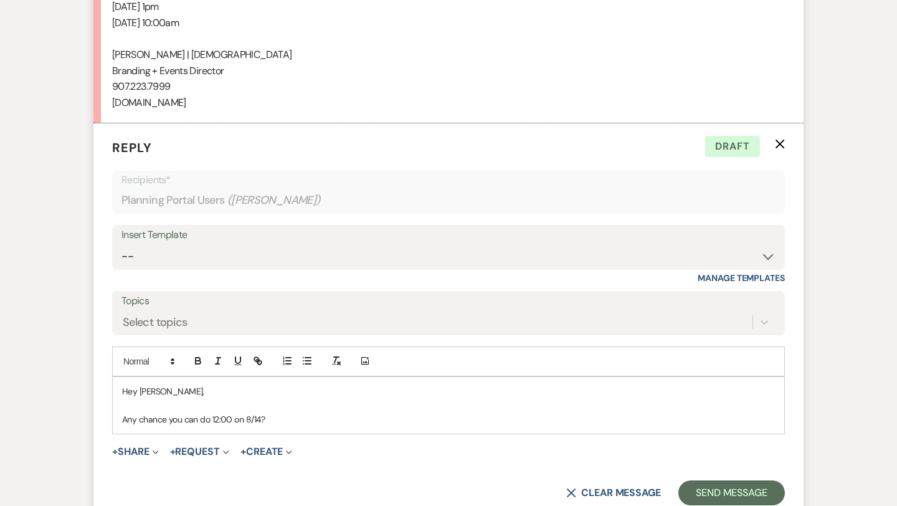
click at [247, 419] on p "Any chance you can do 12:00 on 8/14?" at bounding box center [448, 419] width 653 height 14
click at [247, 416] on p "Any chance you can do 12:00 on 8/14?" at bounding box center [448, 419] width 653 height 14
click at [328, 421] on p "Any chance you can do 12:00 on Thursday 8/14?" at bounding box center [448, 419] width 653 height 14
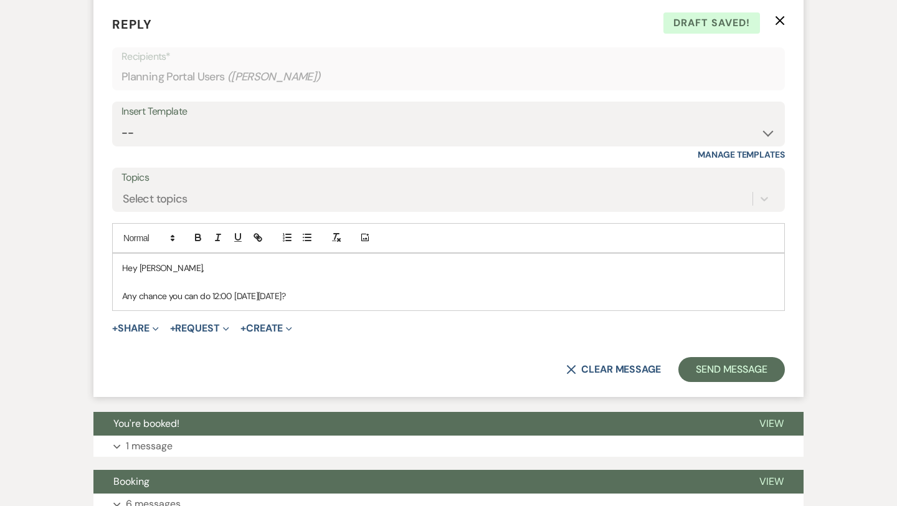
scroll to position [866, 0]
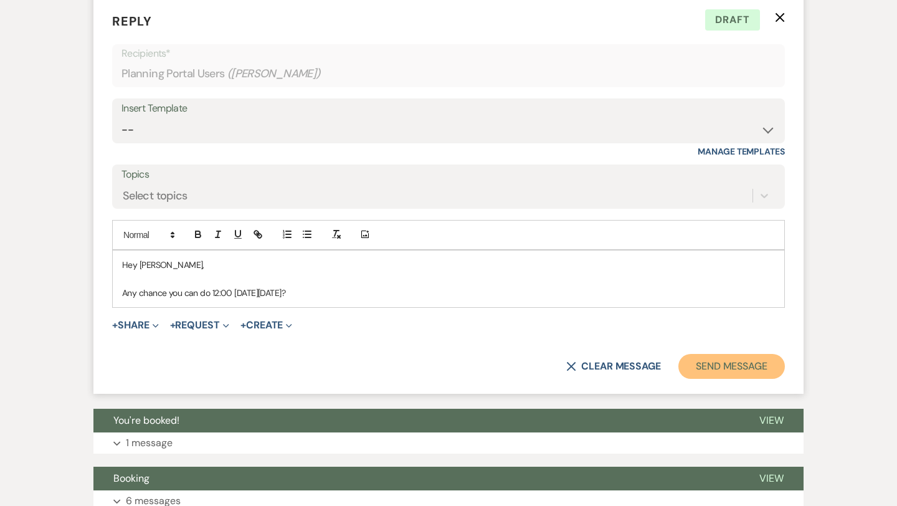
click at [721, 362] on button "Send Message" at bounding box center [732, 366] width 107 height 25
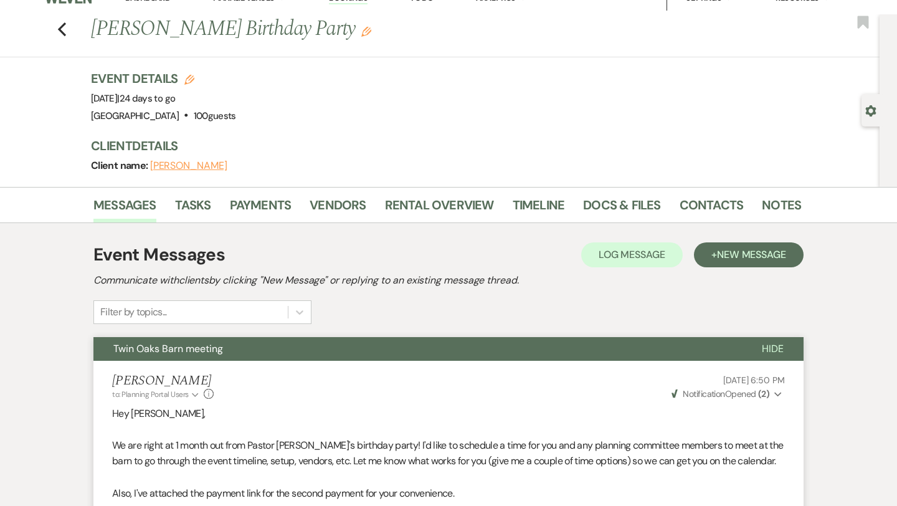
scroll to position [0, 0]
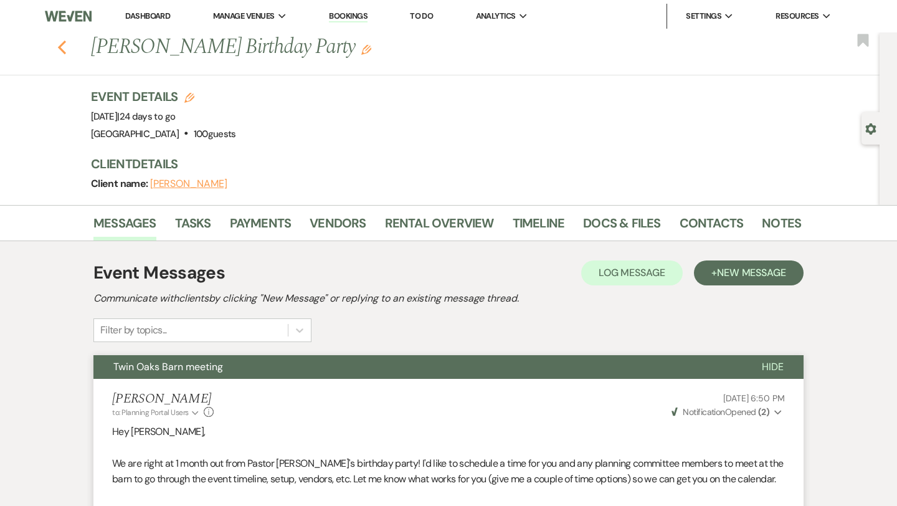
click at [62, 46] on icon "Previous" at bounding box center [61, 47] width 9 height 15
